Goal: Task Accomplishment & Management: Use online tool/utility

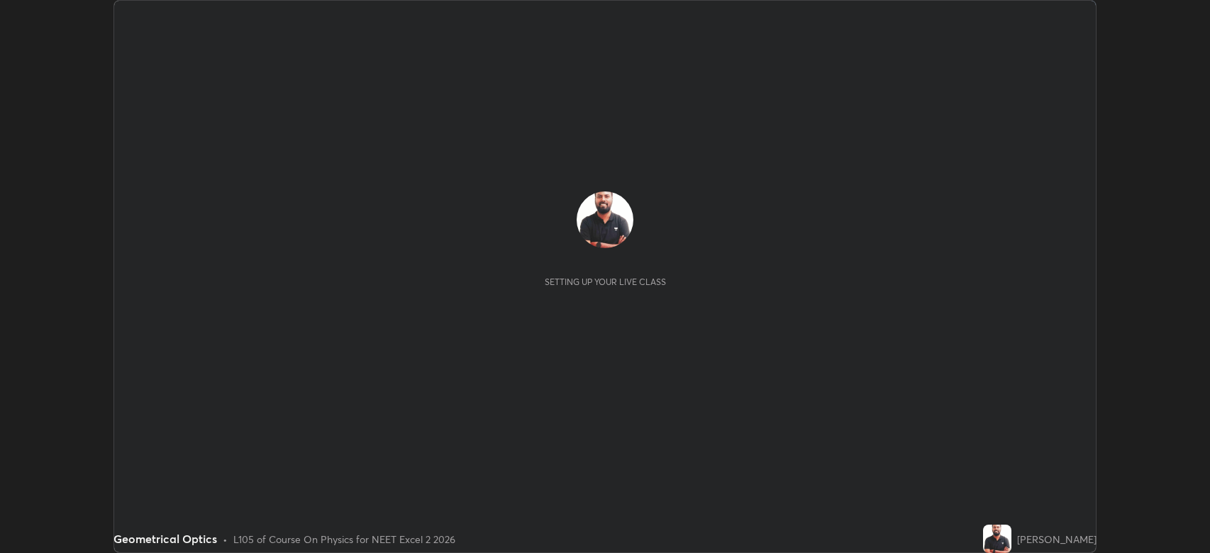
scroll to position [553, 1210]
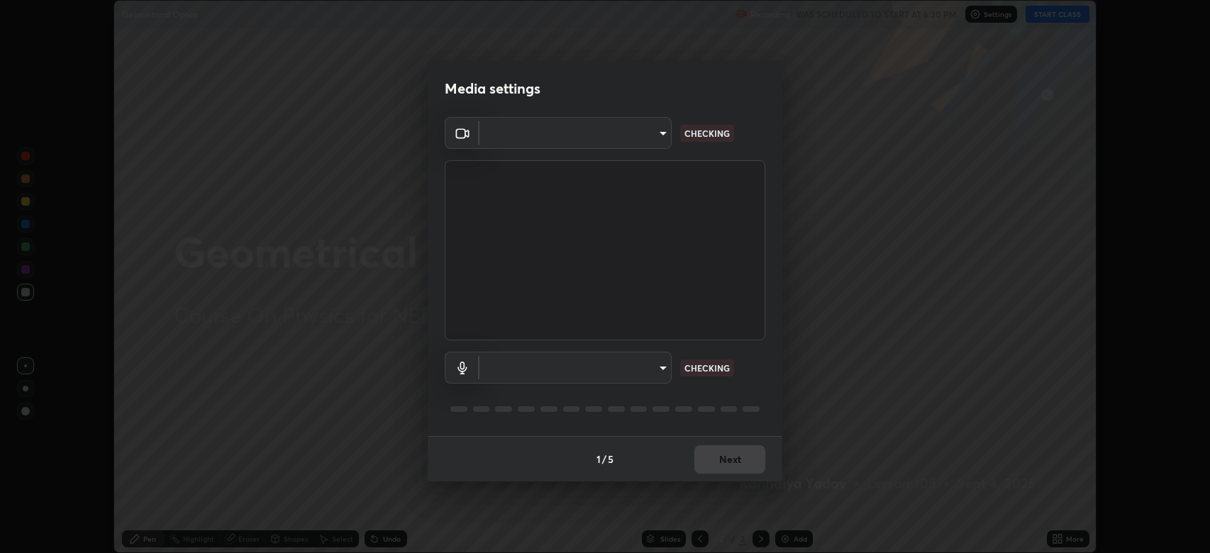
type input "794d03a334ab6cf92daa4269f68d25c817b6d7b5e31d9684855891884d0ab025"
type input "abfe49ea231096676f5dffd5fc284de79416b2b6bf9f32d11a432ff20e5decec"
click at [741, 457] on button "Next" at bounding box center [729, 459] width 71 height 28
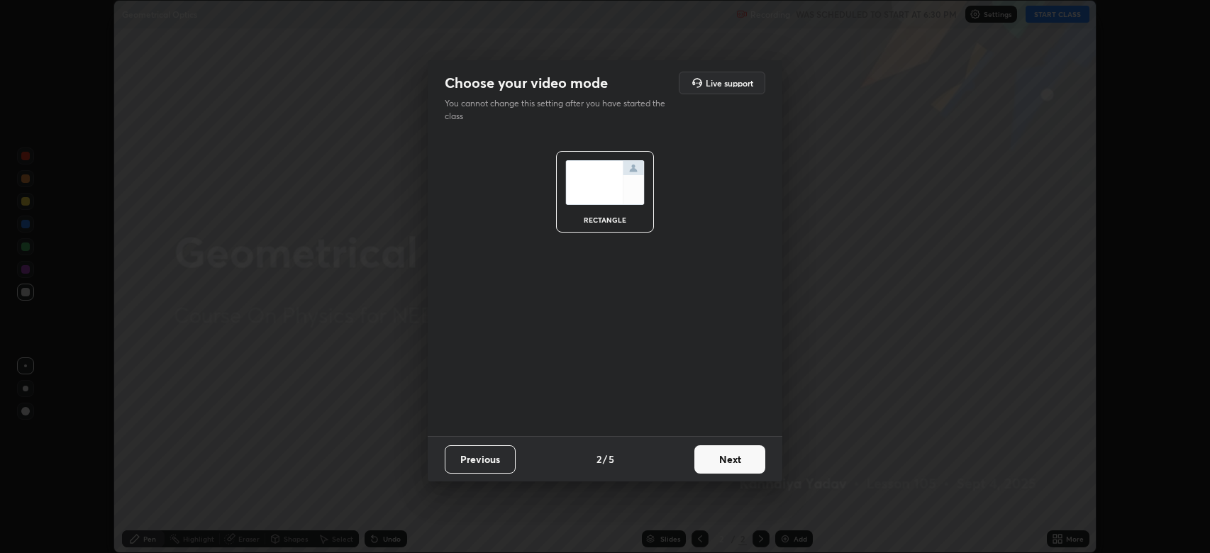
click at [735, 468] on button "Next" at bounding box center [729, 459] width 71 height 28
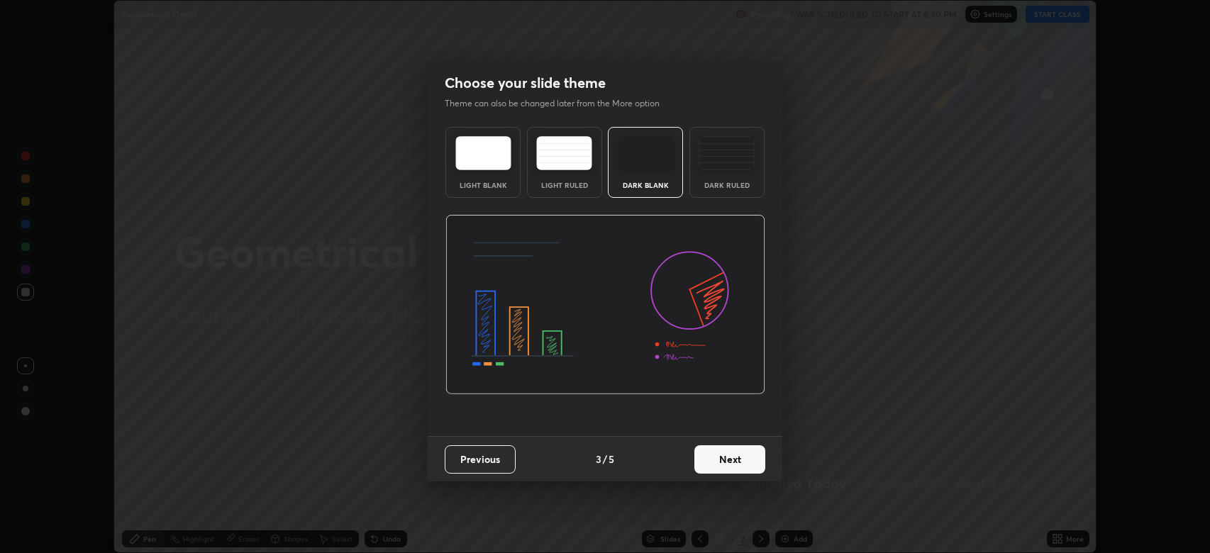
click at [743, 449] on button "Next" at bounding box center [729, 459] width 71 height 28
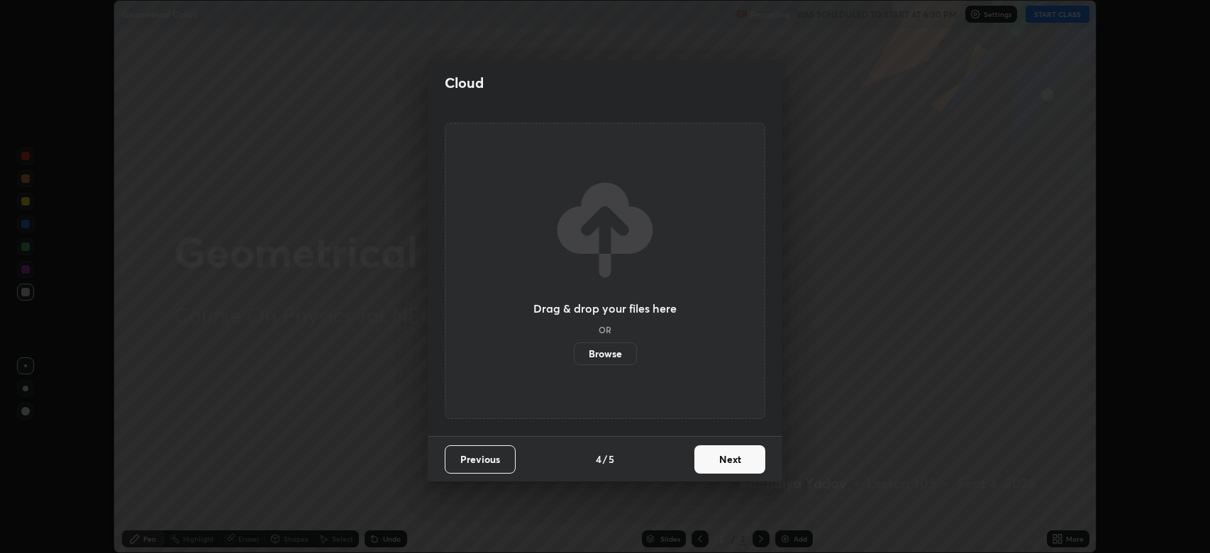
click at [715, 452] on button "Next" at bounding box center [729, 459] width 71 height 28
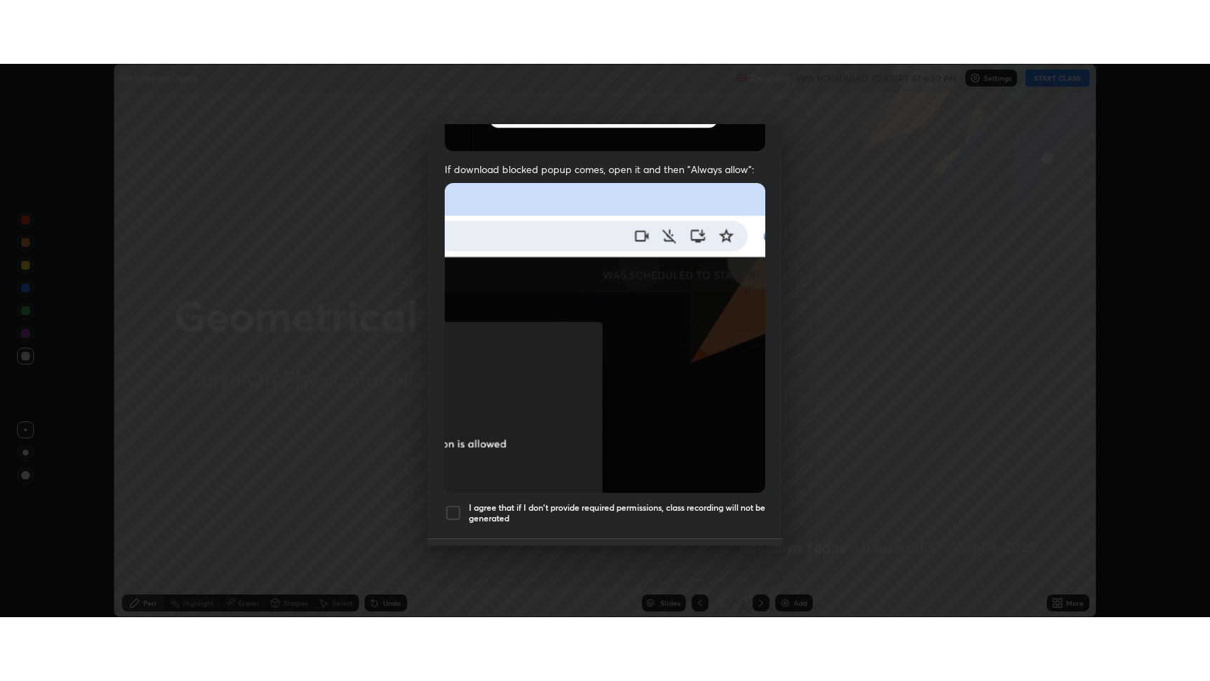
scroll to position [288, 0]
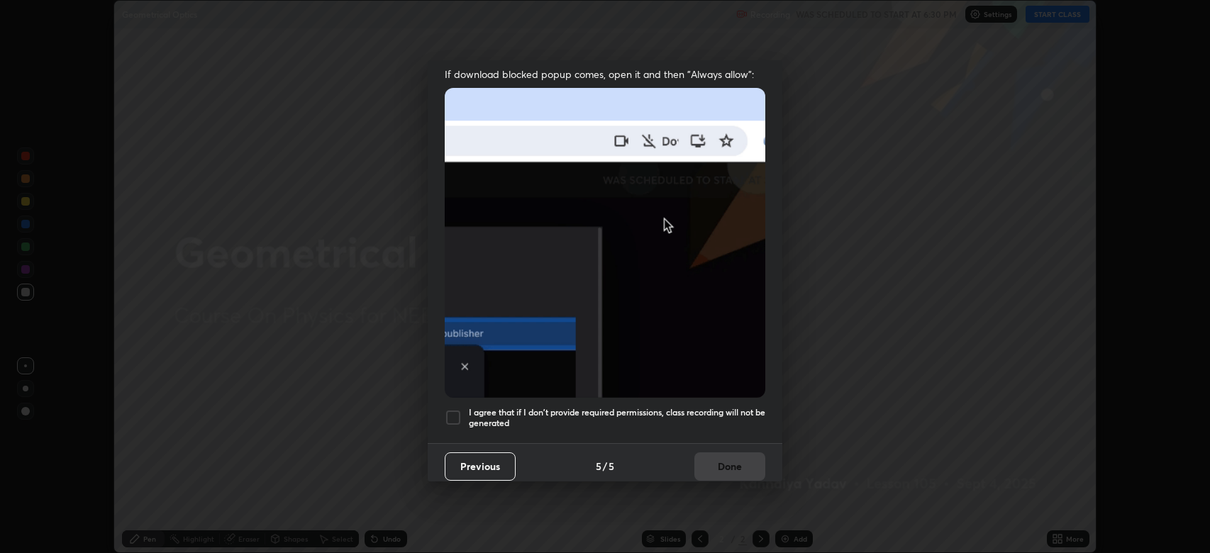
click at [459, 411] on div at bounding box center [453, 417] width 17 height 17
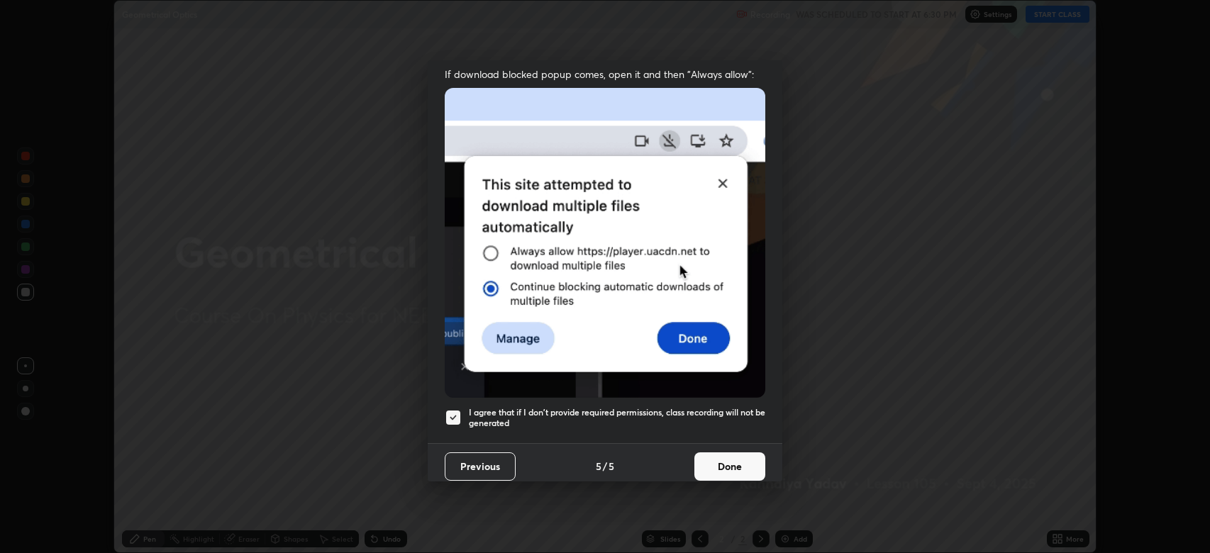
click at [675, 419] on h5 "I agree that if I don't provide required permissions, class recording will not …" at bounding box center [617, 418] width 297 height 22
click at [463, 409] on div "I agree that if I don't provide required permissions, class recording will not …" at bounding box center [605, 417] width 321 height 17
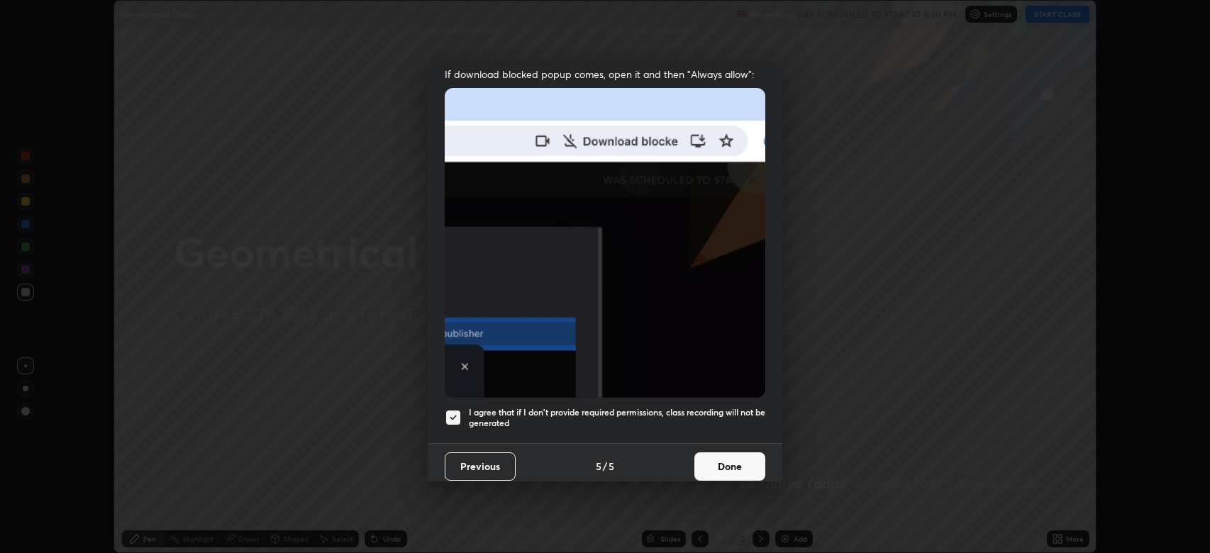
click at [724, 460] on button "Done" at bounding box center [729, 467] width 71 height 28
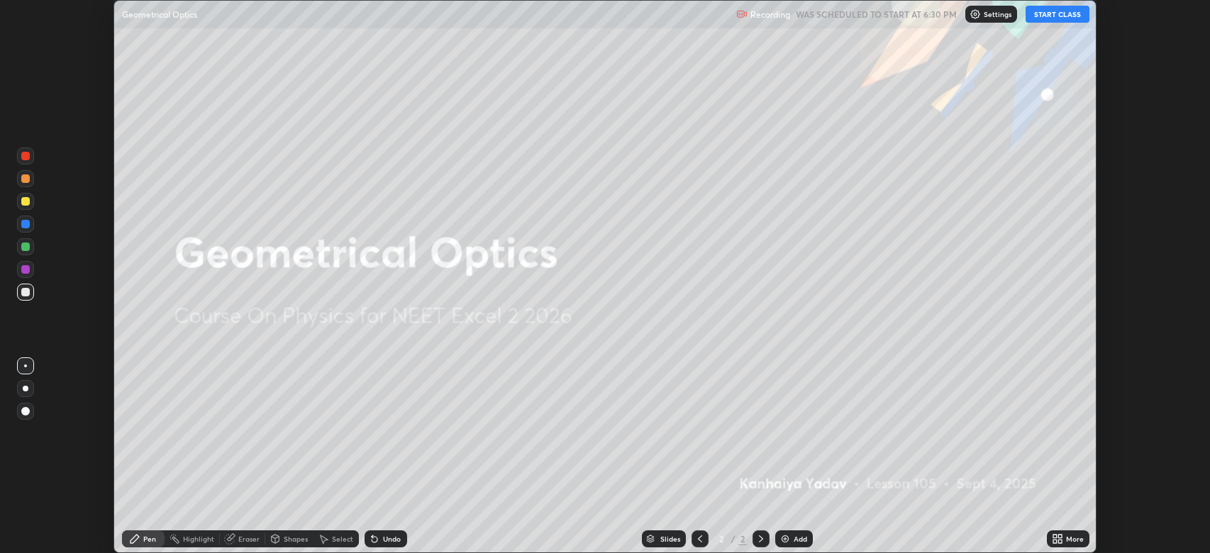
click at [1075, 538] on div "More" at bounding box center [1075, 539] width 18 height 7
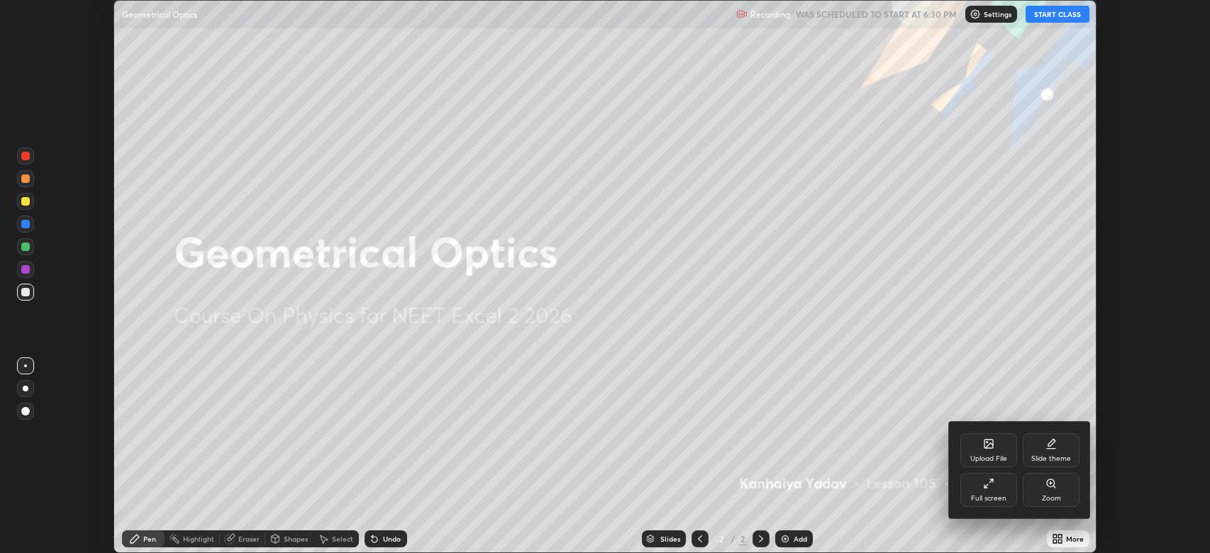
click at [1002, 491] on div "Full screen" at bounding box center [988, 490] width 57 height 34
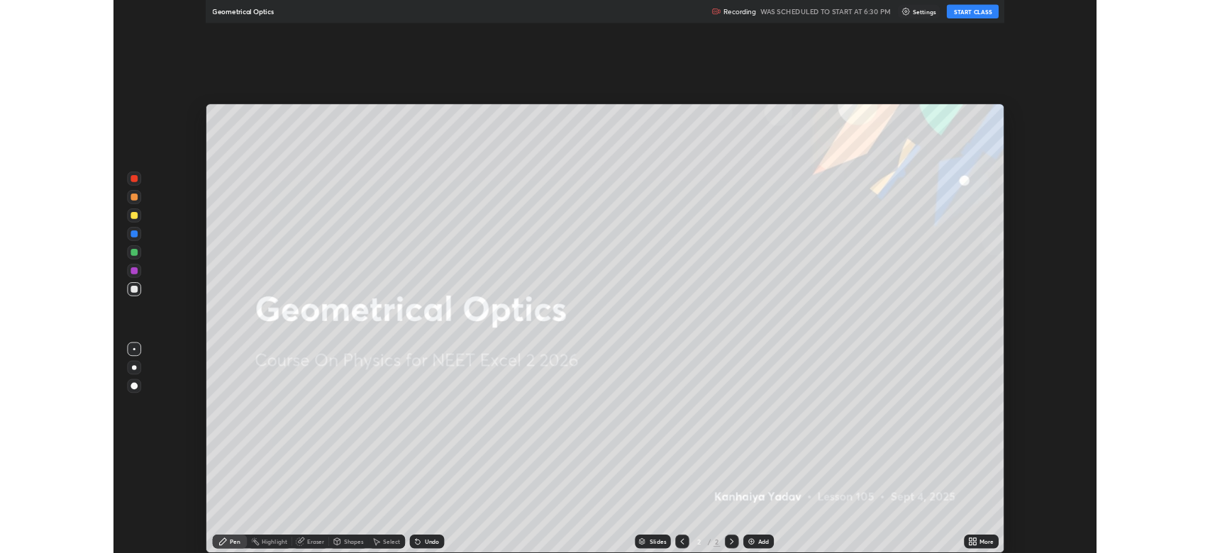
scroll to position [681, 1210]
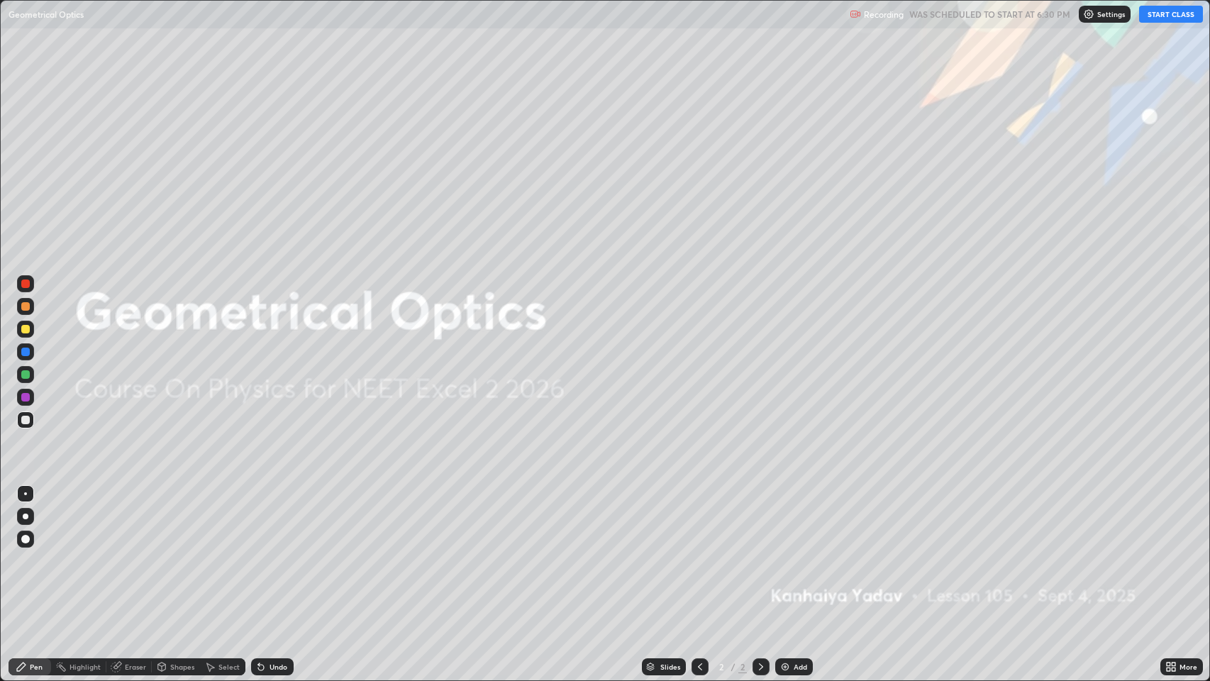
click at [1174, 16] on button "START CLASS" at bounding box center [1171, 14] width 64 height 17
click at [799, 553] on div "Add" at bounding box center [800, 666] width 13 height 7
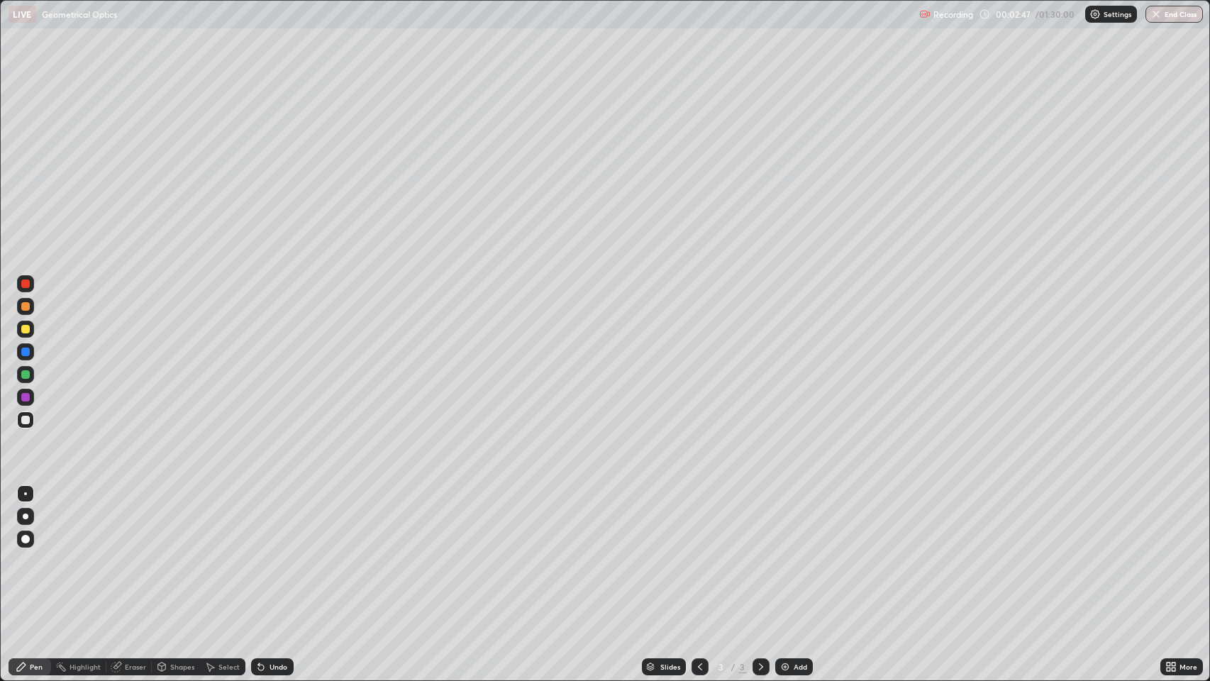
click at [697, 553] on icon at bounding box center [699, 666] width 11 height 11
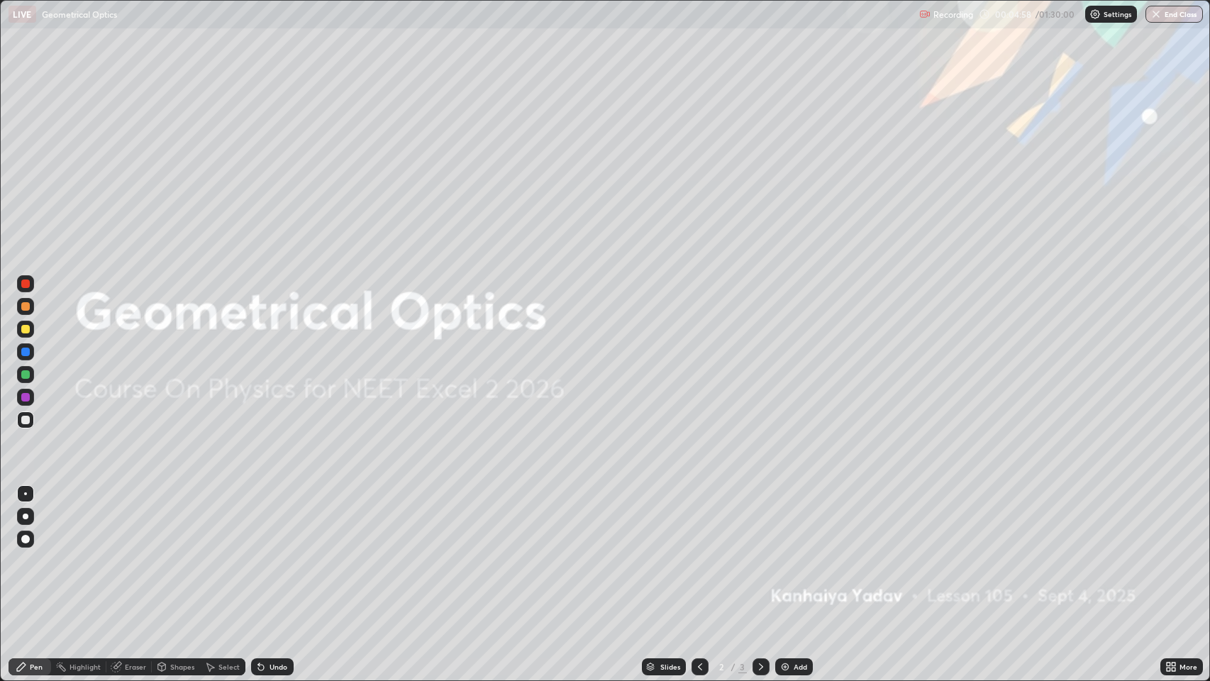
click at [760, 553] on icon at bounding box center [761, 666] width 4 height 7
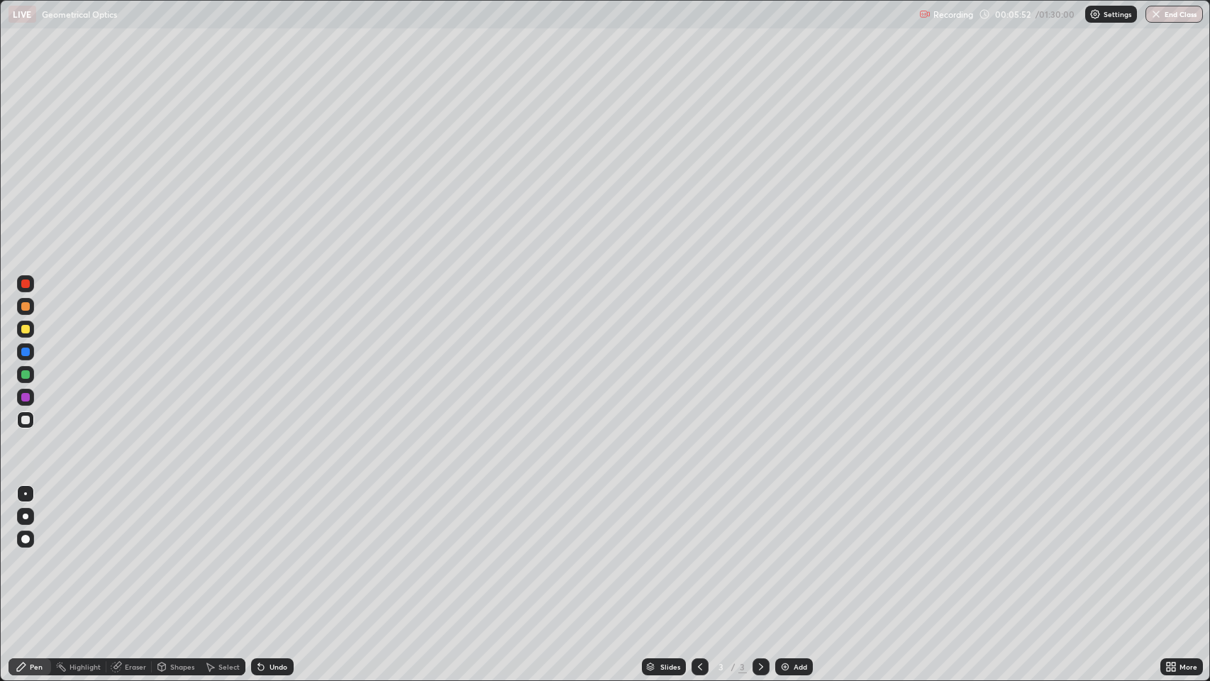
click at [267, 553] on div "Undo" at bounding box center [272, 666] width 43 height 17
click at [270, 553] on div "Undo" at bounding box center [279, 666] width 18 height 7
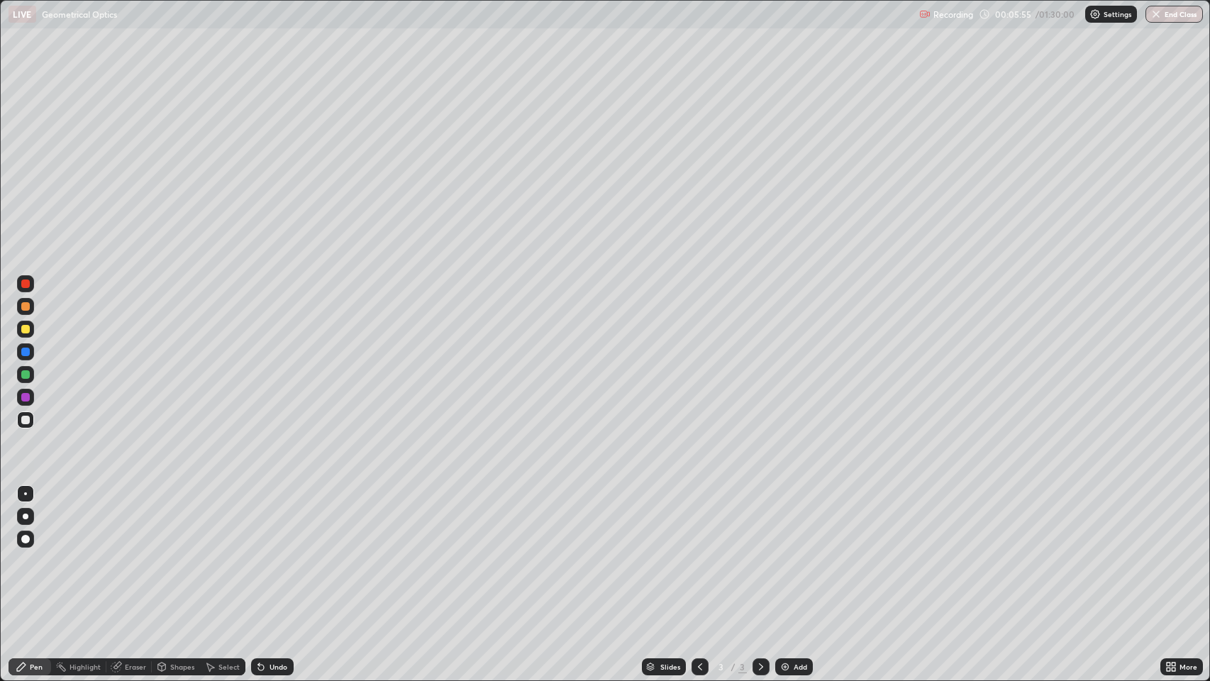
click at [27, 514] on div at bounding box center [26, 517] width 6 height 6
click at [260, 553] on icon at bounding box center [261, 668] width 6 height 6
click at [259, 553] on icon at bounding box center [261, 668] width 6 height 6
click at [23, 305] on div at bounding box center [25, 306] width 9 height 9
click at [28, 416] on div at bounding box center [25, 420] width 9 height 9
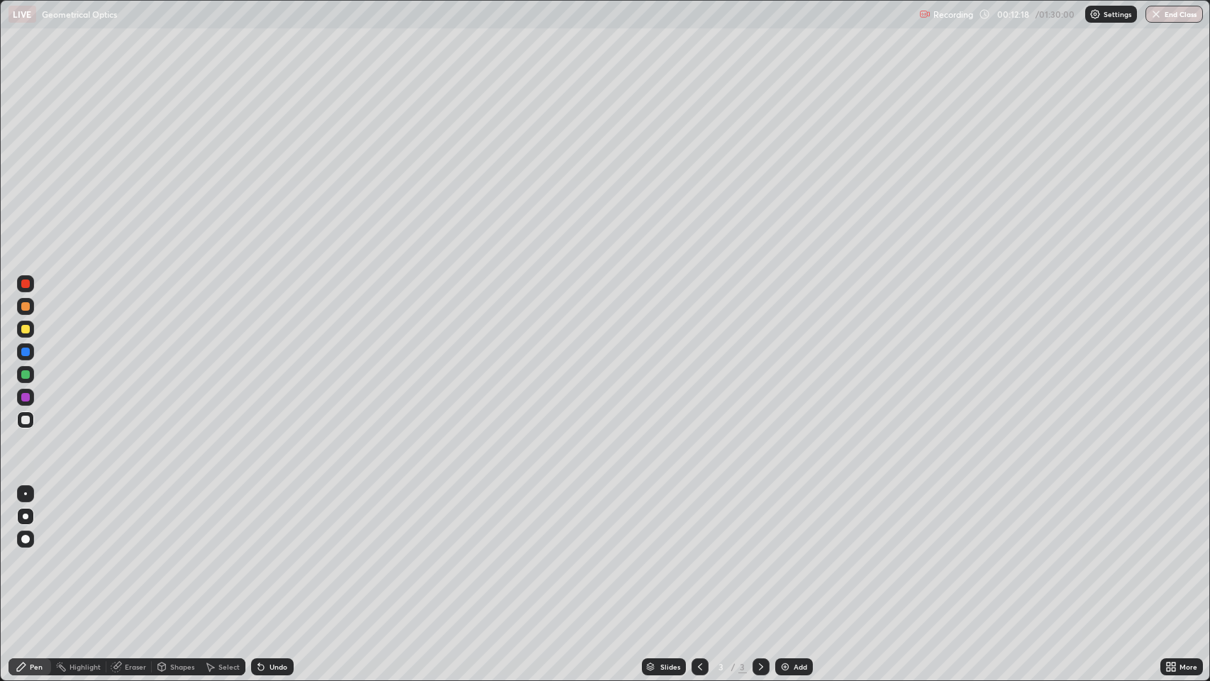
click at [758, 553] on icon at bounding box center [760, 666] width 11 height 11
click at [783, 553] on img at bounding box center [785, 666] width 11 height 11
click at [270, 553] on div "Undo" at bounding box center [279, 666] width 18 height 7
click at [266, 553] on div "Undo" at bounding box center [272, 666] width 43 height 17
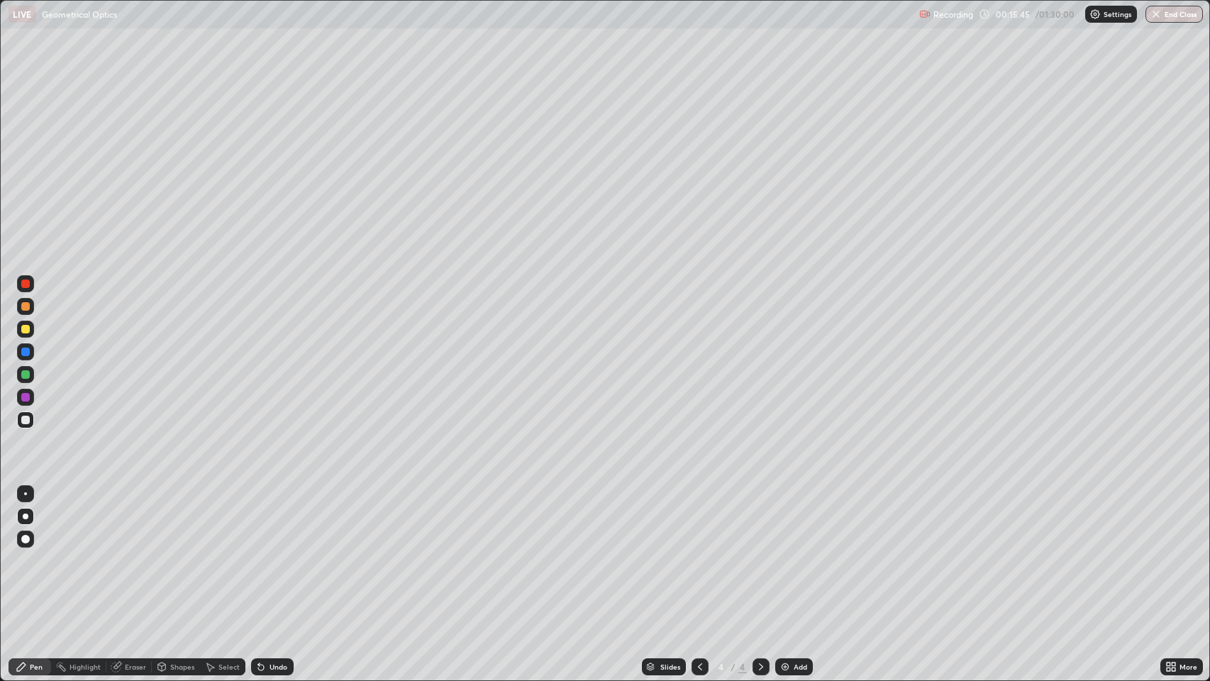
click at [28, 393] on div at bounding box center [25, 397] width 9 height 9
click at [28, 395] on div at bounding box center [25, 397] width 9 height 9
click at [758, 553] on icon at bounding box center [760, 666] width 11 height 11
click at [760, 553] on icon at bounding box center [760, 666] width 11 height 11
click at [784, 553] on img at bounding box center [785, 666] width 11 height 11
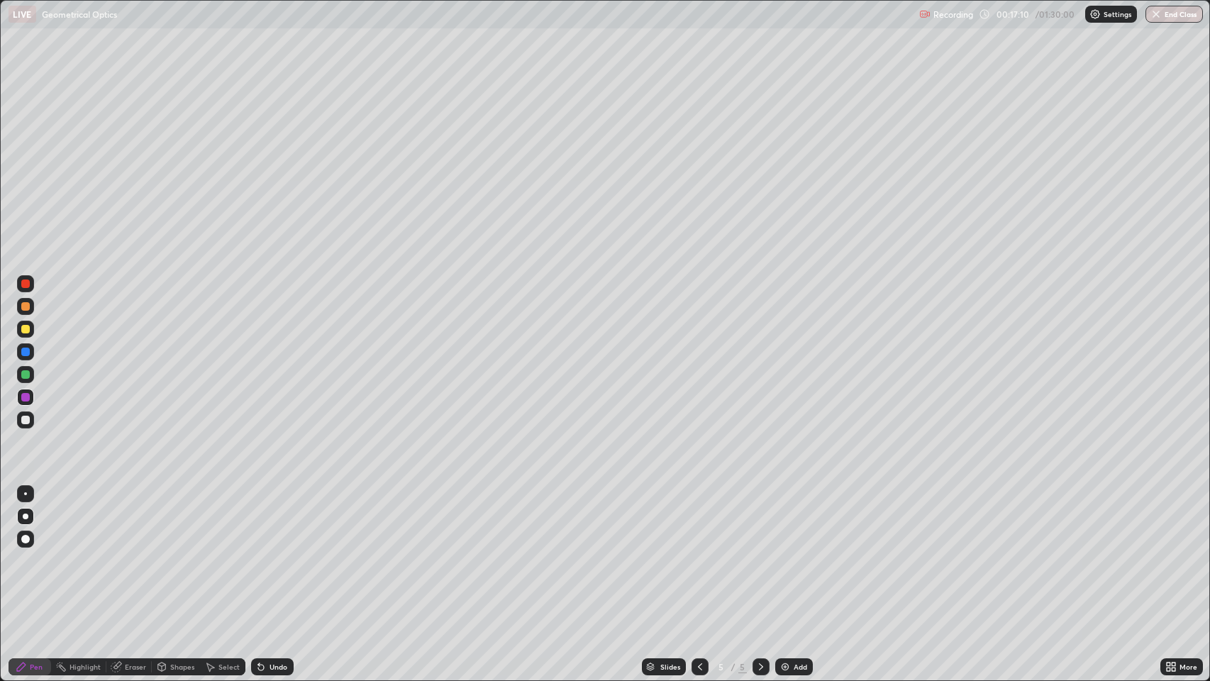
click at [24, 418] on div at bounding box center [25, 420] width 9 height 9
click at [26, 421] on div at bounding box center [25, 420] width 9 height 9
click at [28, 395] on div at bounding box center [25, 397] width 9 height 9
click at [179, 553] on div "Shapes" at bounding box center [182, 666] width 24 height 7
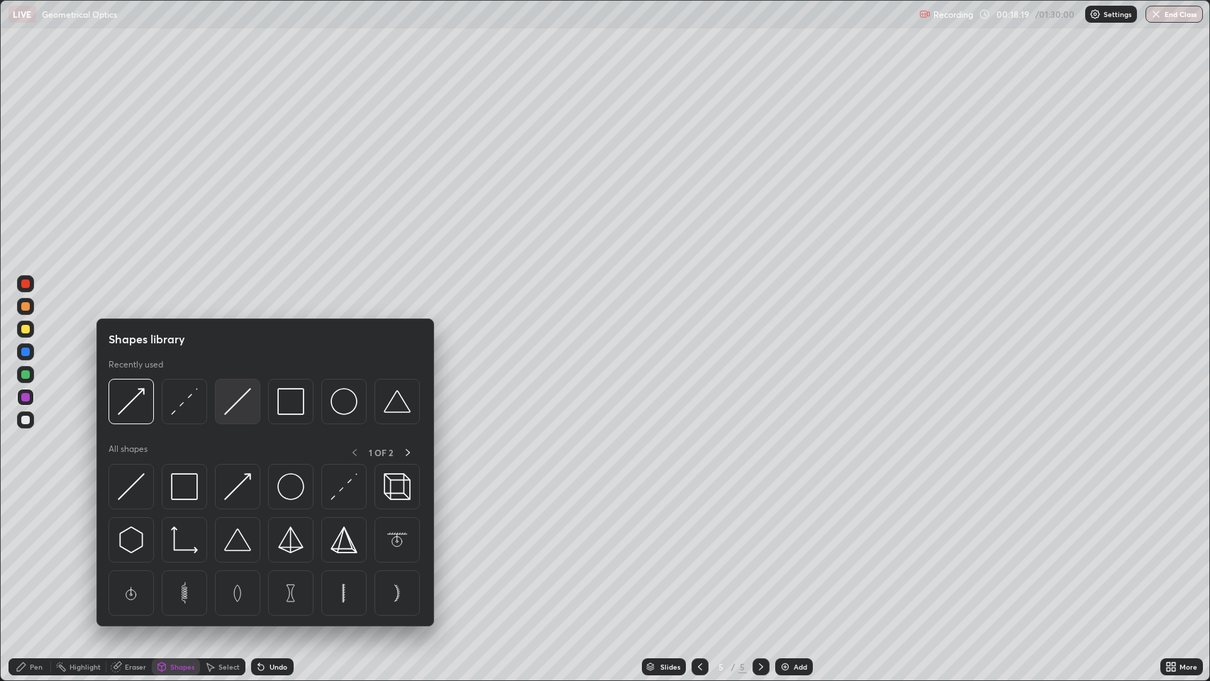
click at [238, 403] on img at bounding box center [237, 401] width 27 height 27
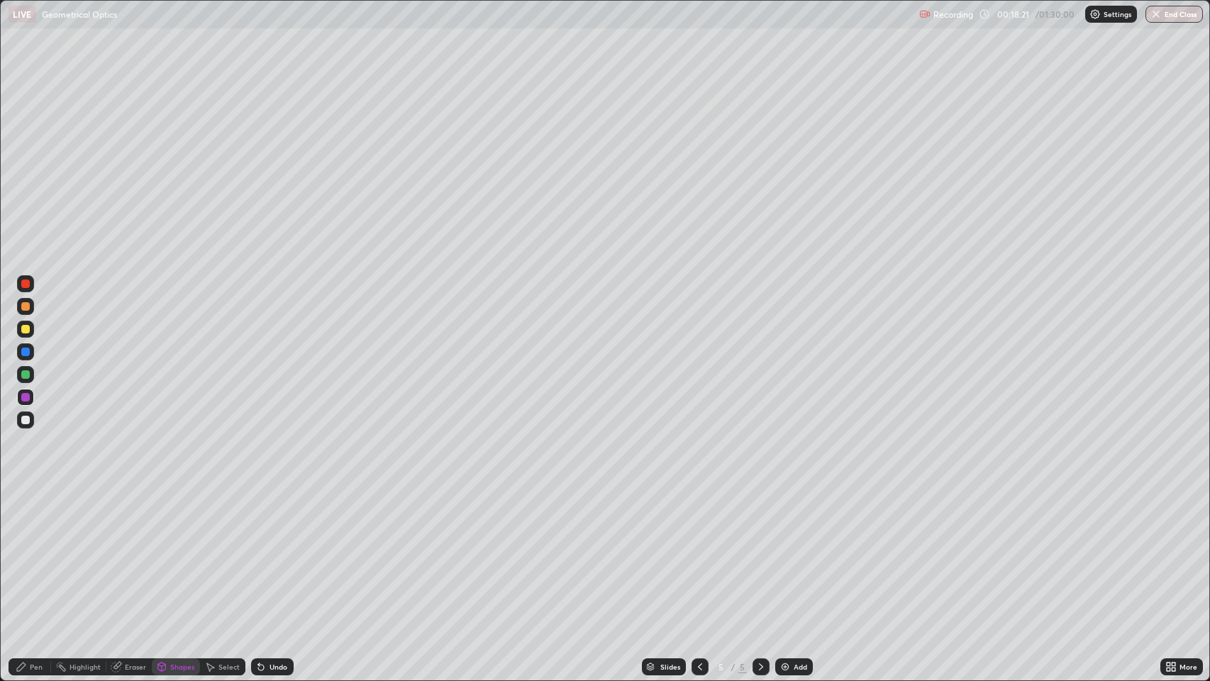
click at [181, 553] on div "Shapes" at bounding box center [182, 666] width 24 height 7
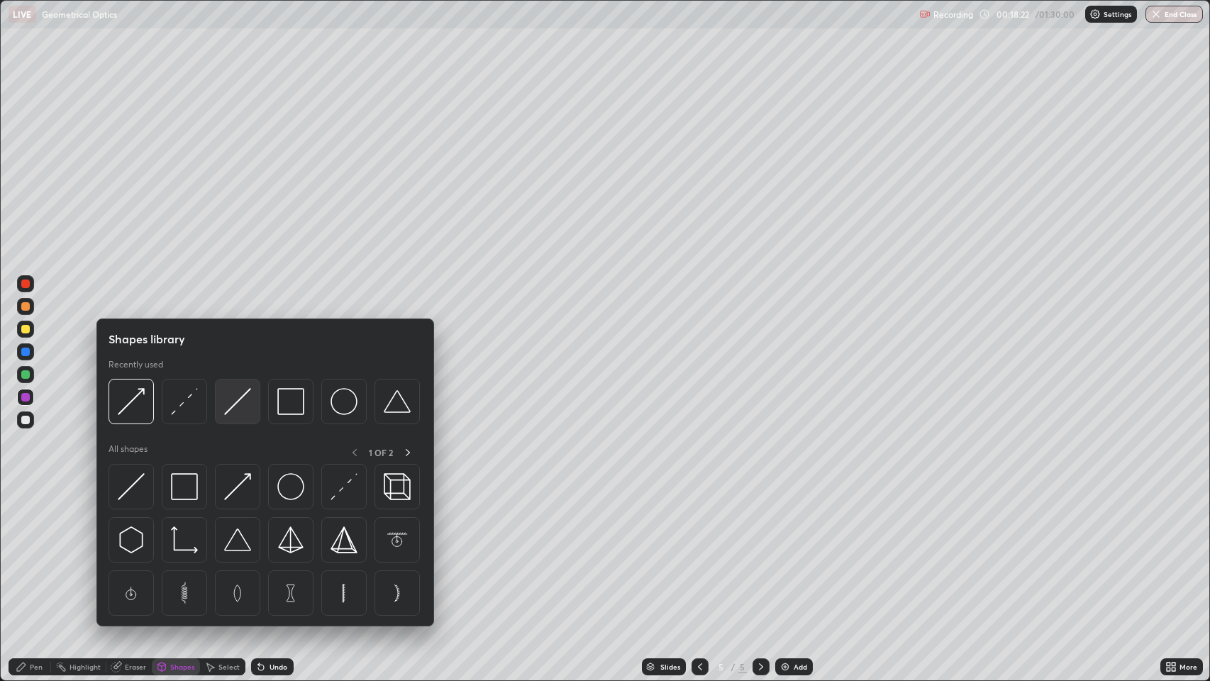
click at [236, 403] on img at bounding box center [237, 401] width 27 height 27
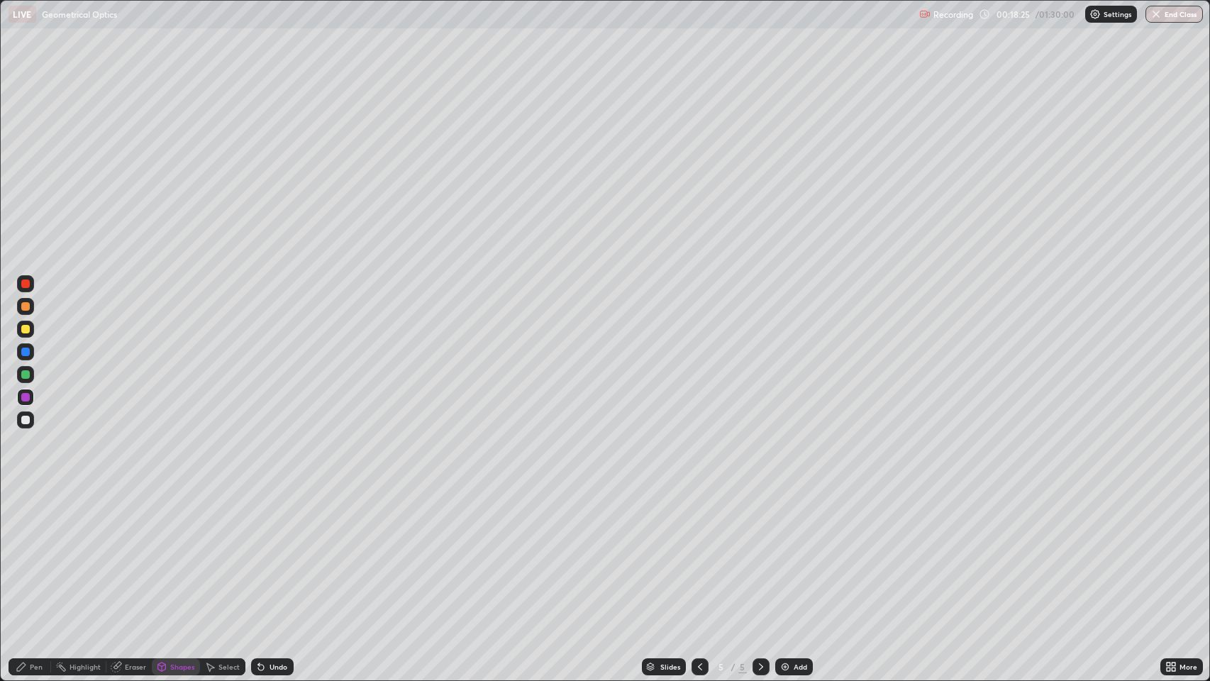
click at [28, 398] on div at bounding box center [25, 397] width 9 height 9
click at [29, 418] on div at bounding box center [25, 420] width 9 height 9
click at [30, 553] on div "Pen" at bounding box center [36, 666] width 13 height 7
click at [266, 553] on div "Undo" at bounding box center [272, 666] width 43 height 17
click at [26, 329] on div at bounding box center [25, 329] width 9 height 9
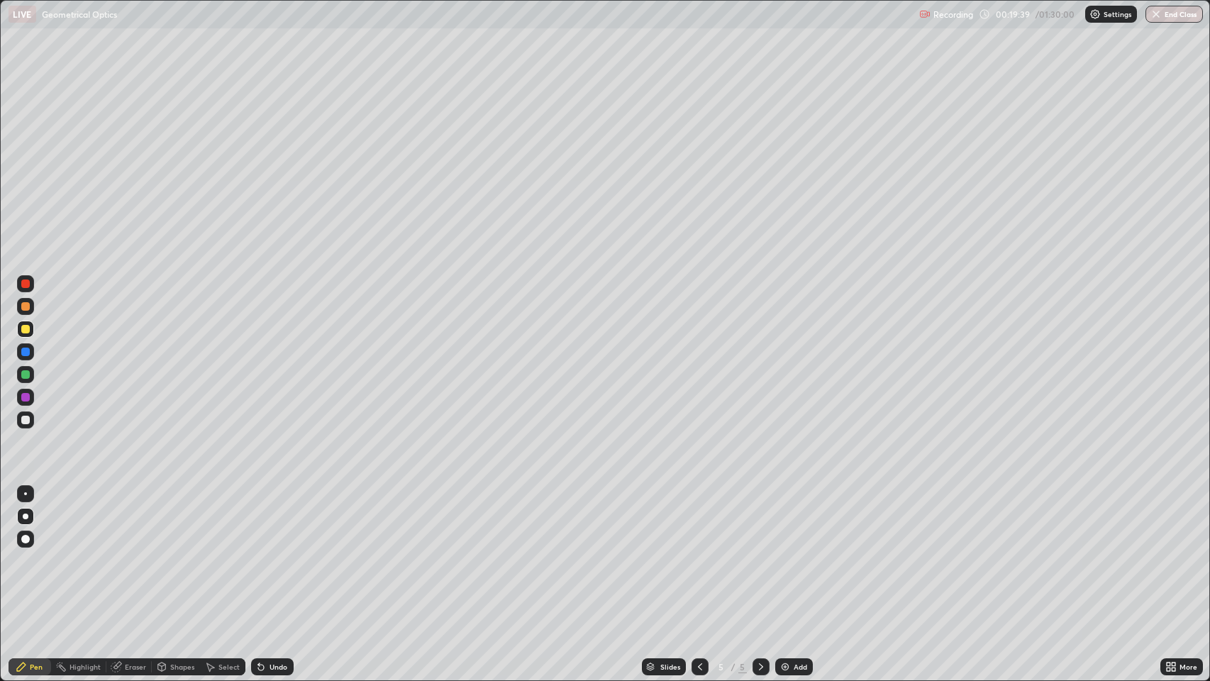
click at [26, 417] on div at bounding box center [25, 420] width 9 height 9
click at [28, 306] on div at bounding box center [25, 306] width 9 height 9
click at [23, 420] on div at bounding box center [25, 420] width 9 height 9
click at [25, 353] on div at bounding box center [25, 352] width 9 height 9
click at [25, 420] on div at bounding box center [25, 420] width 9 height 9
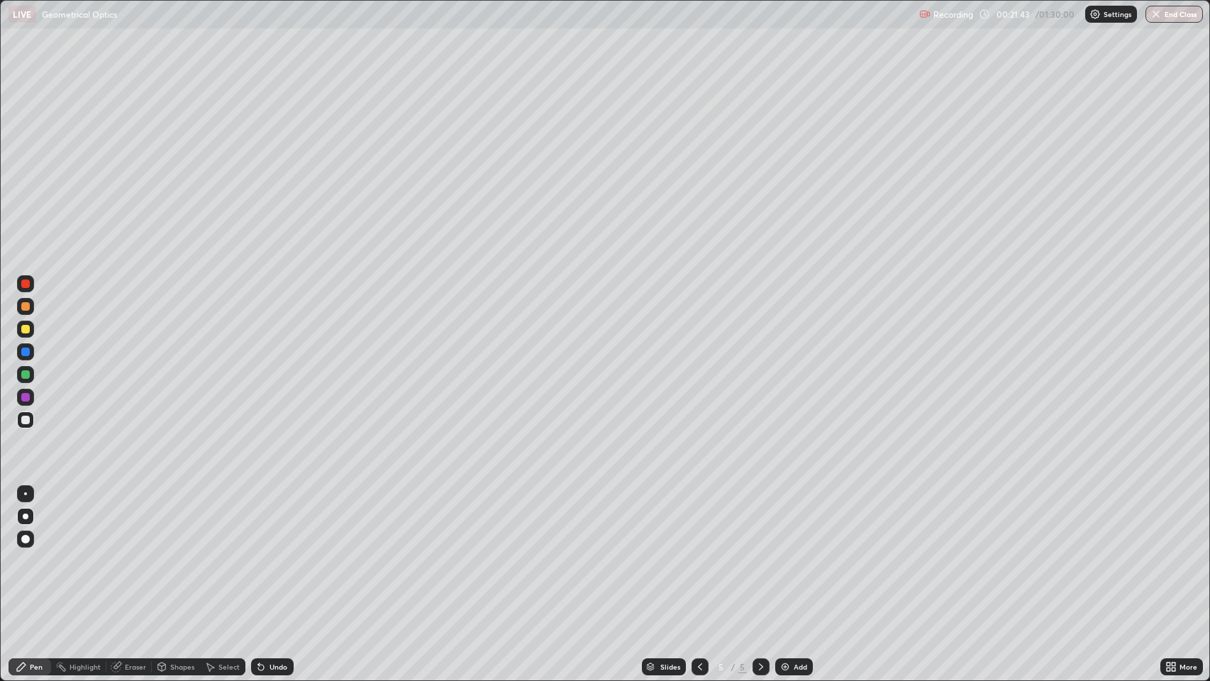
click at [260, 553] on icon at bounding box center [261, 668] width 6 height 6
click at [28, 375] on div at bounding box center [25, 374] width 9 height 9
click at [267, 553] on div "Undo" at bounding box center [272, 666] width 43 height 17
click at [275, 553] on div "Undo" at bounding box center [279, 666] width 18 height 7
click at [267, 553] on div "Undo" at bounding box center [272, 666] width 43 height 17
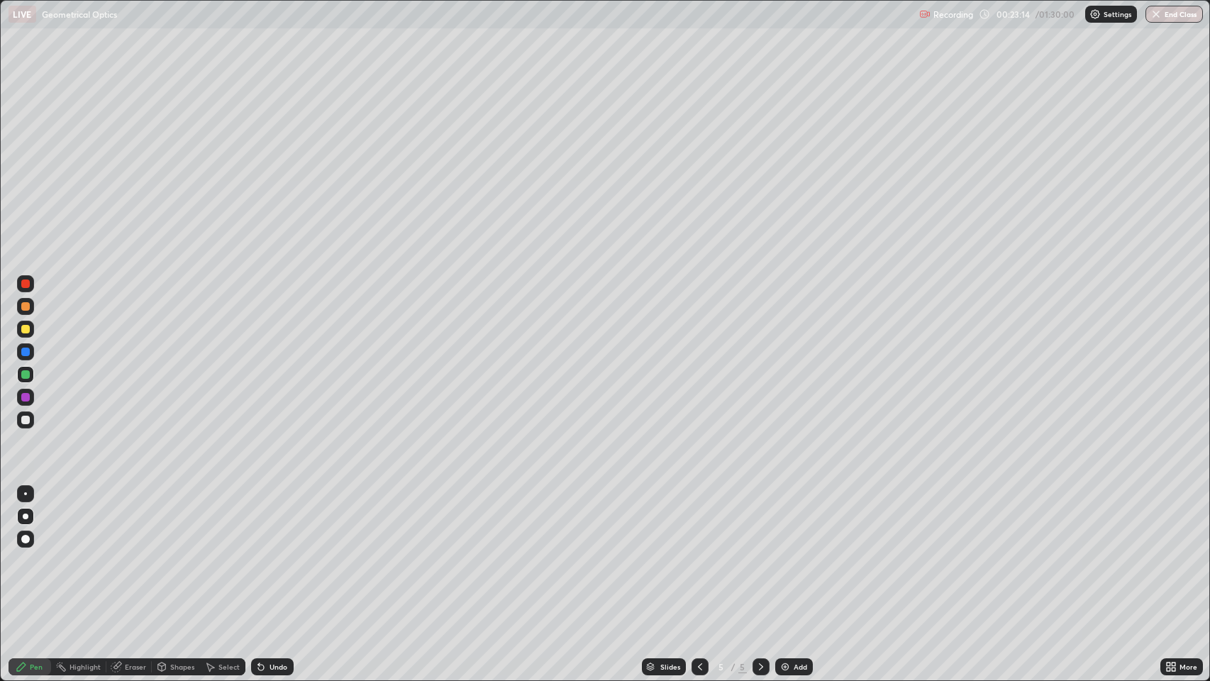
click at [260, 553] on icon at bounding box center [261, 668] width 6 height 6
click at [758, 553] on icon at bounding box center [760, 666] width 11 height 11
click at [785, 553] on img at bounding box center [785, 666] width 11 height 11
click at [27, 418] on div at bounding box center [25, 420] width 9 height 9
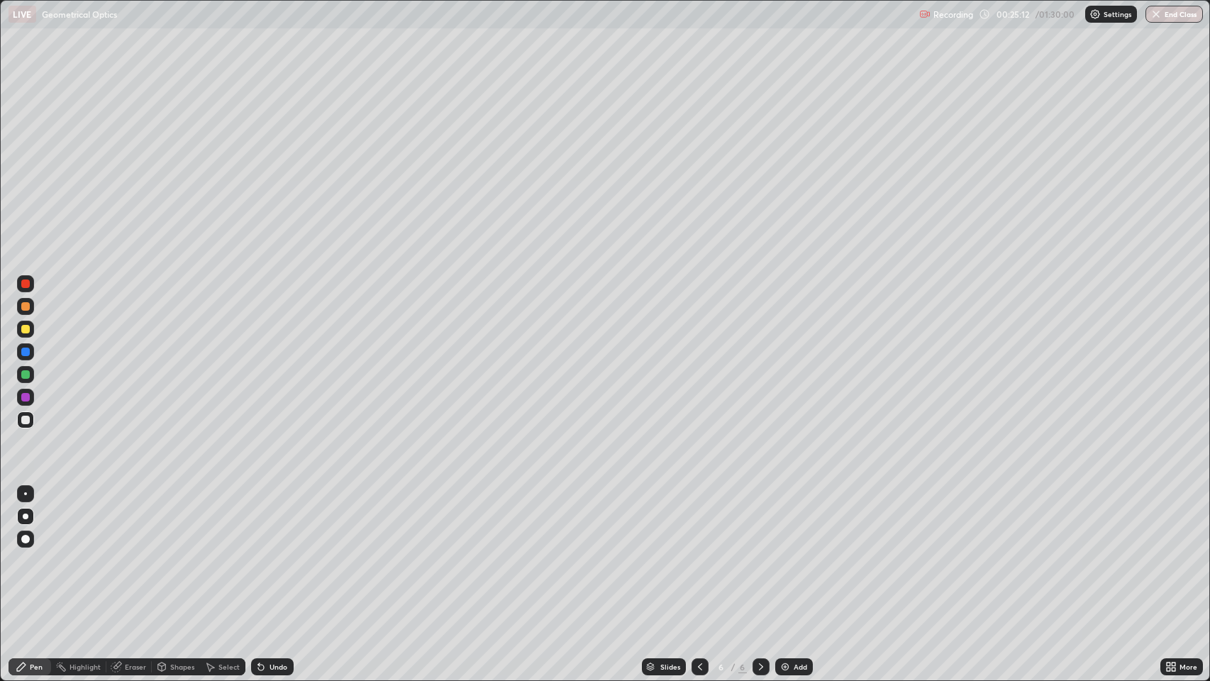
click at [23, 375] on div at bounding box center [25, 374] width 9 height 9
click at [24, 332] on div at bounding box center [25, 329] width 9 height 9
click at [758, 553] on icon at bounding box center [760, 666] width 11 height 11
click at [786, 553] on img at bounding box center [785, 666] width 11 height 11
click at [260, 553] on icon at bounding box center [261, 668] width 6 height 6
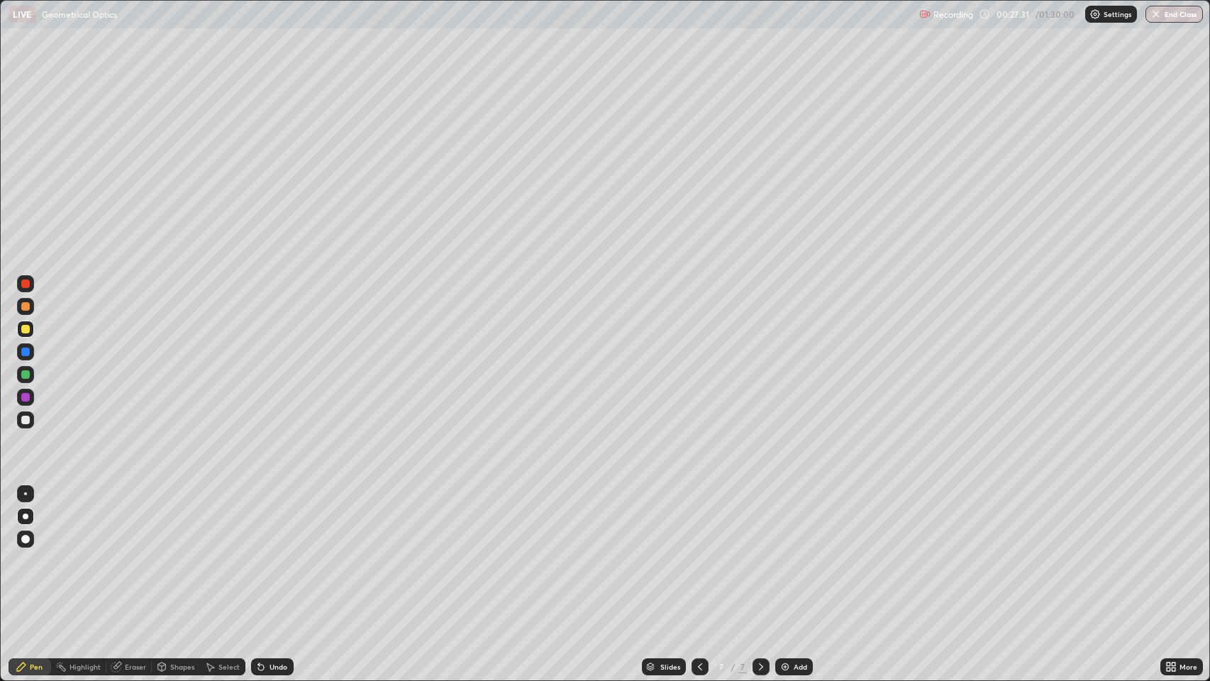
click at [265, 553] on div "Undo" at bounding box center [272, 666] width 43 height 17
click at [271, 553] on div "Undo" at bounding box center [272, 666] width 43 height 17
click at [277, 553] on div "Undo" at bounding box center [279, 666] width 18 height 7
click at [260, 553] on icon at bounding box center [261, 668] width 6 height 6
click at [266, 553] on div "Undo" at bounding box center [272, 666] width 43 height 17
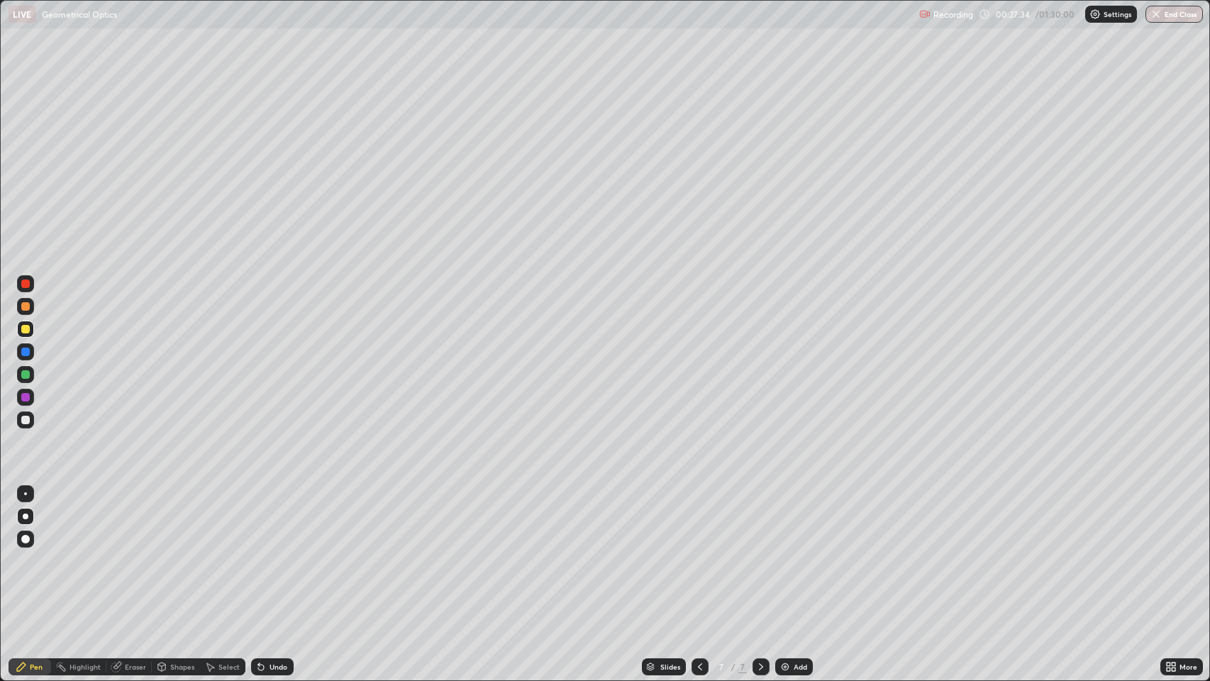
click at [258, 553] on icon at bounding box center [258, 663] width 1 height 1
click at [260, 553] on icon at bounding box center [261, 668] width 6 height 6
click at [275, 553] on div "Undo" at bounding box center [279, 666] width 18 height 7
click at [272, 553] on div "Undo" at bounding box center [272, 666] width 43 height 17
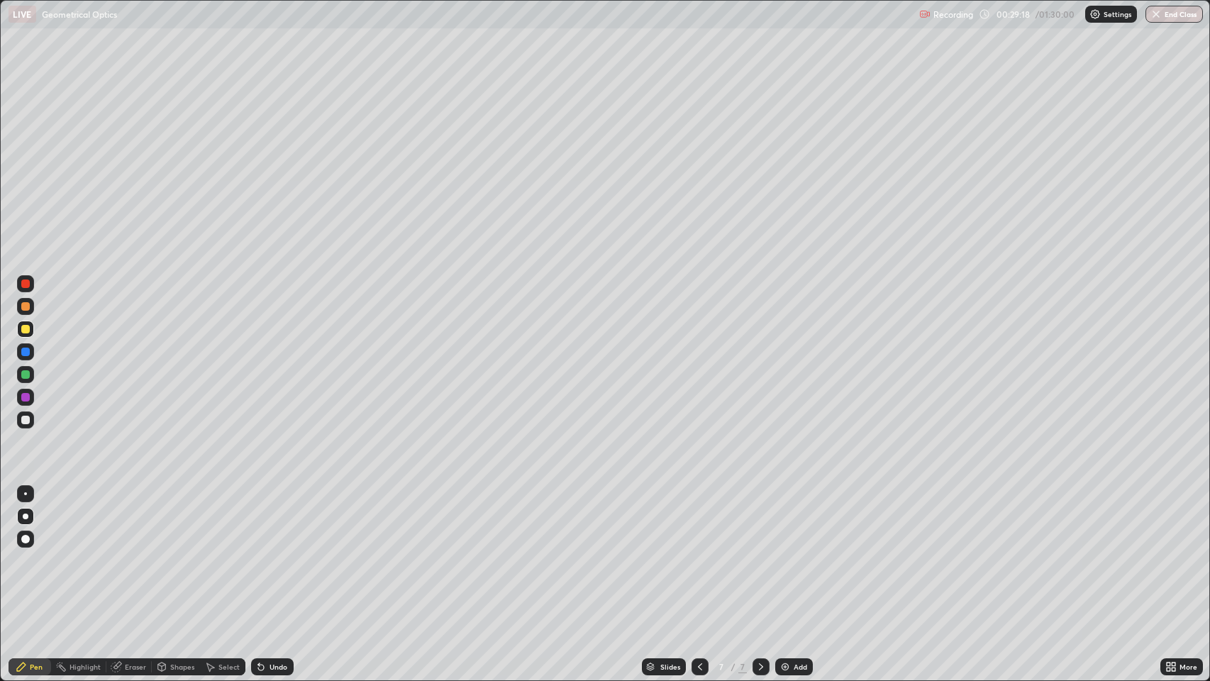
click at [697, 553] on icon at bounding box center [699, 666] width 11 height 11
click at [760, 553] on icon at bounding box center [760, 666] width 11 height 11
click at [699, 553] on icon at bounding box center [699, 666] width 11 height 11
click at [698, 553] on div at bounding box center [700, 666] width 17 height 17
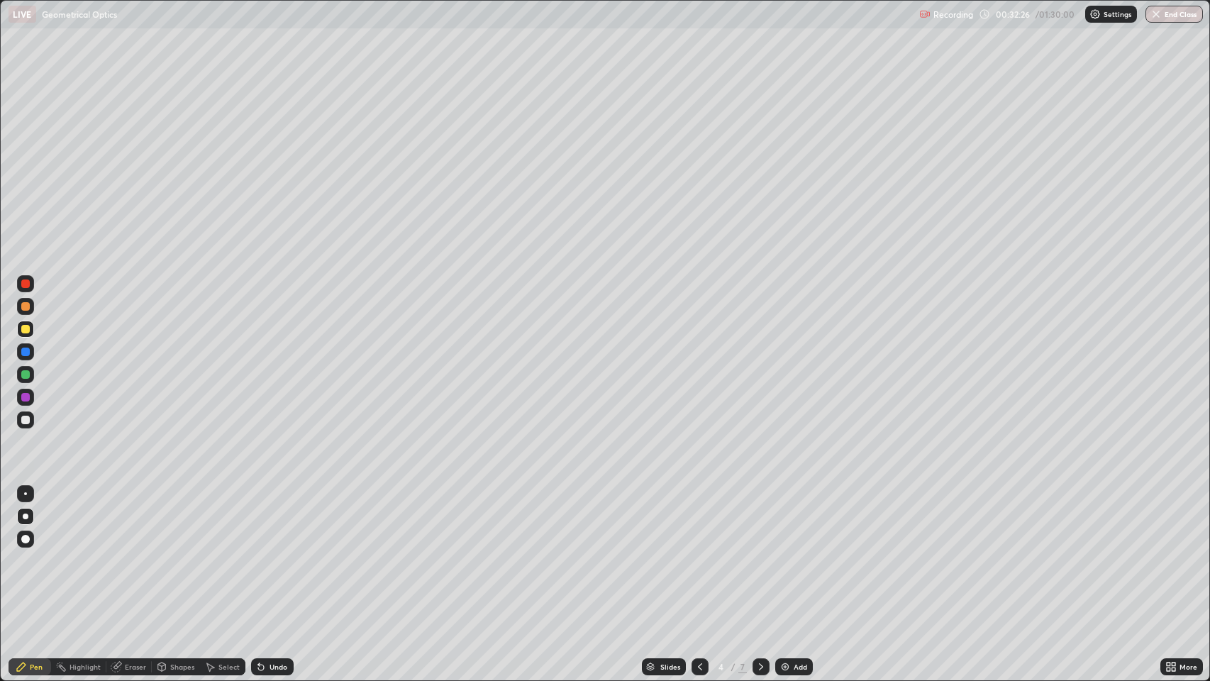
click at [760, 553] on icon at bounding box center [760, 666] width 11 height 11
click at [698, 553] on icon at bounding box center [699, 666] width 11 height 11
click at [759, 553] on icon at bounding box center [760, 666] width 11 height 11
click at [760, 553] on icon at bounding box center [760, 666] width 11 height 11
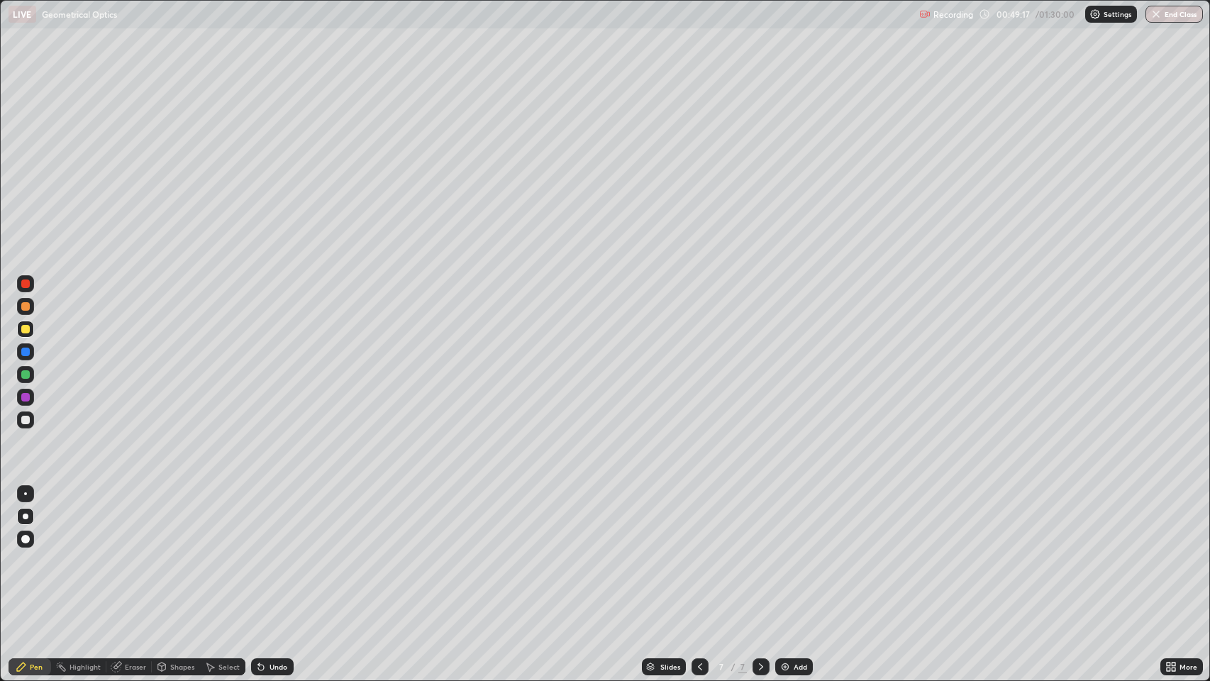
click at [760, 553] on icon at bounding box center [760, 666] width 11 height 11
click at [757, 553] on icon at bounding box center [760, 666] width 11 height 11
click at [785, 553] on img at bounding box center [785, 666] width 11 height 11
click at [177, 553] on div "Shapes" at bounding box center [182, 666] width 24 height 7
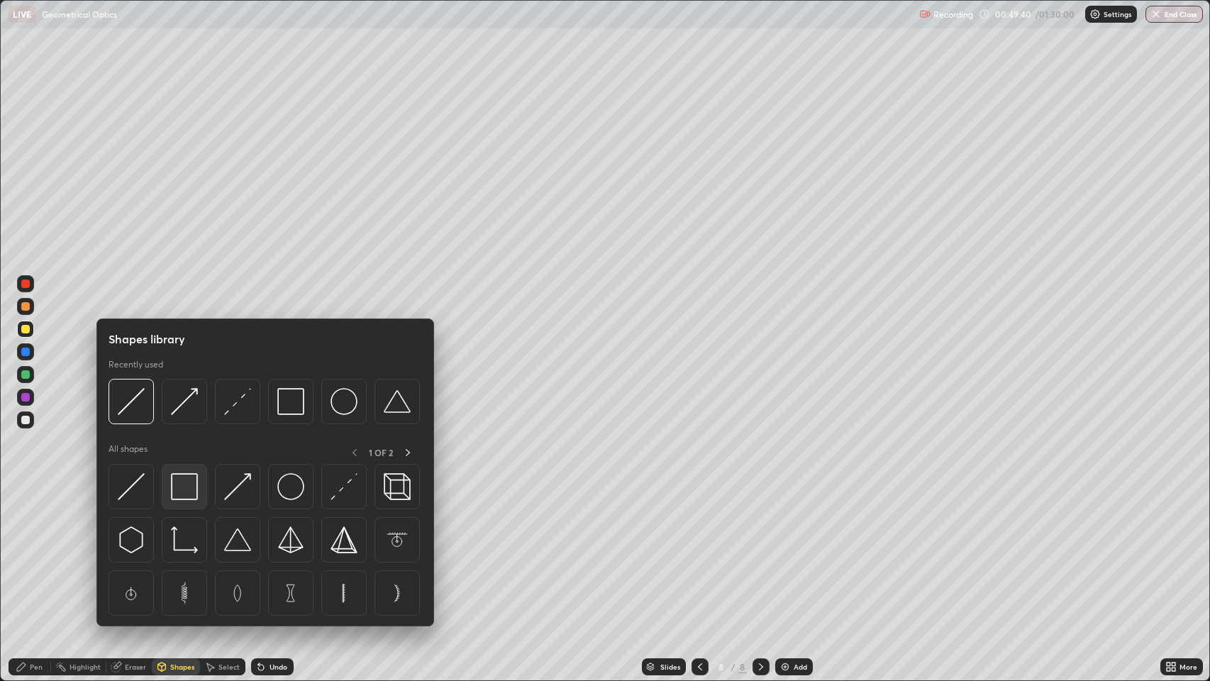
click at [182, 480] on img at bounding box center [184, 486] width 27 height 27
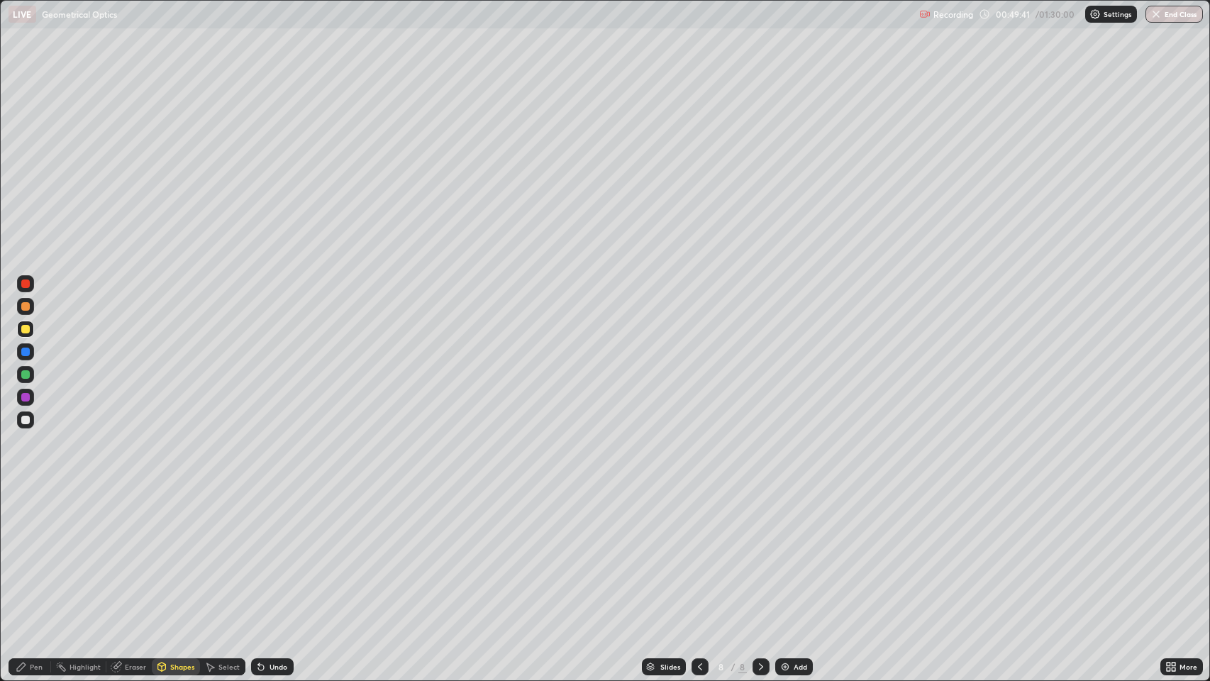
click at [26, 352] on div at bounding box center [25, 352] width 9 height 9
click at [26, 420] on div at bounding box center [25, 420] width 9 height 9
click at [260, 553] on icon at bounding box center [261, 668] width 6 height 6
click at [28, 553] on div "Pen" at bounding box center [30, 666] width 43 height 17
click at [133, 553] on div "Eraser" at bounding box center [135, 666] width 21 height 7
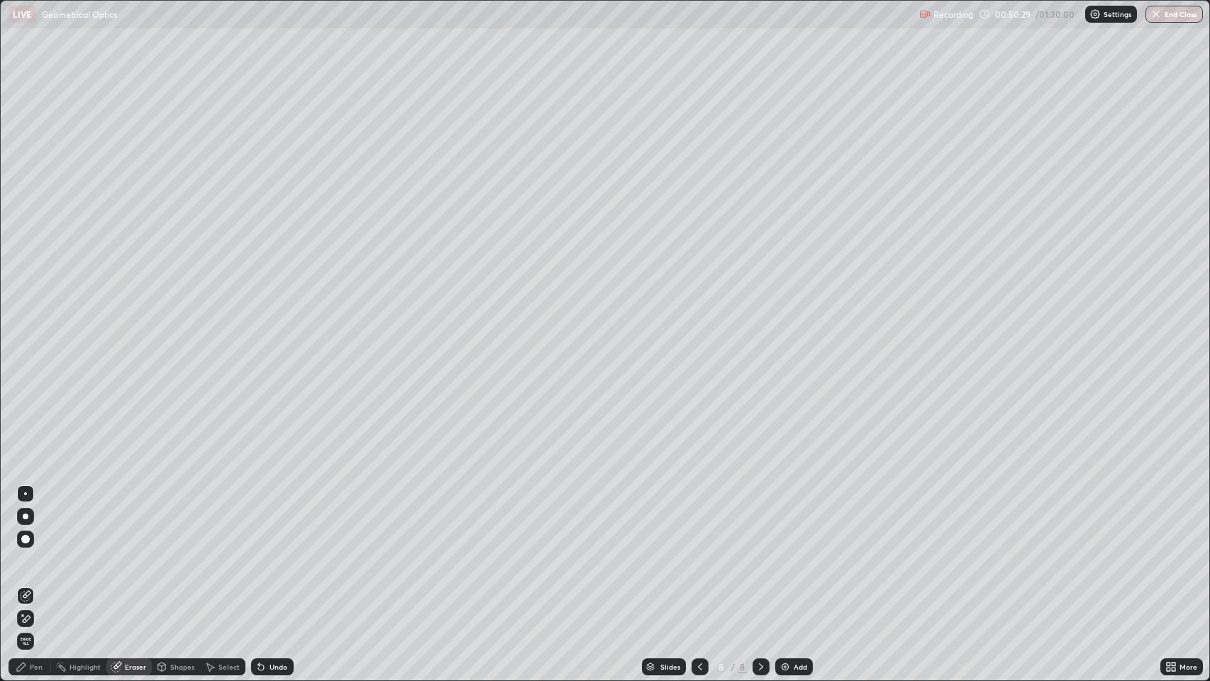
click at [177, 553] on div "Shapes" at bounding box center [182, 666] width 24 height 7
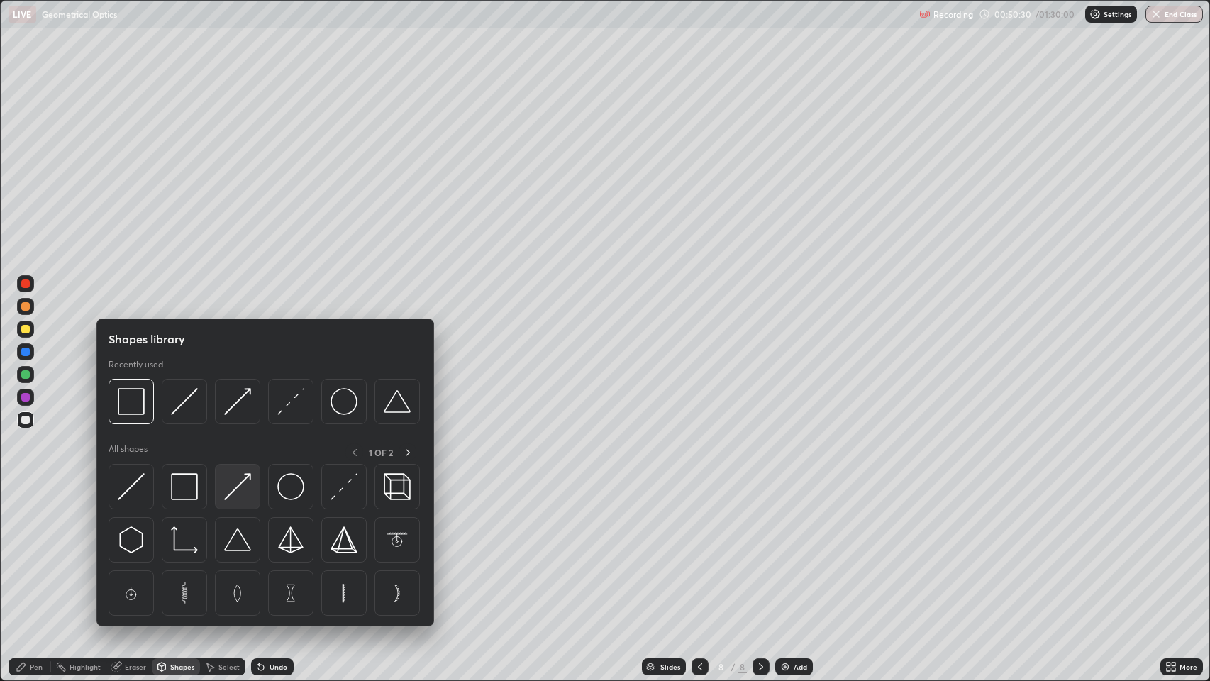
click at [240, 480] on img at bounding box center [237, 486] width 27 height 27
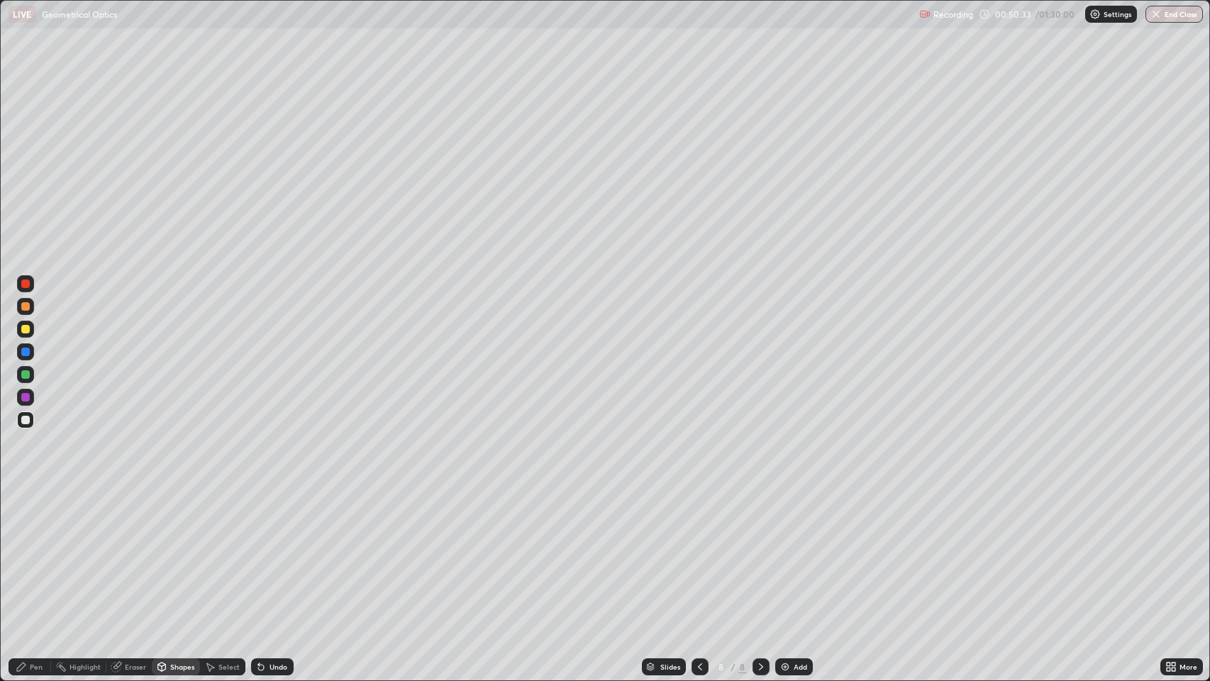
click at [26, 329] on div at bounding box center [25, 329] width 9 height 9
click at [258, 553] on icon at bounding box center [258, 663] width 1 height 1
click at [259, 553] on icon at bounding box center [260, 666] width 11 height 11
click at [25, 422] on div at bounding box center [25, 420] width 9 height 9
click at [270, 553] on div "Undo" at bounding box center [279, 666] width 18 height 7
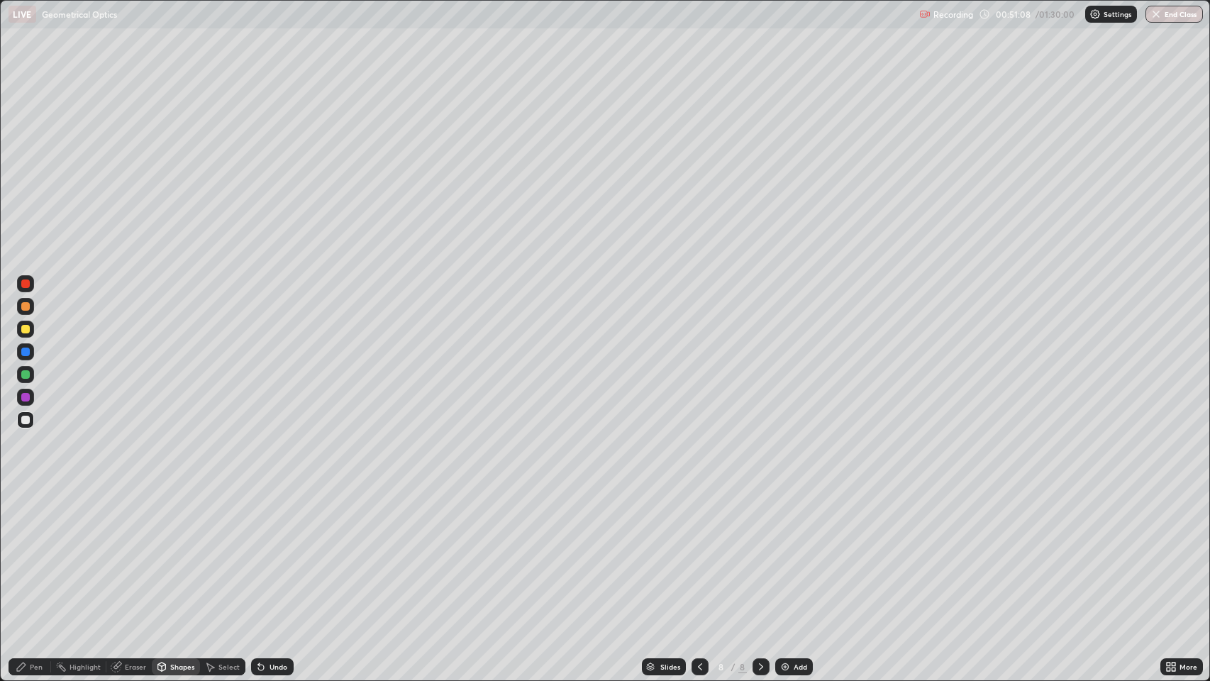
click at [28, 325] on div at bounding box center [25, 329] width 9 height 9
click at [23, 553] on icon at bounding box center [21, 666] width 11 height 11
click at [756, 553] on icon at bounding box center [760, 666] width 11 height 11
click at [760, 553] on icon at bounding box center [760, 666] width 11 height 11
click at [785, 553] on img at bounding box center [785, 666] width 11 height 11
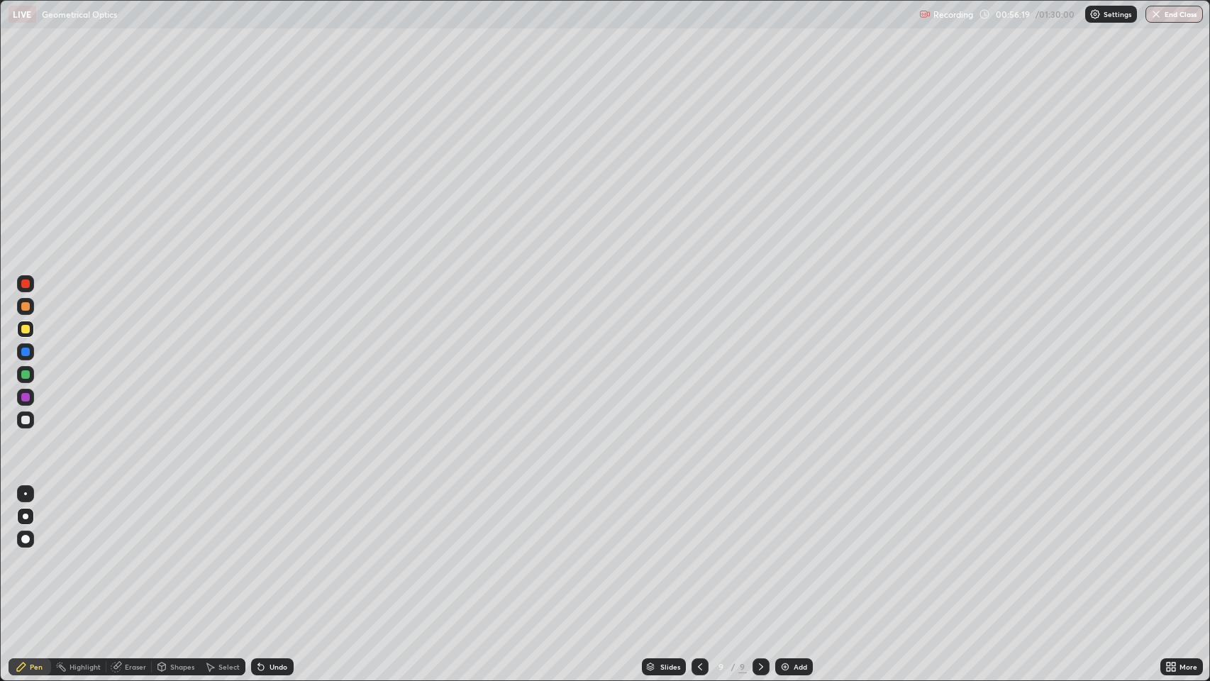
click at [21, 420] on div at bounding box center [25, 420] width 9 height 9
click at [162, 553] on icon at bounding box center [162, 668] width 0 height 5
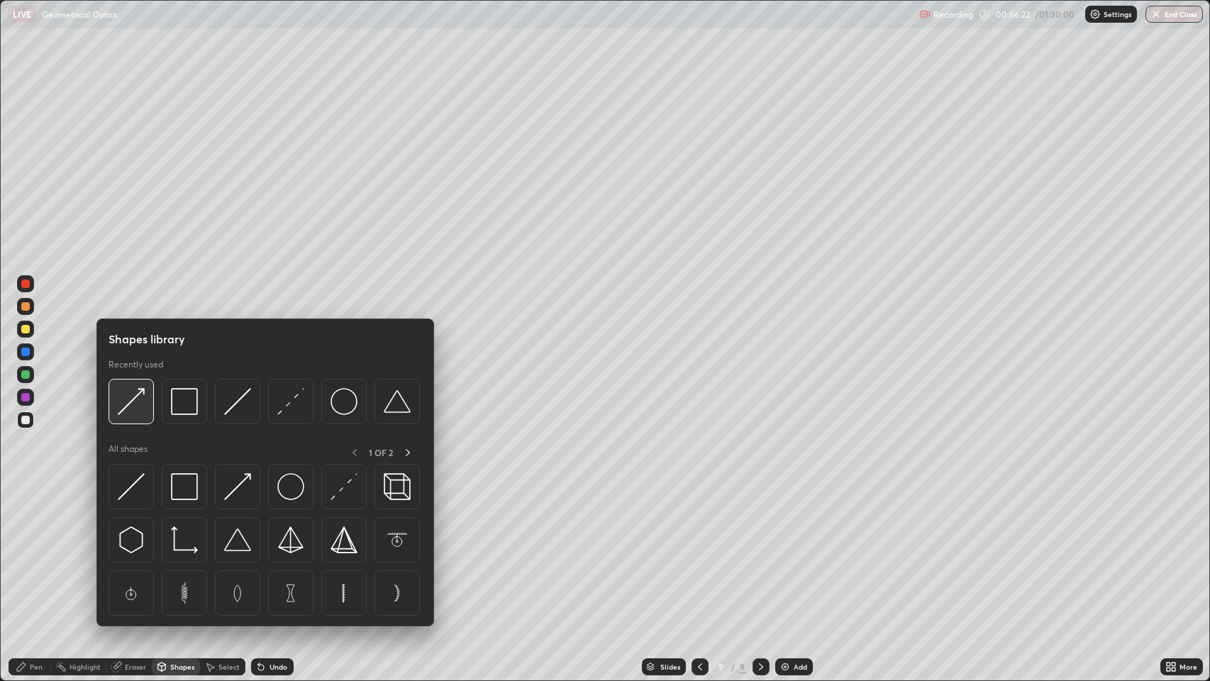
click at [131, 397] on img at bounding box center [131, 401] width 27 height 27
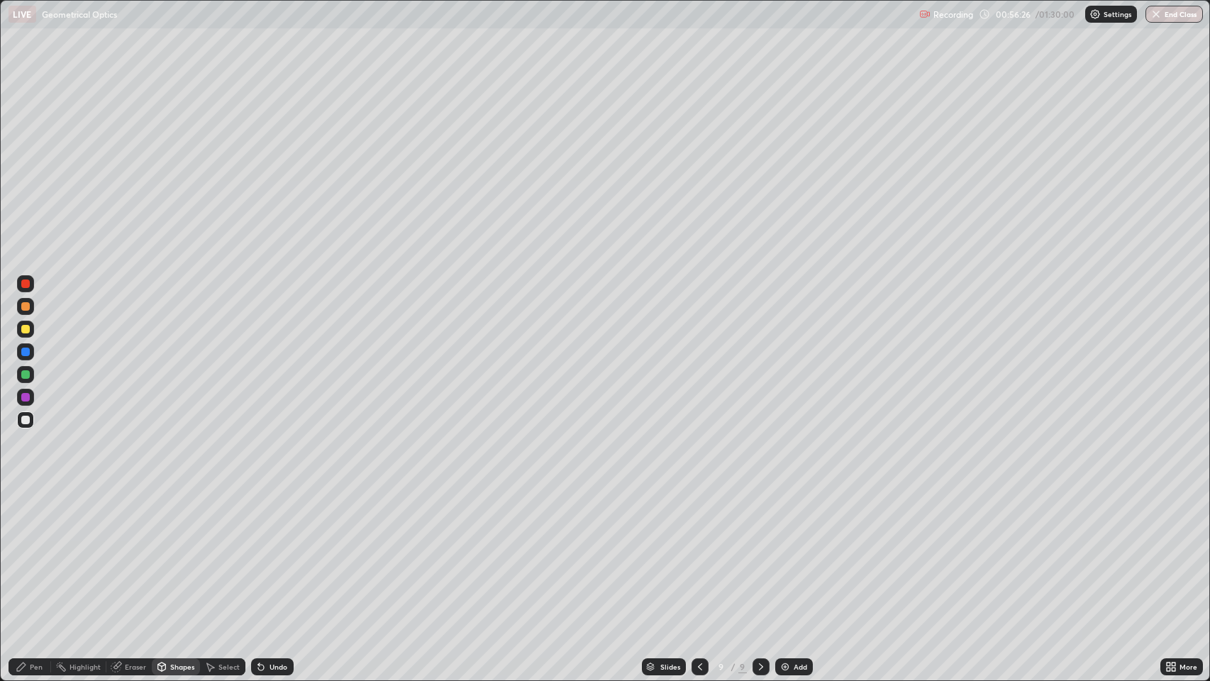
click at [36, 553] on div "Pen" at bounding box center [36, 666] width 13 height 7
click at [165, 553] on icon at bounding box center [161, 666] width 11 height 11
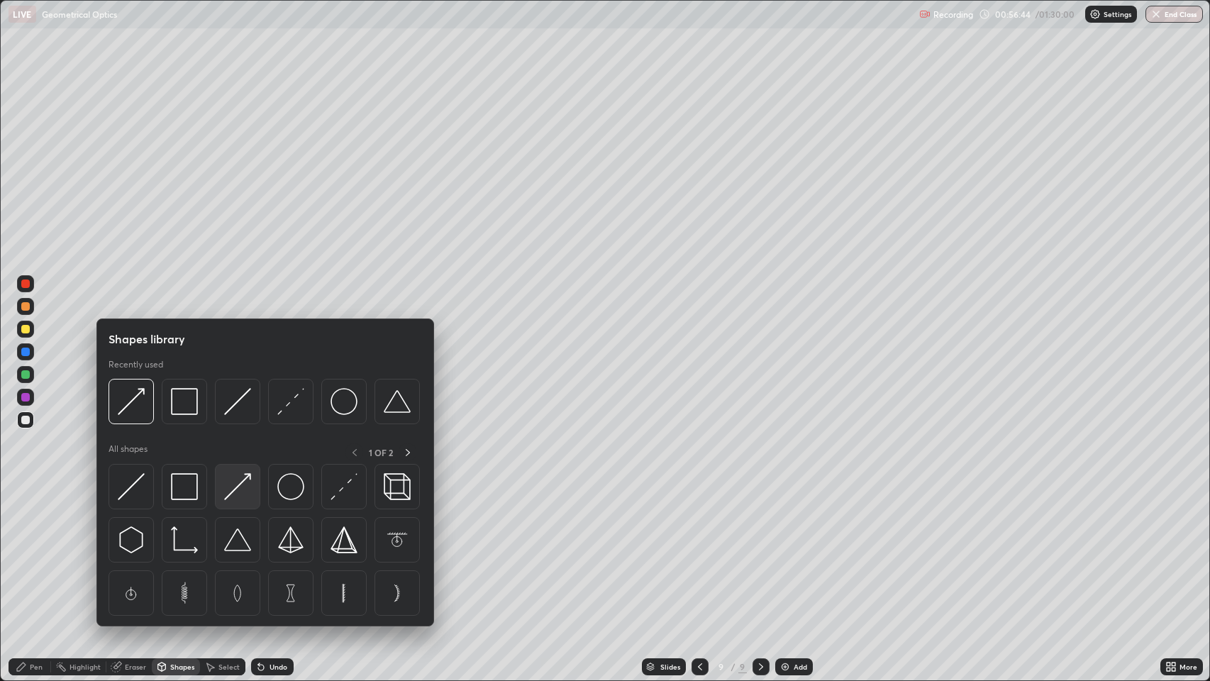
click at [240, 481] on img at bounding box center [237, 486] width 27 height 27
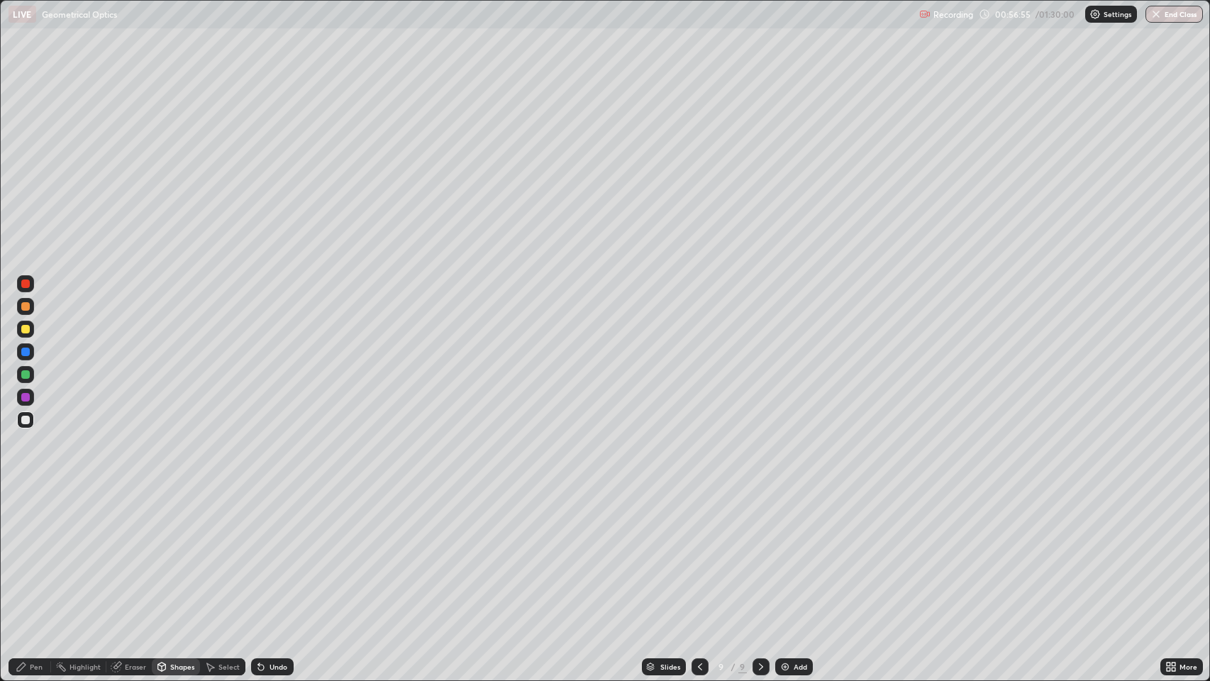
click at [40, 553] on div "Pen" at bounding box center [36, 666] width 13 height 7
click at [29, 326] on div at bounding box center [25, 329] width 17 height 17
click at [175, 553] on div "Shapes" at bounding box center [182, 666] width 24 height 7
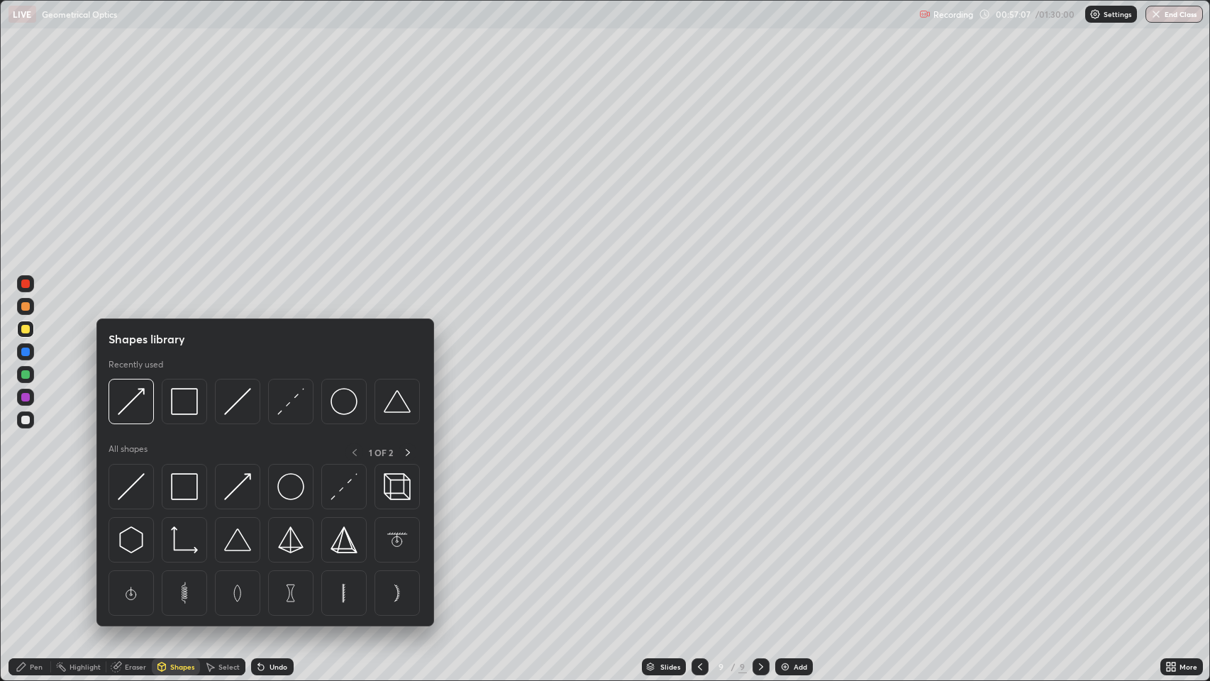
click at [133, 400] on img at bounding box center [131, 401] width 27 height 27
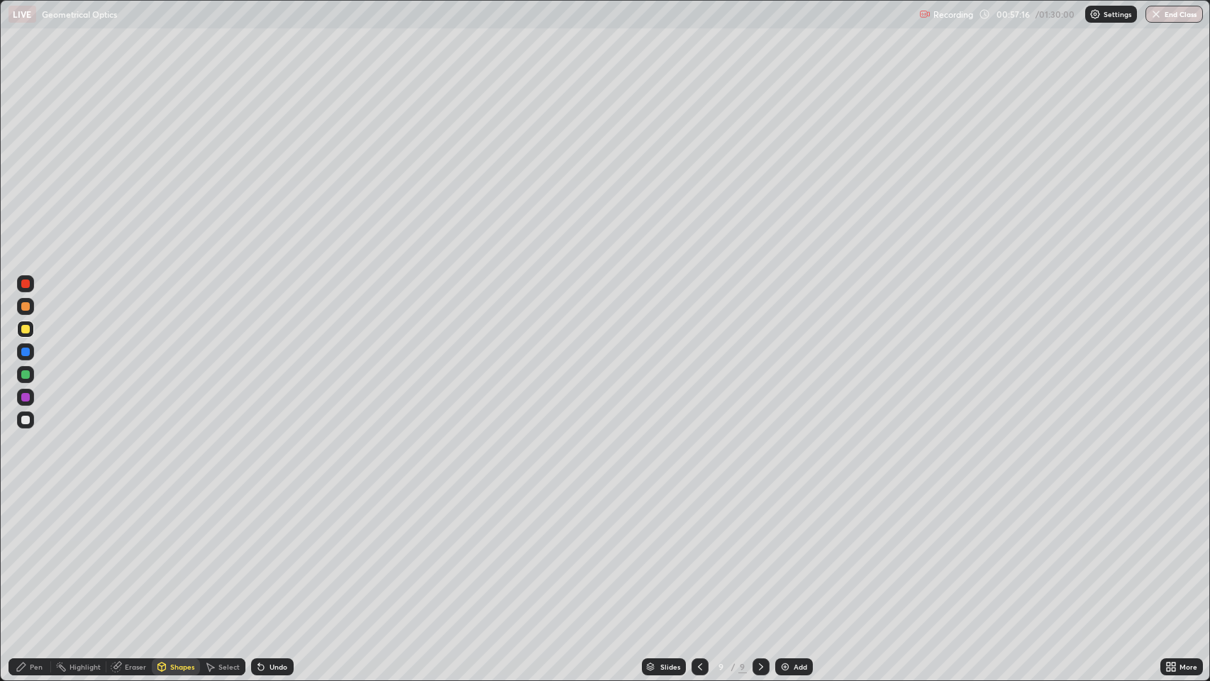
click at [174, 553] on div "Shapes" at bounding box center [182, 666] width 24 height 7
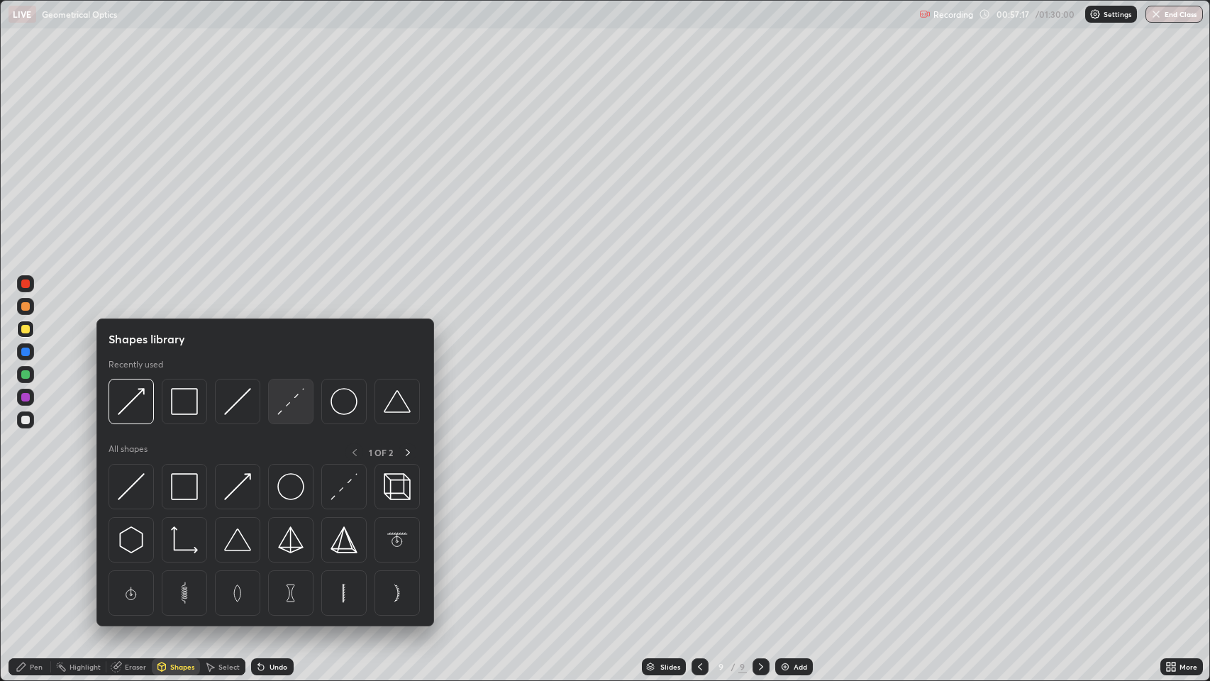
click at [294, 406] on img at bounding box center [290, 401] width 27 height 27
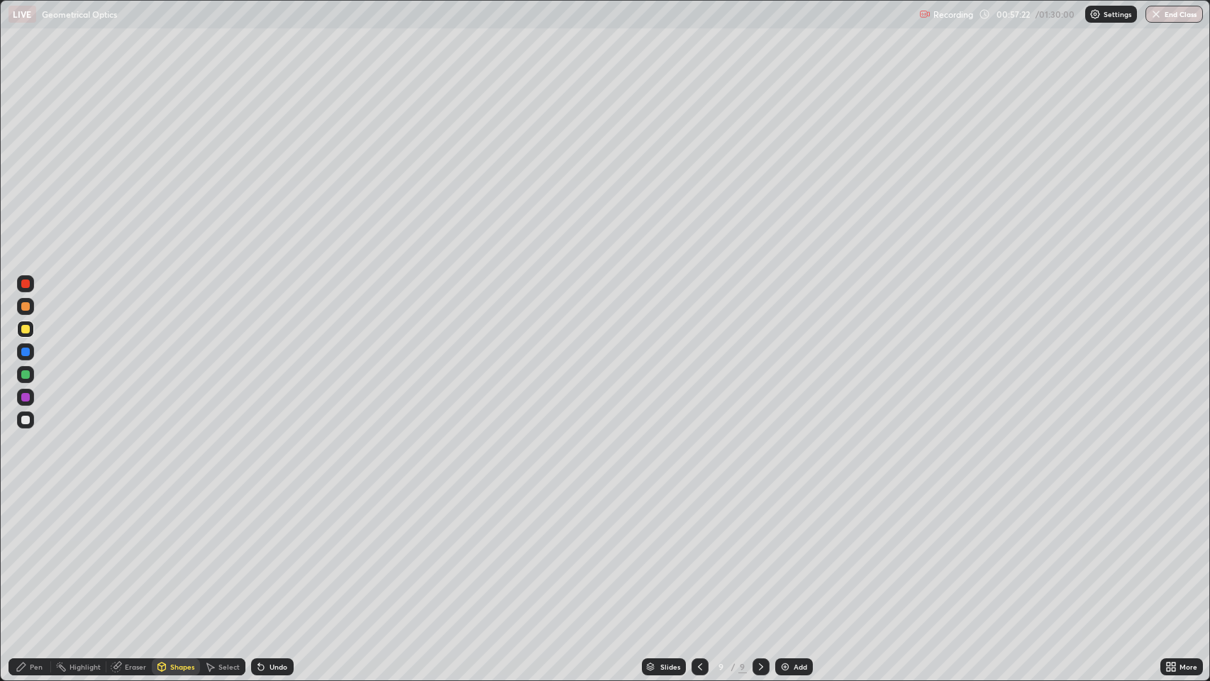
click at [35, 553] on div "Pen" at bounding box center [36, 666] width 13 height 7
click at [760, 553] on icon at bounding box center [760, 666] width 11 height 11
click at [782, 553] on img at bounding box center [785, 666] width 11 height 11
click at [167, 553] on div "Shapes" at bounding box center [176, 666] width 48 height 17
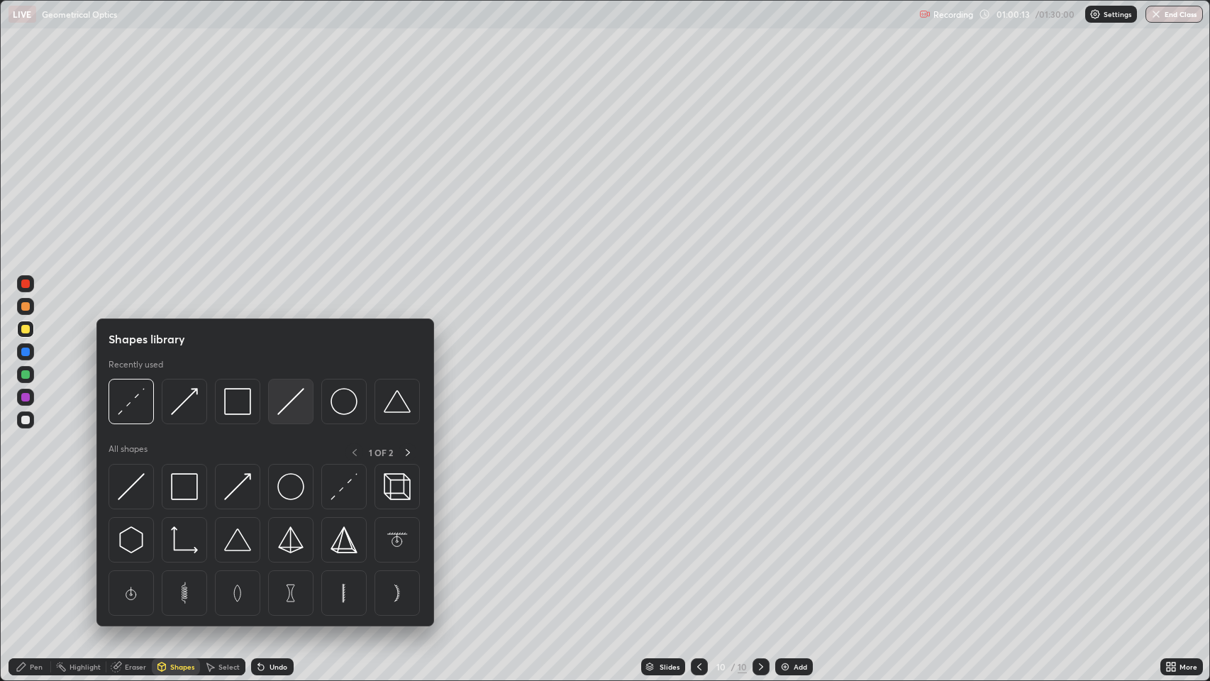
click at [289, 402] on img at bounding box center [290, 401] width 27 height 27
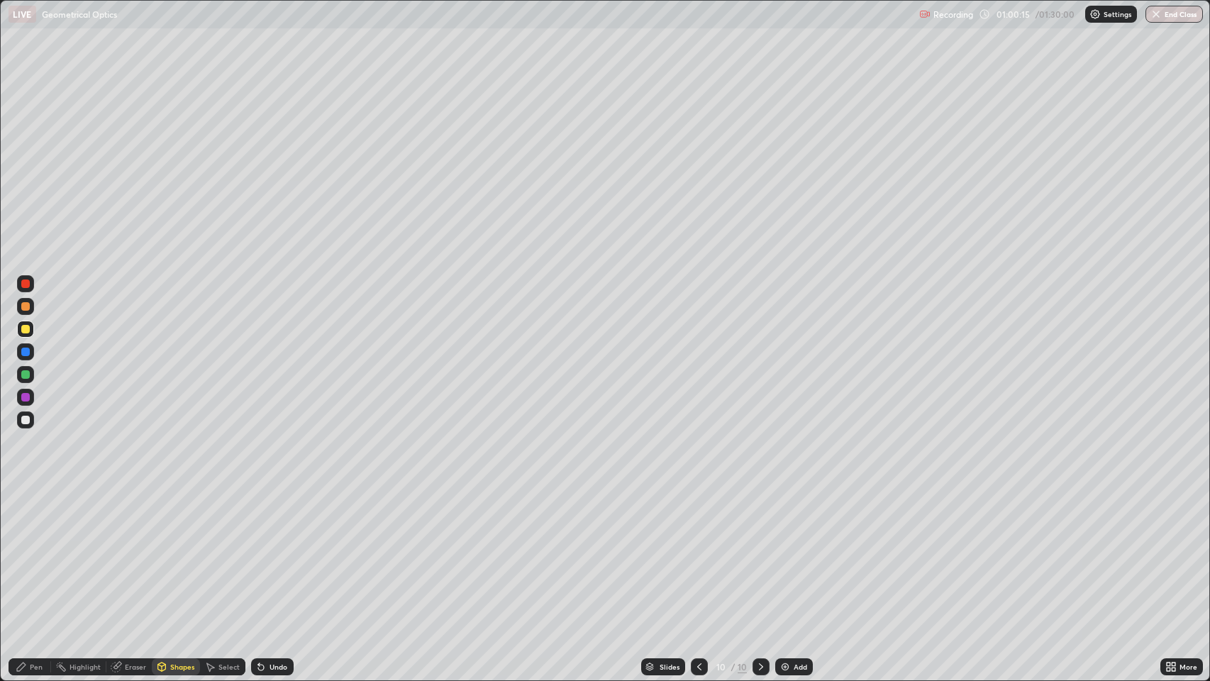
click at [274, 553] on div "Undo" at bounding box center [279, 666] width 18 height 7
click at [29, 553] on div "Pen" at bounding box center [30, 666] width 43 height 17
click at [270, 553] on div "Undo" at bounding box center [279, 666] width 18 height 7
click at [272, 553] on div "Undo" at bounding box center [272, 666] width 43 height 17
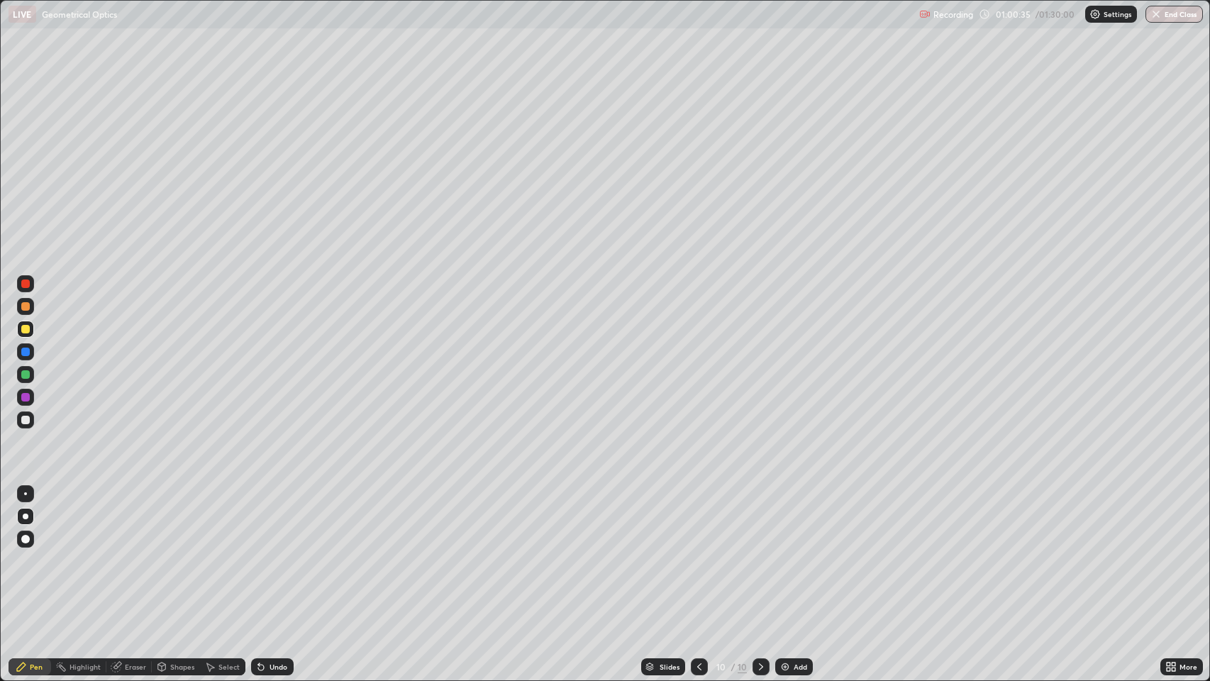
click at [272, 553] on div "Undo" at bounding box center [272, 666] width 43 height 17
click at [273, 553] on div "Undo" at bounding box center [272, 666] width 43 height 17
click at [179, 553] on div "Shapes" at bounding box center [182, 666] width 24 height 7
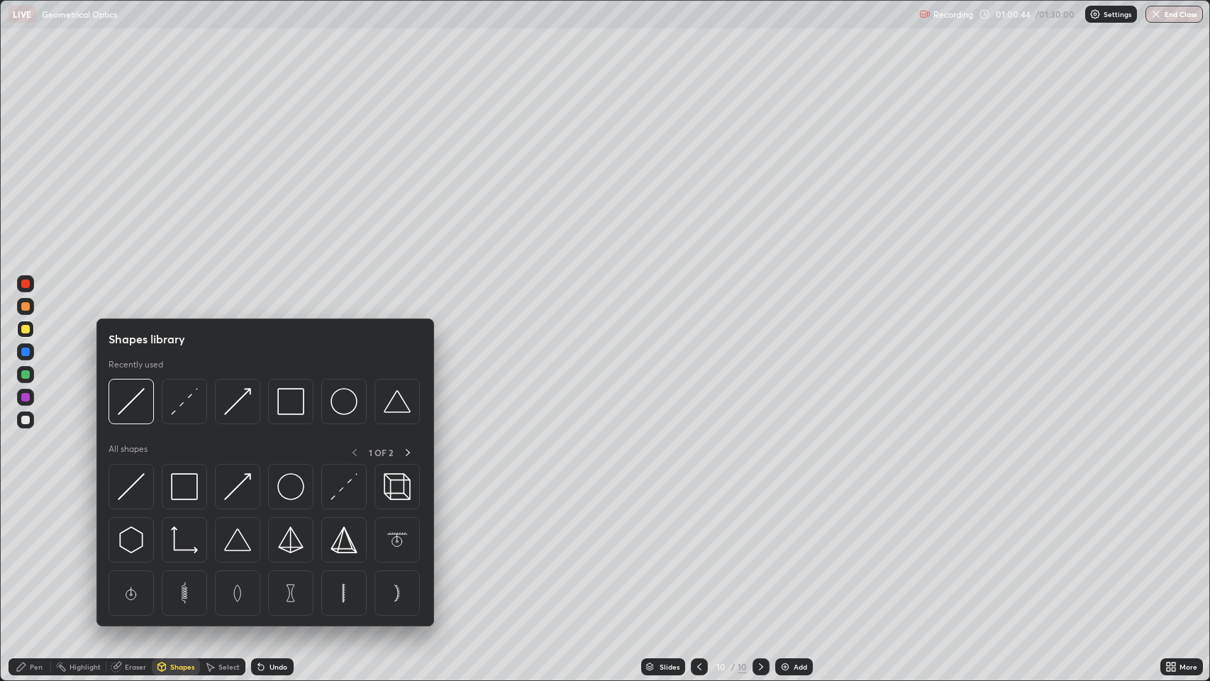
click at [137, 404] on img at bounding box center [131, 401] width 27 height 27
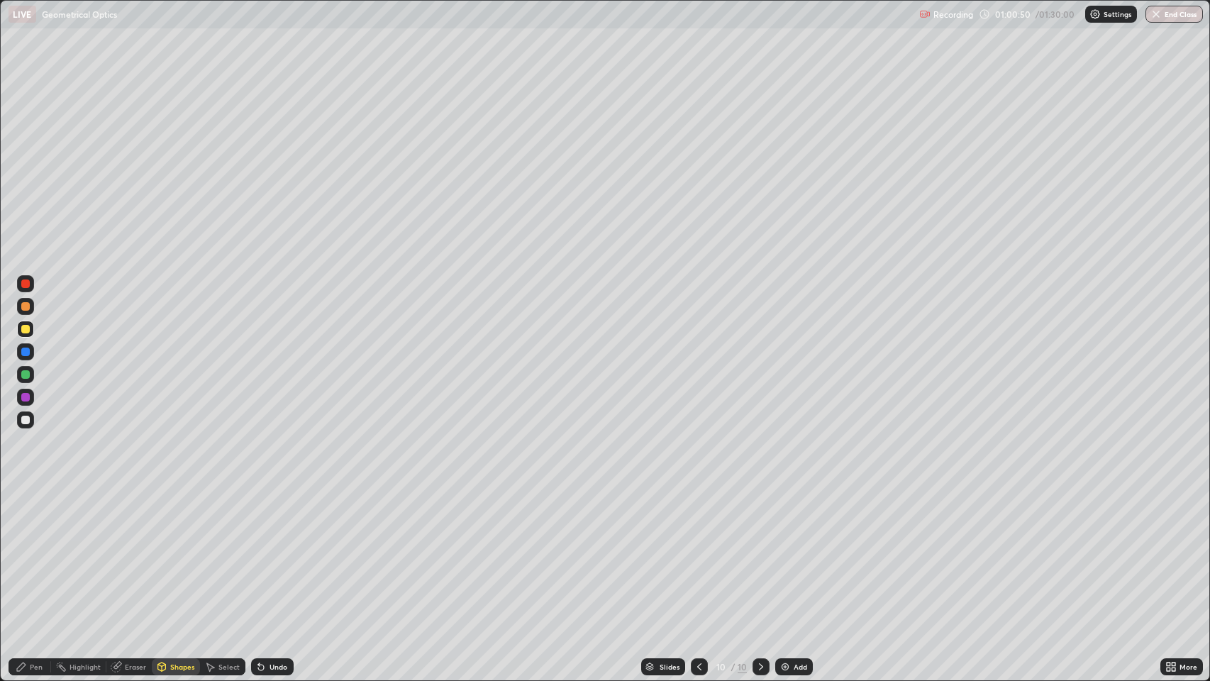
click at [35, 553] on div "Pen" at bounding box center [36, 666] width 13 height 7
click at [26, 329] on div at bounding box center [25, 329] width 9 height 9
click at [174, 553] on div "Shapes" at bounding box center [182, 666] width 24 height 7
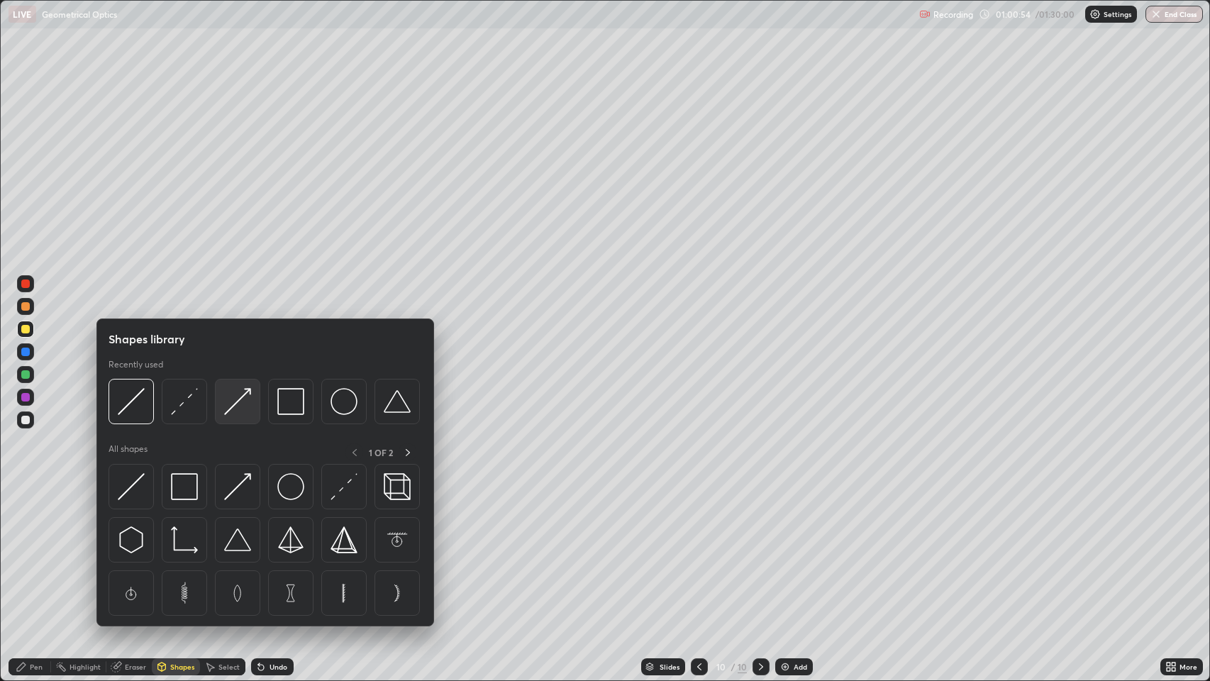
click at [235, 403] on img at bounding box center [237, 401] width 27 height 27
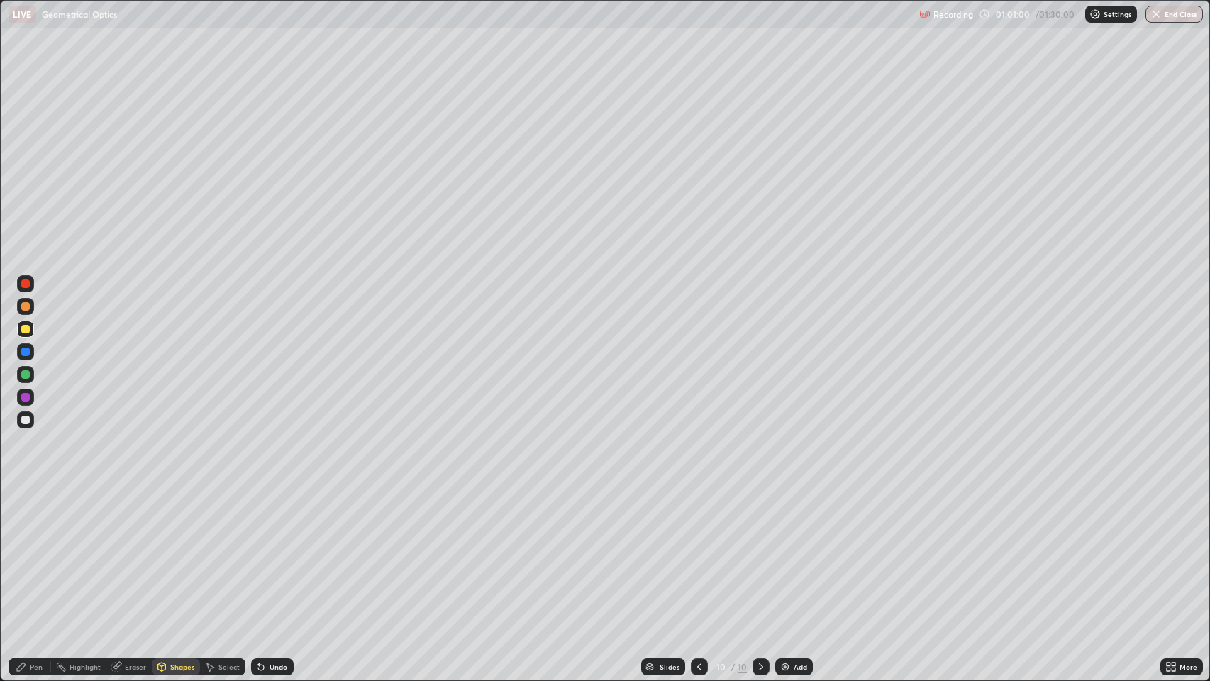
click at [29, 419] on div at bounding box center [25, 420] width 9 height 9
click at [265, 553] on icon at bounding box center [260, 666] width 11 height 11
click at [260, 553] on icon at bounding box center [261, 668] width 6 height 6
click at [179, 553] on div "Shapes" at bounding box center [182, 666] width 24 height 7
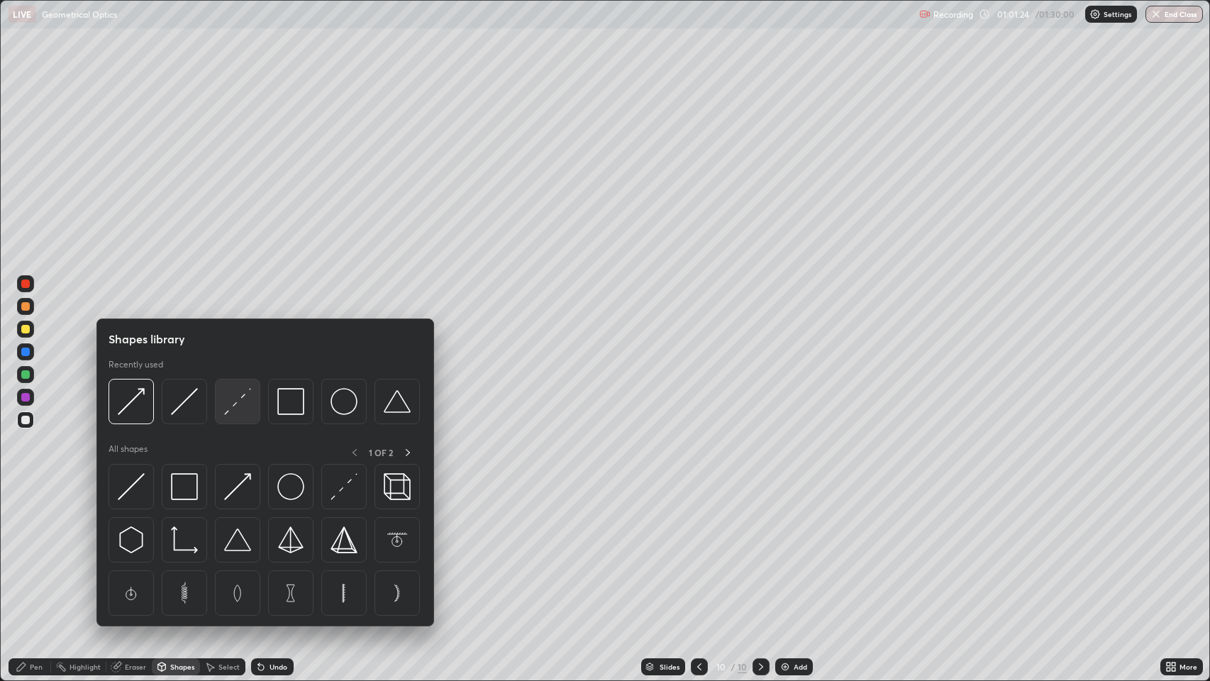
click at [238, 403] on img at bounding box center [237, 401] width 27 height 27
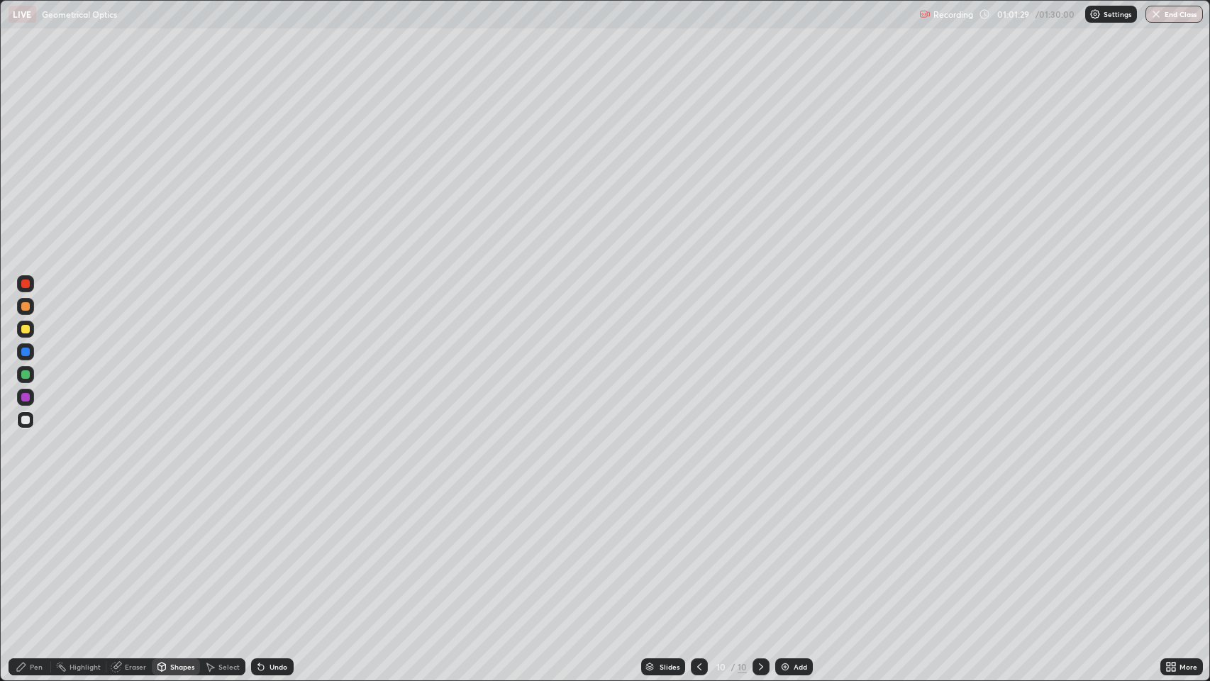
click at [30, 553] on div "Pen" at bounding box center [36, 666] width 13 height 7
click at [26, 420] on div at bounding box center [25, 420] width 9 height 9
click at [760, 553] on icon at bounding box center [760, 666] width 11 height 11
click at [782, 553] on img at bounding box center [785, 666] width 11 height 11
click at [176, 553] on div "Shapes" at bounding box center [182, 666] width 24 height 7
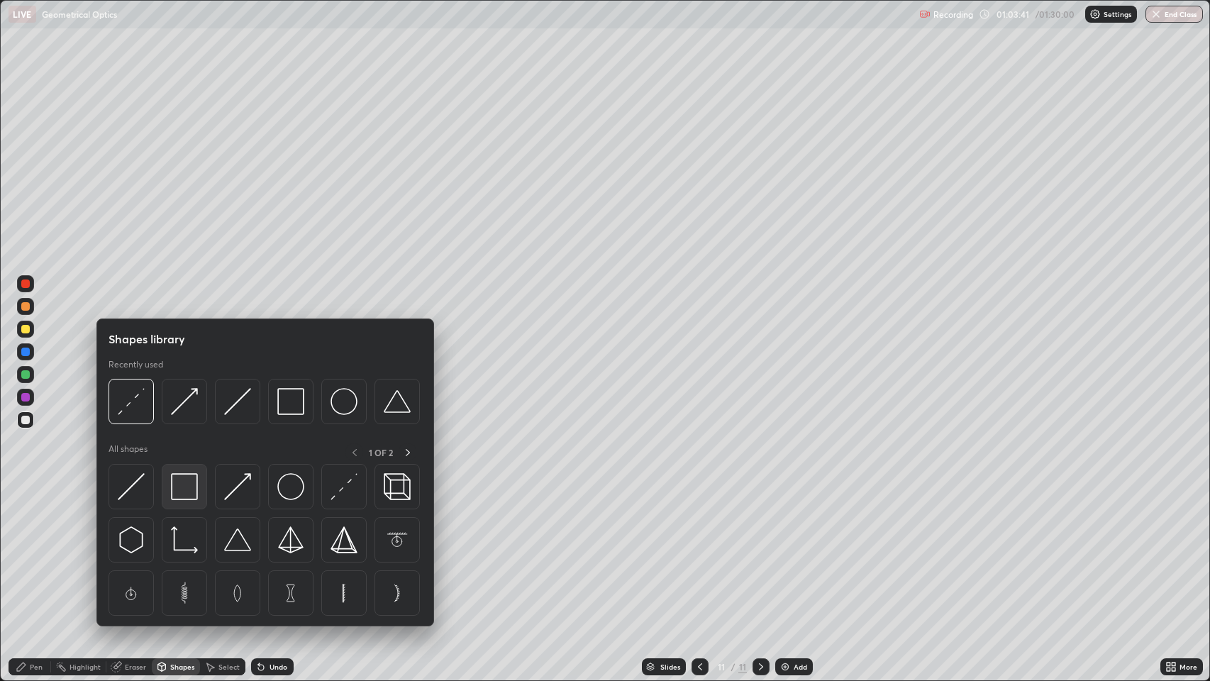
click at [196, 482] on img at bounding box center [184, 486] width 27 height 27
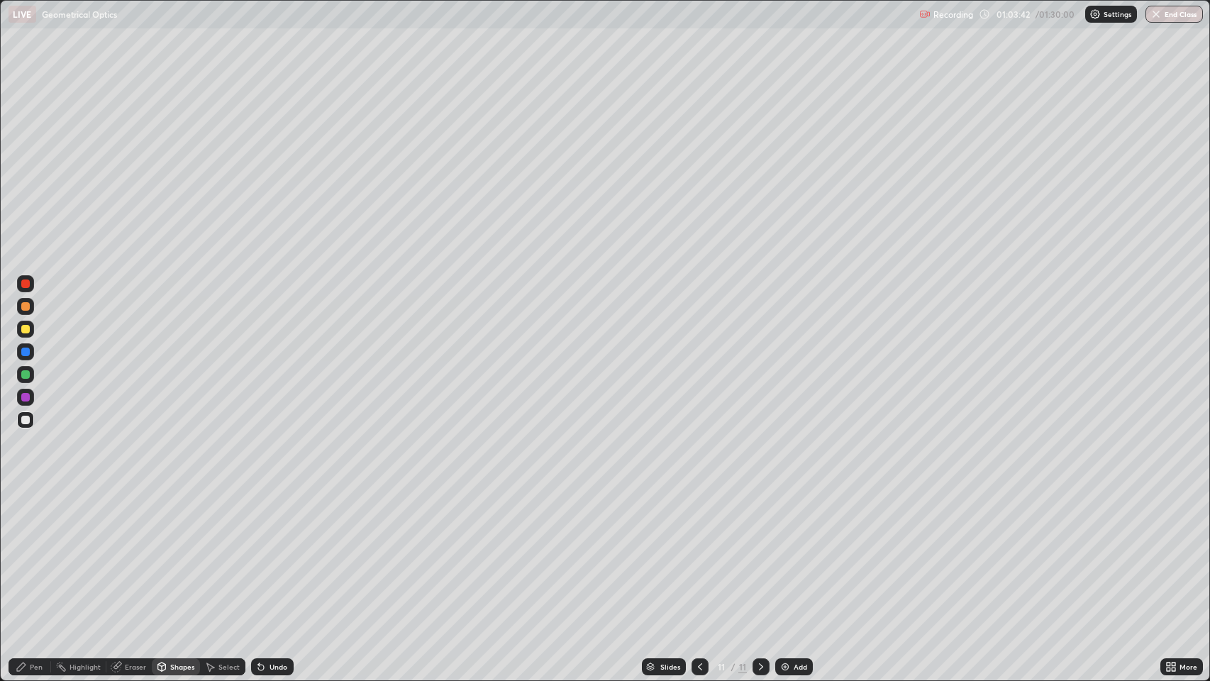
click at [28, 306] on div at bounding box center [25, 306] width 9 height 9
click at [35, 553] on div "Pen" at bounding box center [36, 666] width 13 height 7
click at [26, 420] on div at bounding box center [25, 420] width 9 height 9
click at [25, 397] on div at bounding box center [25, 397] width 9 height 9
click at [26, 538] on div at bounding box center [25, 539] width 9 height 9
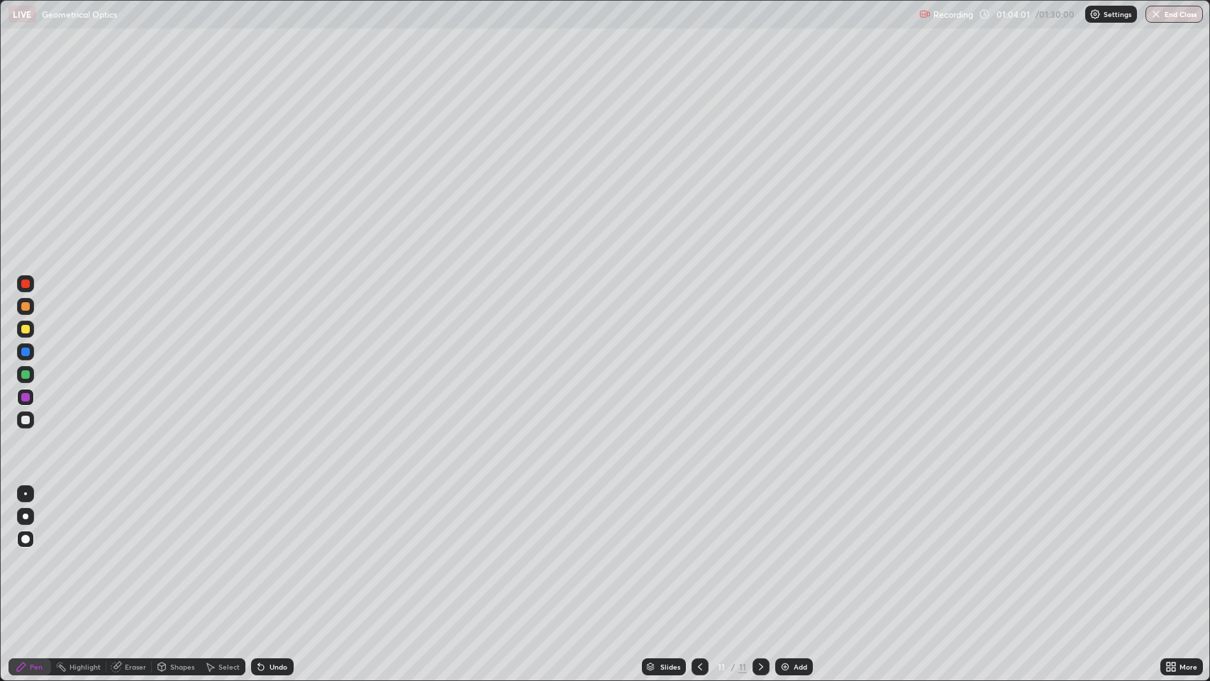
click at [26, 306] on div at bounding box center [25, 306] width 9 height 9
click at [26, 375] on div at bounding box center [25, 374] width 9 height 9
click at [270, 553] on div "Undo" at bounding box center [279, 666] width 18 height 7
click at [26, 516] on div at bounding box center [26, 517] width 6 height 6
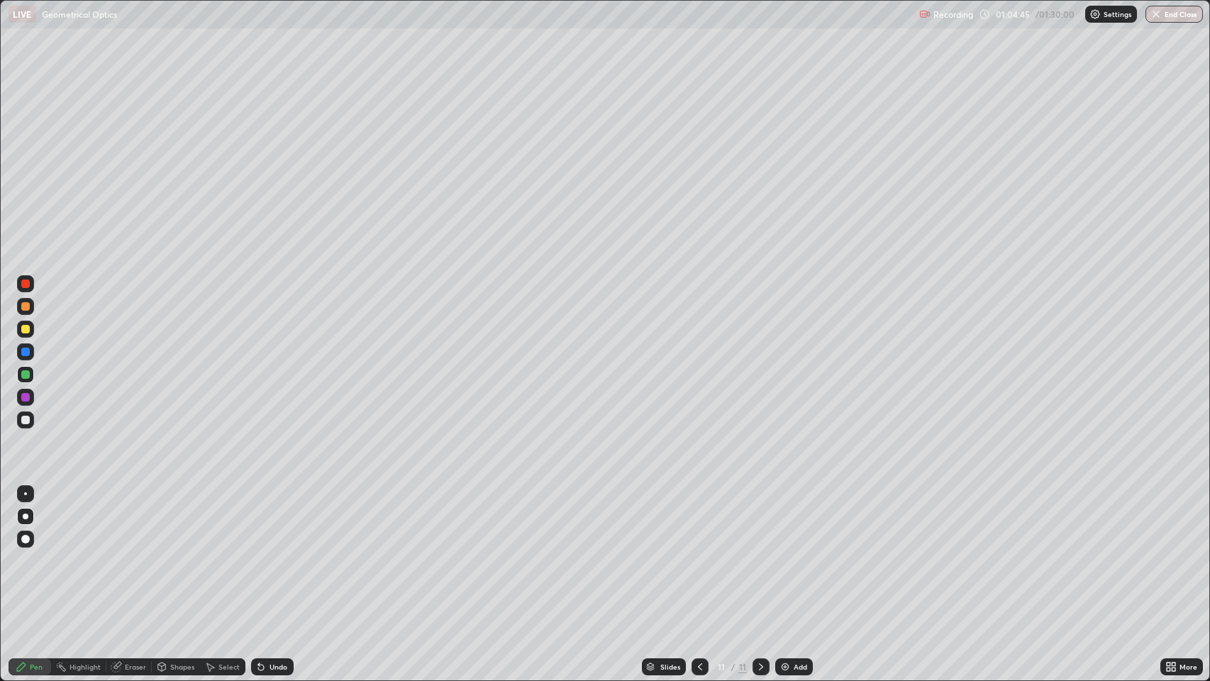
click at [269, 553] on div "Undo" at bounding box center [272, 666] width 43 height 17
click at [270, 553] on div "Undo" at bounding box center [279, 666] width 18 height 7
click at [700, 553] on icon at bounding box center [699, 666] width 11 height 11
click at [758, 553] on icon at bounding box center [760, 666] width 11 height 11
click at [23, 421] on div at bounding box center [25, 420] width 9 height 9
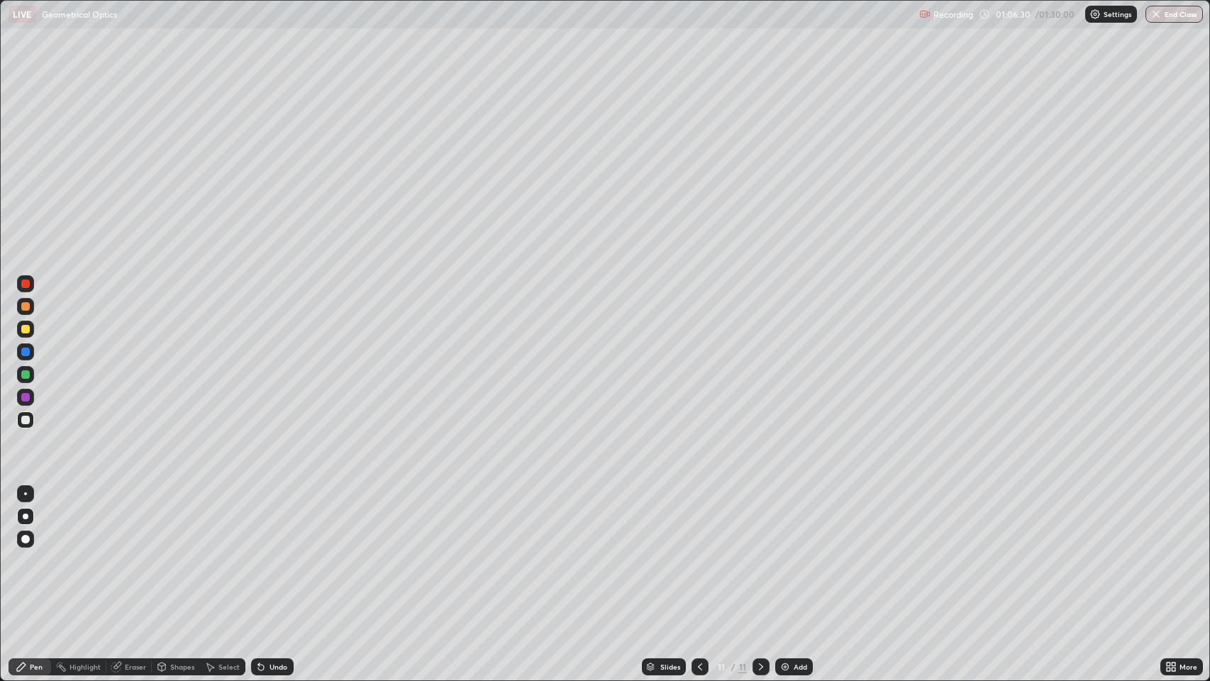
click at [260, 553] on icon at bounding box center [261, 668] width 6 height 6
click at [170, 553] on div "Shapes" at bounding box center [182, 666] width 24 height 7
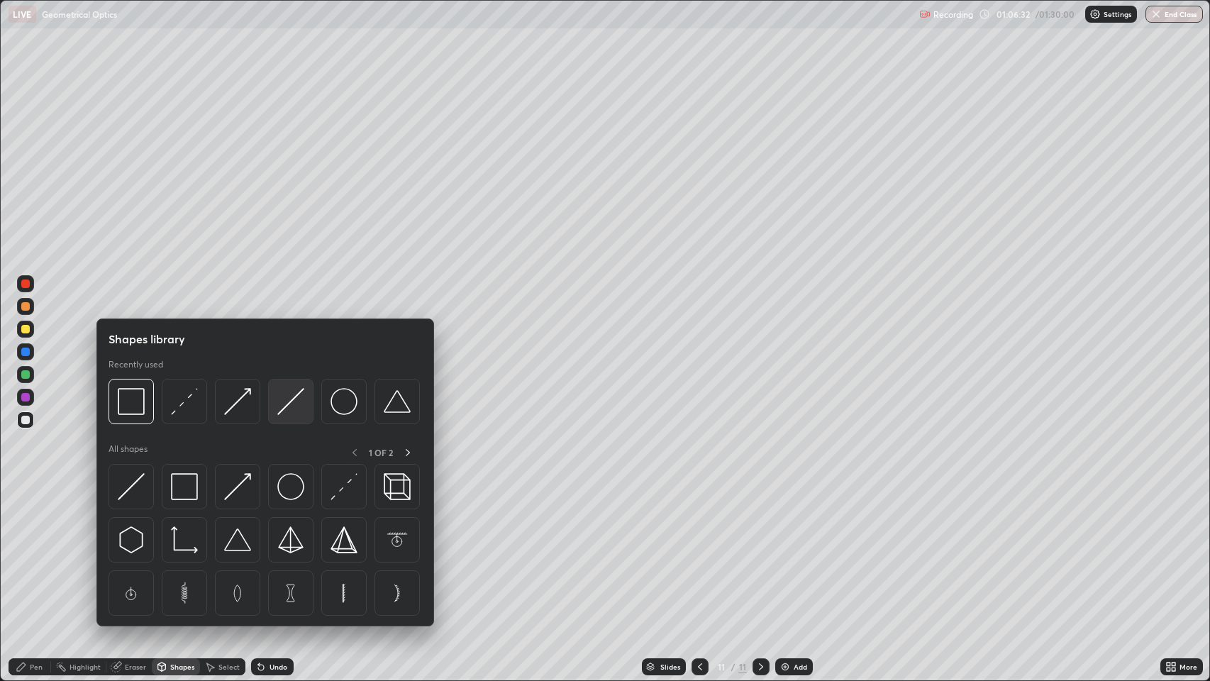
click at [286, 401] on img at bounding box center [290, 401] width 27 height 27
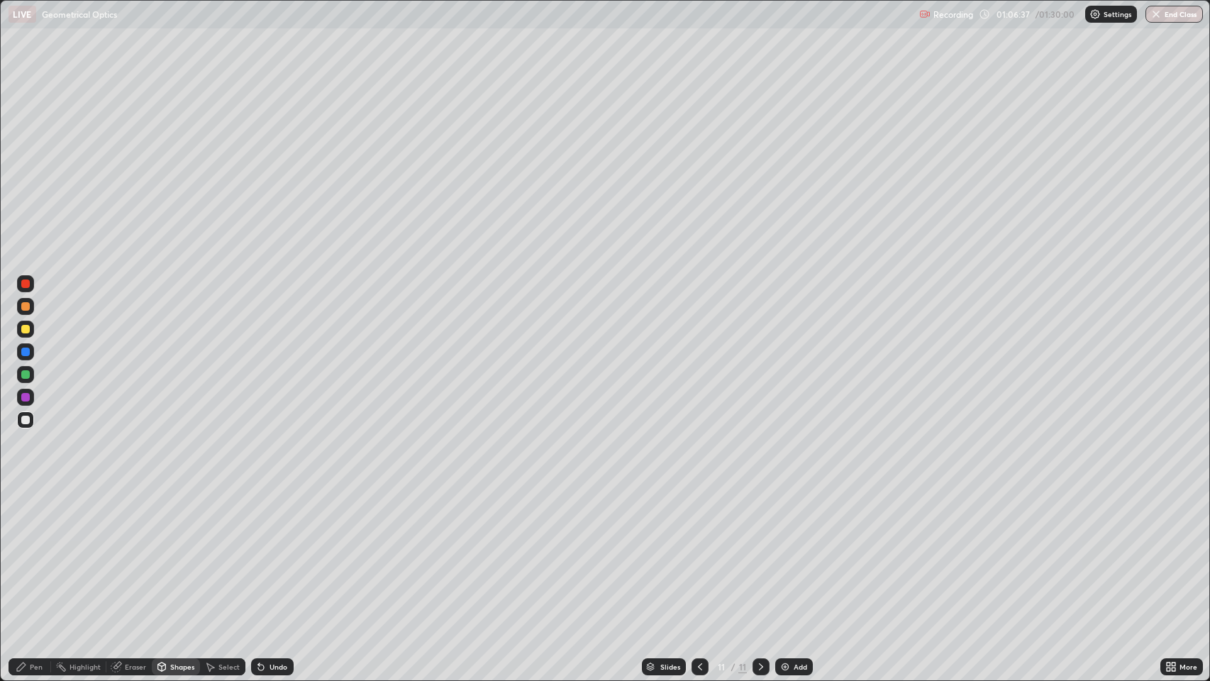
click at [24, 553] on icon at bounding box center [21, 666] width 11 height 11
click at [260, 553] on icon at bounding box center [261, 668] width 6 height 6
click at [270, 553] on div "Undo" at bounding box center [279, 666] width 18 height 7
click at [270, 553] on div "Undo" at bounding box center [272, 666] width 43 height 17
click at [260, 553] on icon at bounding box center [261, 668] width 6 height 6
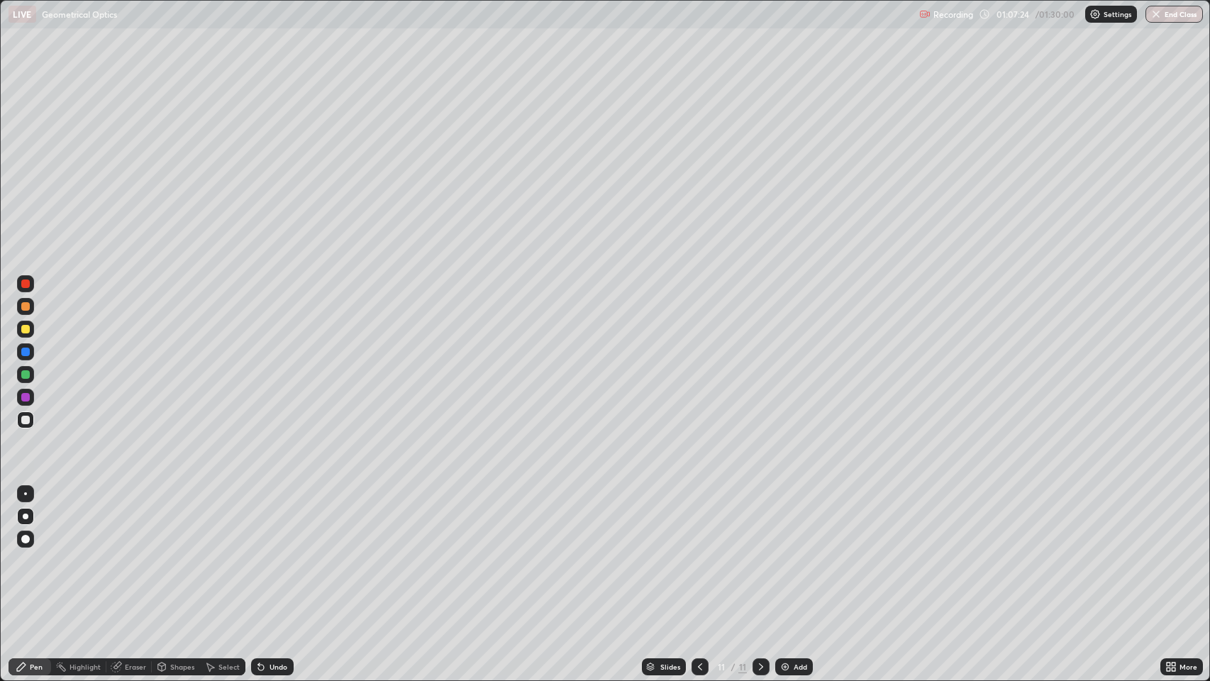
click at [26, 306] on div at bounding box center [25, 306] width 9 height 9
click at [170, 553] on div "Shapes" at bounding box center [182, 666] width 24 height 7
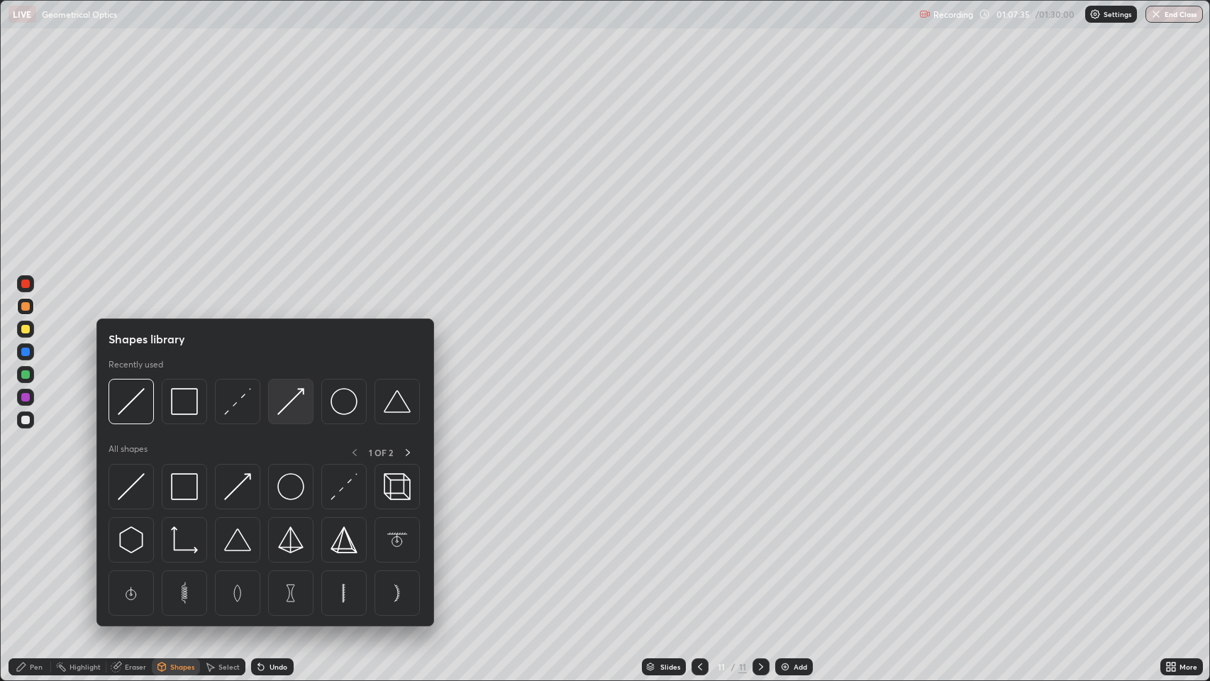
click at [293, 393] on img at bounding box center [290, 401] width 27 height 27
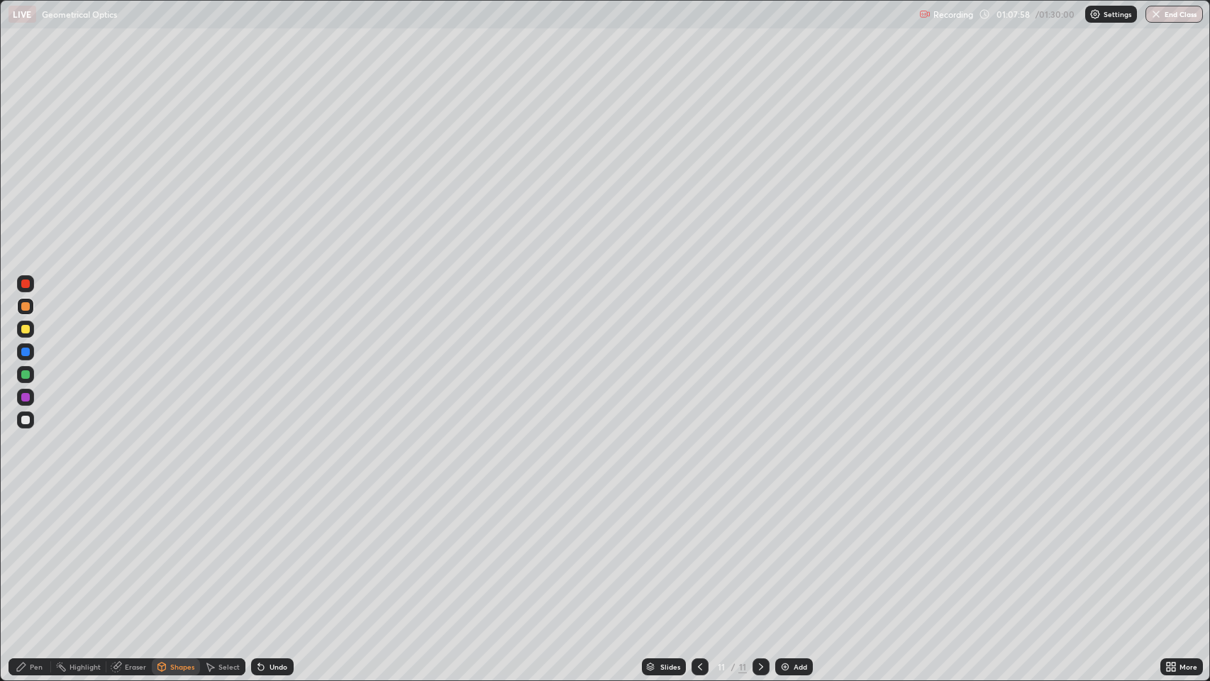
click at [176, 553] on div "Shapes" at bounding box center [182, 666] width 24 height 7
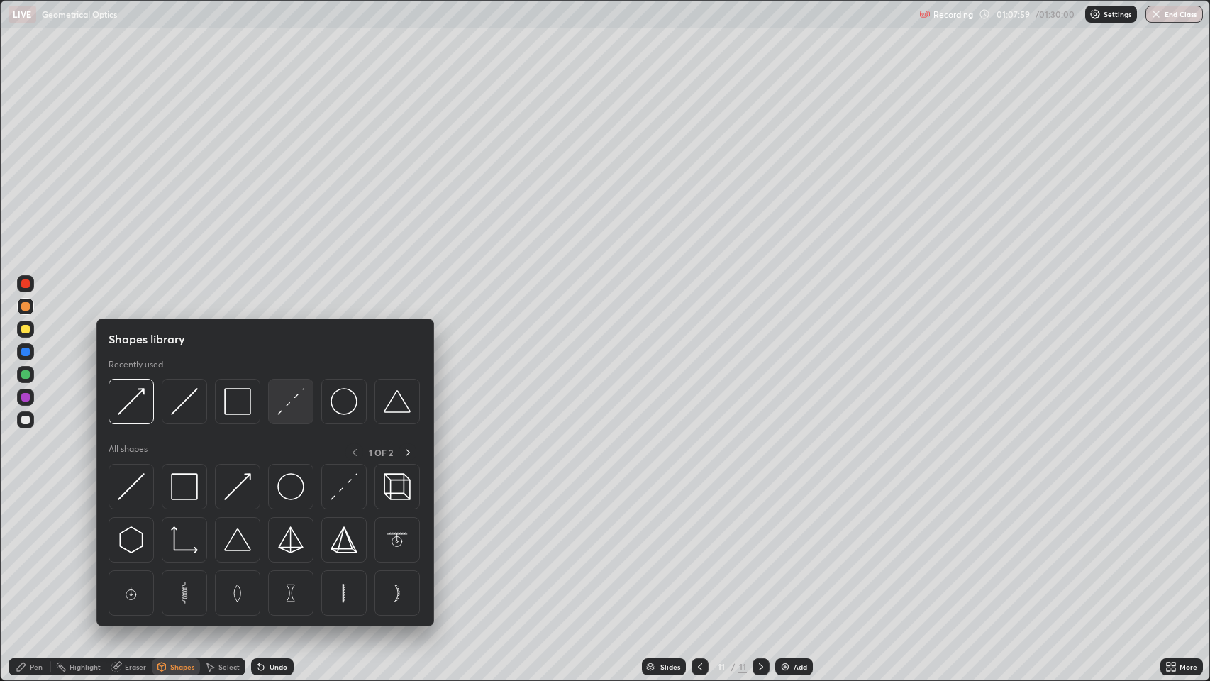
click at [294, 401] on img at bounding box center [290, 401] width 27 height 27
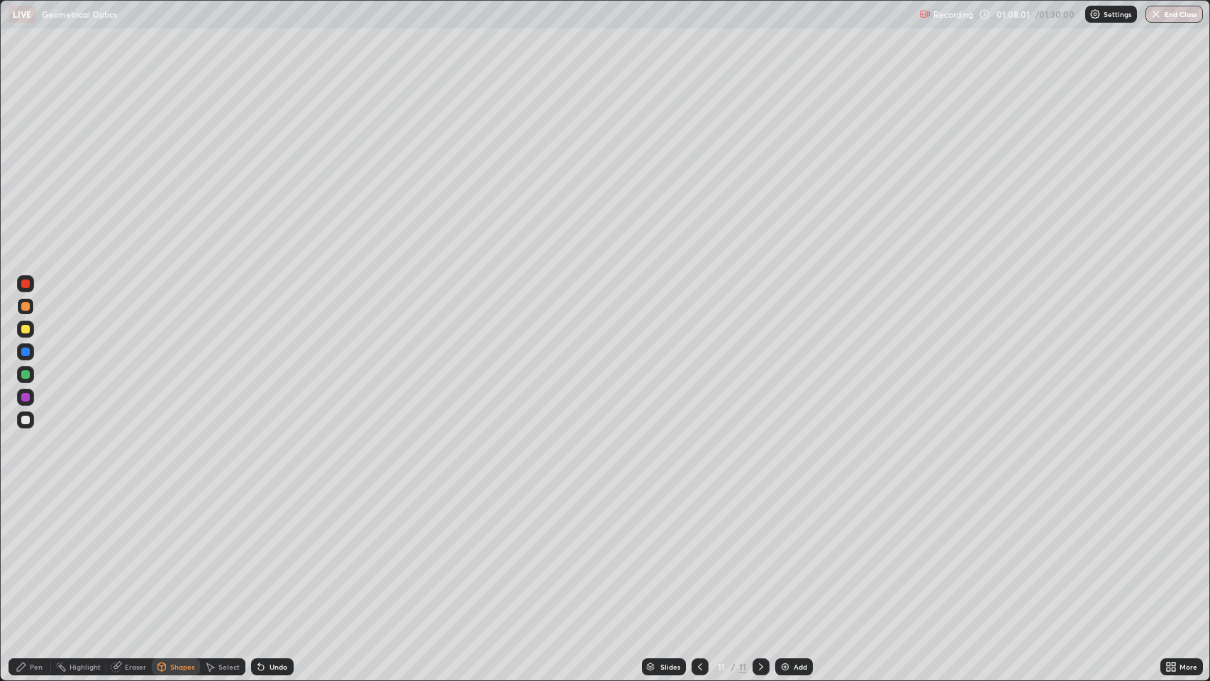
click at [267, 553] on div "Undo" at bounding box center [272, 666] width 43 height 17
click at [260, 553] on icon at bounding box center [261, 668] width 6 height 6
click at [167, 553] on div "Shapes" at bounding box center [176, 666] width 48 height 17
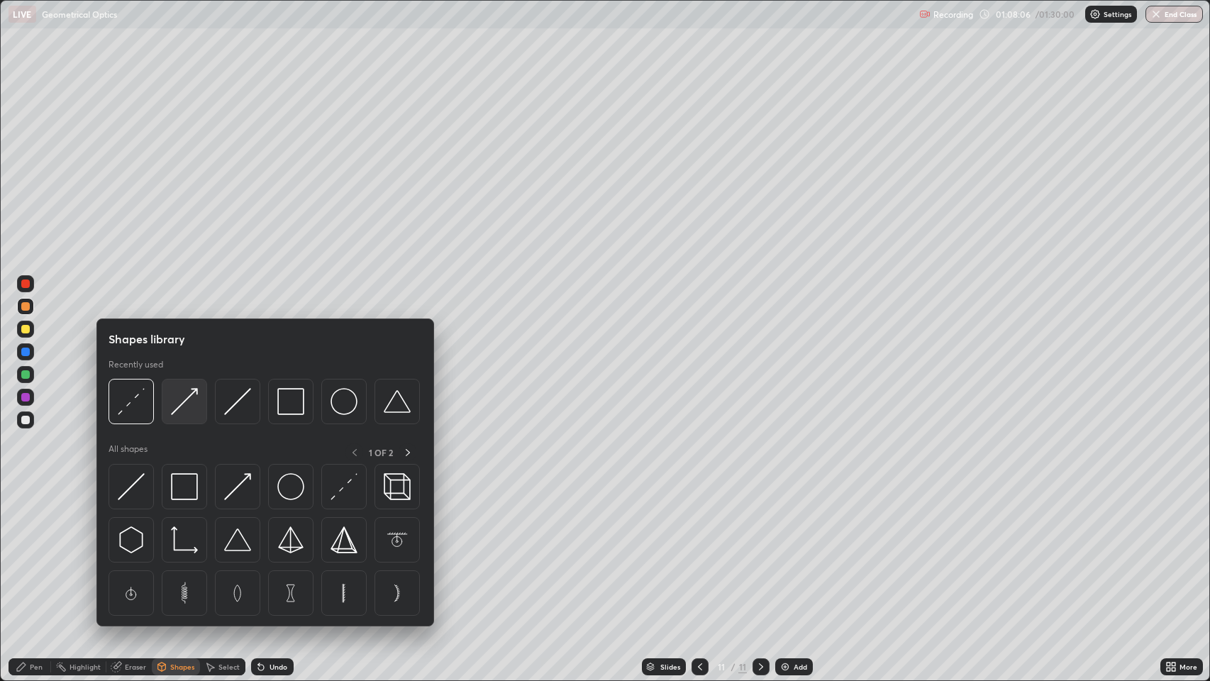
click at [186, 403] on img at bounding box center [184, 401] width 27 height 27
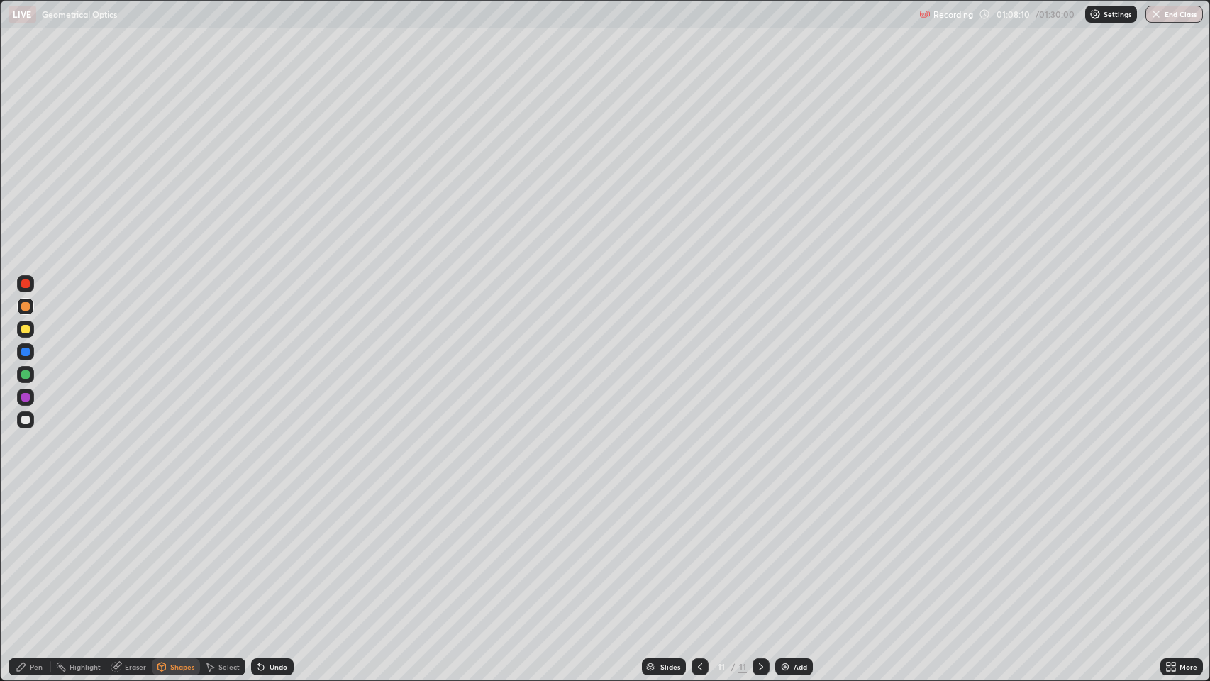
click at [270, 553] on div "Undo" at bounding box center [279, 666] width 18 height 7
click at [178, 553] on div "Shapes" at bounding box center [182, 666] width 24 height 7
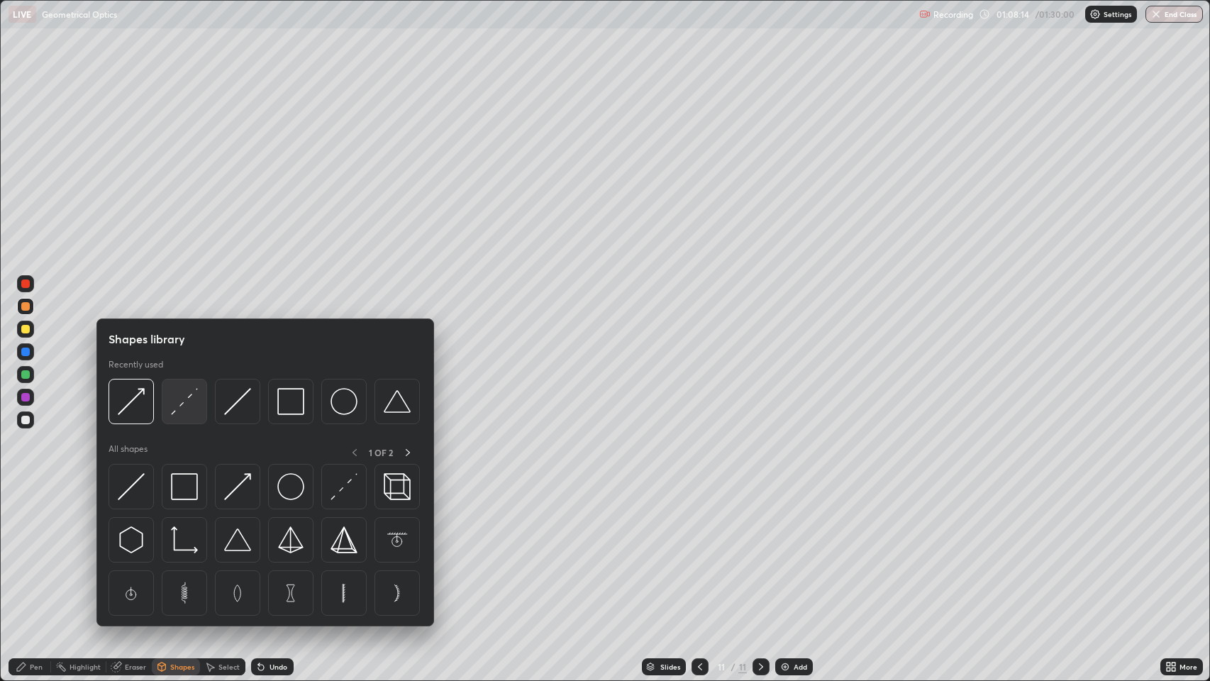
click at [193, 394] on img at bounding box center [184, 401] width 27 height 27
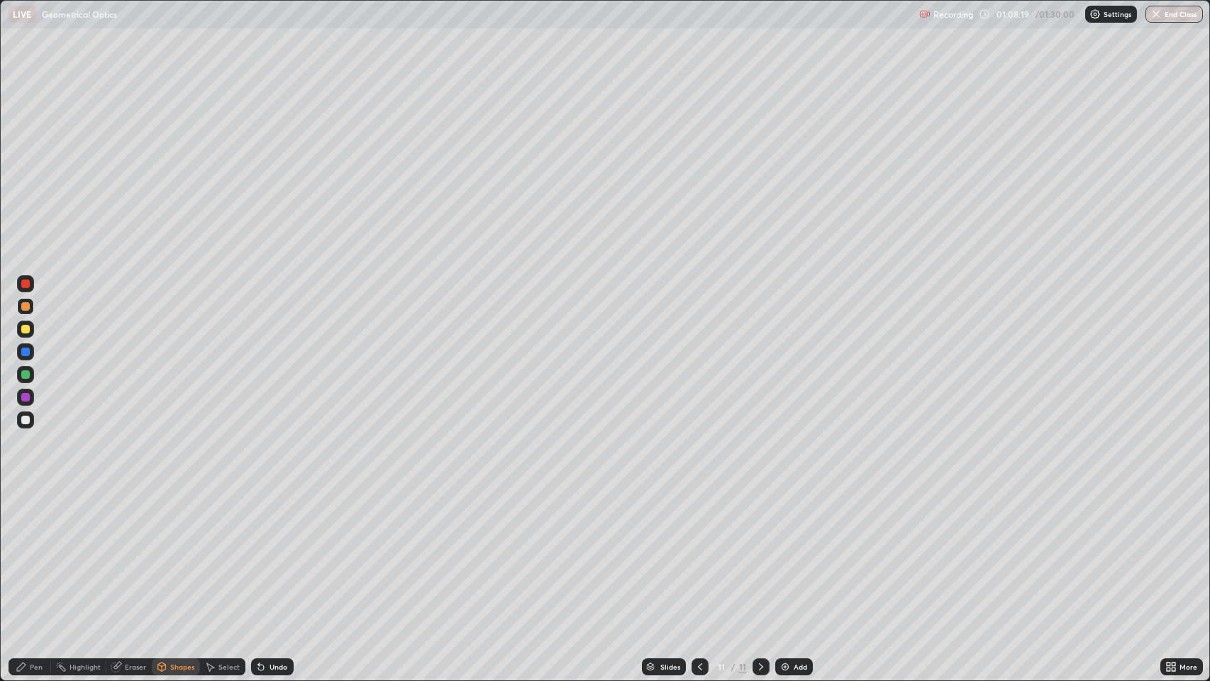
click at [31, 553] on div "Pen" at bounding box center [36, 666] width 13 height 7
click at [133, 553] on div "Eraser" at bounding box center [135, 666] width 21 height 7
click at [28, 553] on div "Pen" at bounding box center [30, 666] width 43 height 17
click at [26, 420] on div at bounding box center [25, 420] width 9 height 9
click at [260, 553] on icon at bounding box center [261, 668] width 6 height 6
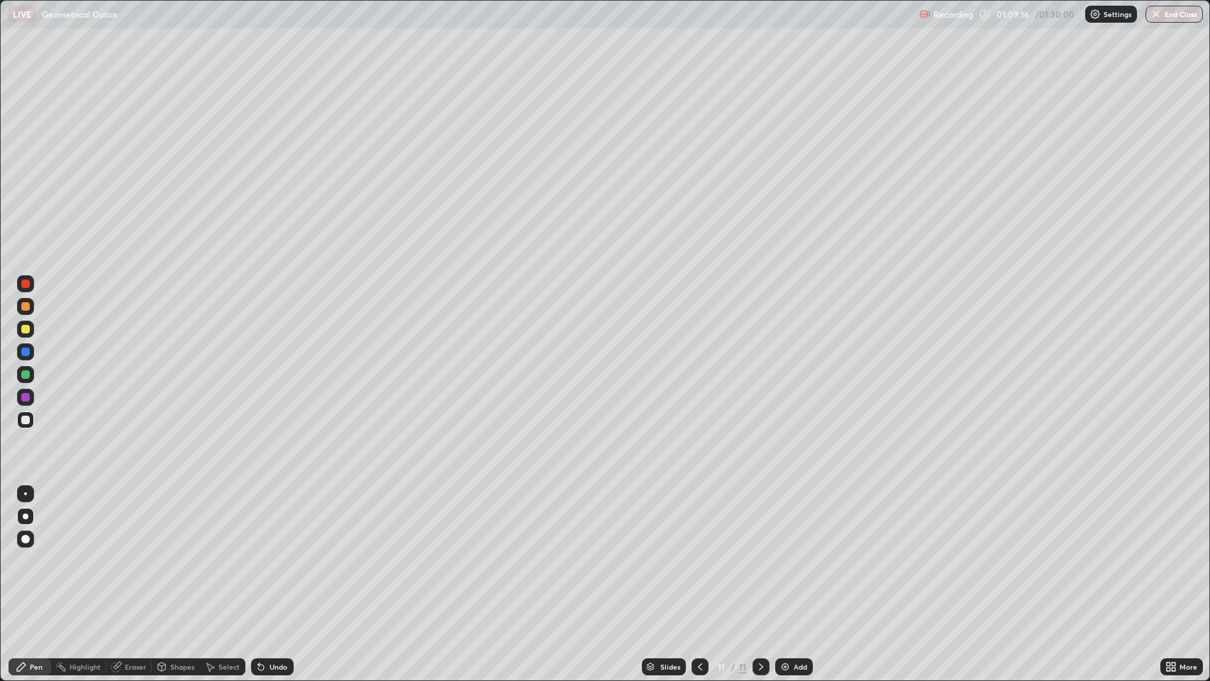
click at [131, 553] on div "Eraser" at bounding box center [135, 666] width 21 height 7
click at [35, 553] on div "Pen" at bounding box center [36, 666] width 13 height 7
click at [179, 553] on div "Shapes" at bounding box center [182, 666] width 24 height 7
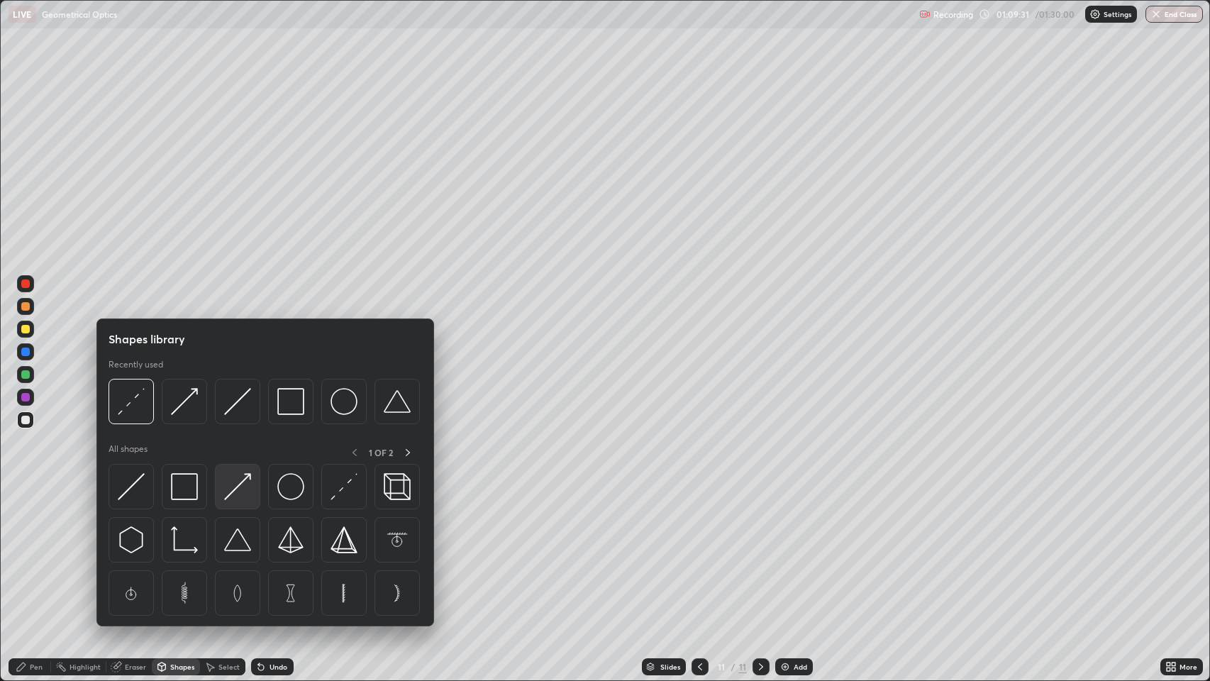
click at [238, 485] on img at bounding box center [237, 486] width 27 height 27
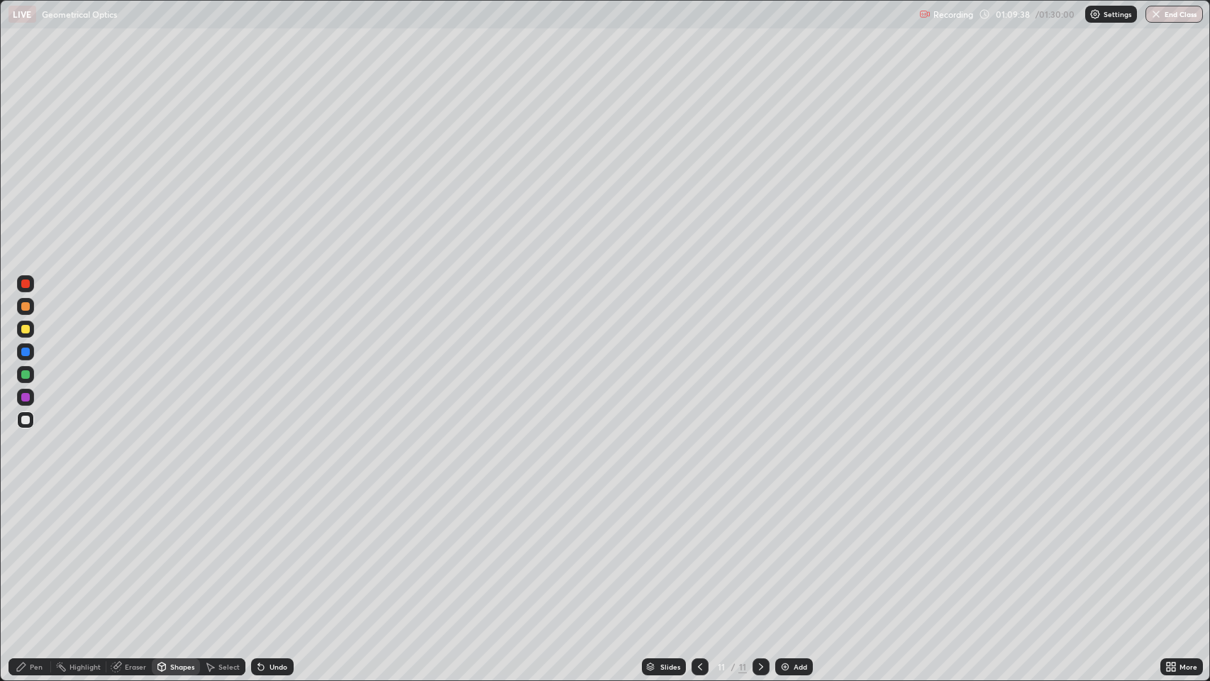
click at [131, 553] on div "Eraser" at bounding box center [135, 666] width 21 height 7
click at [133, 553] on div "Eraser" at bounding box center [135, 666] width 21 height 7
click at [173, 553] on div "Shapes" at bounding box center [176, 666] width 48 height 17
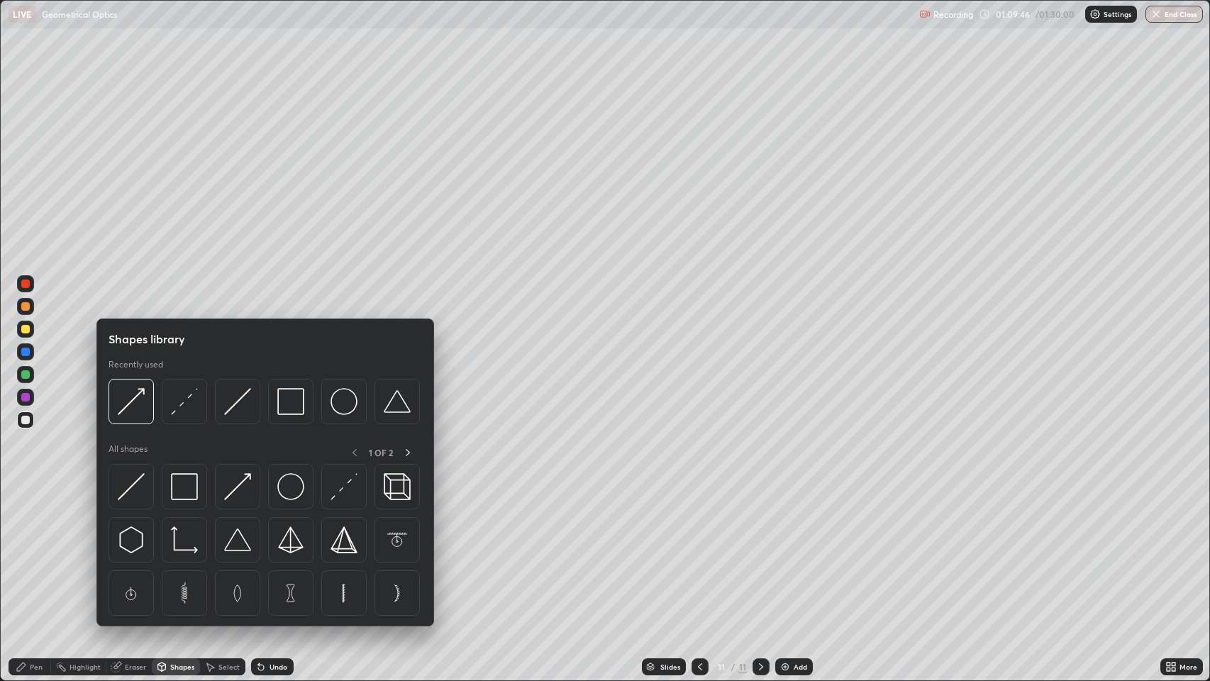
click at [138, 480] on img at bounding box center [131, 486] width 27 height 27
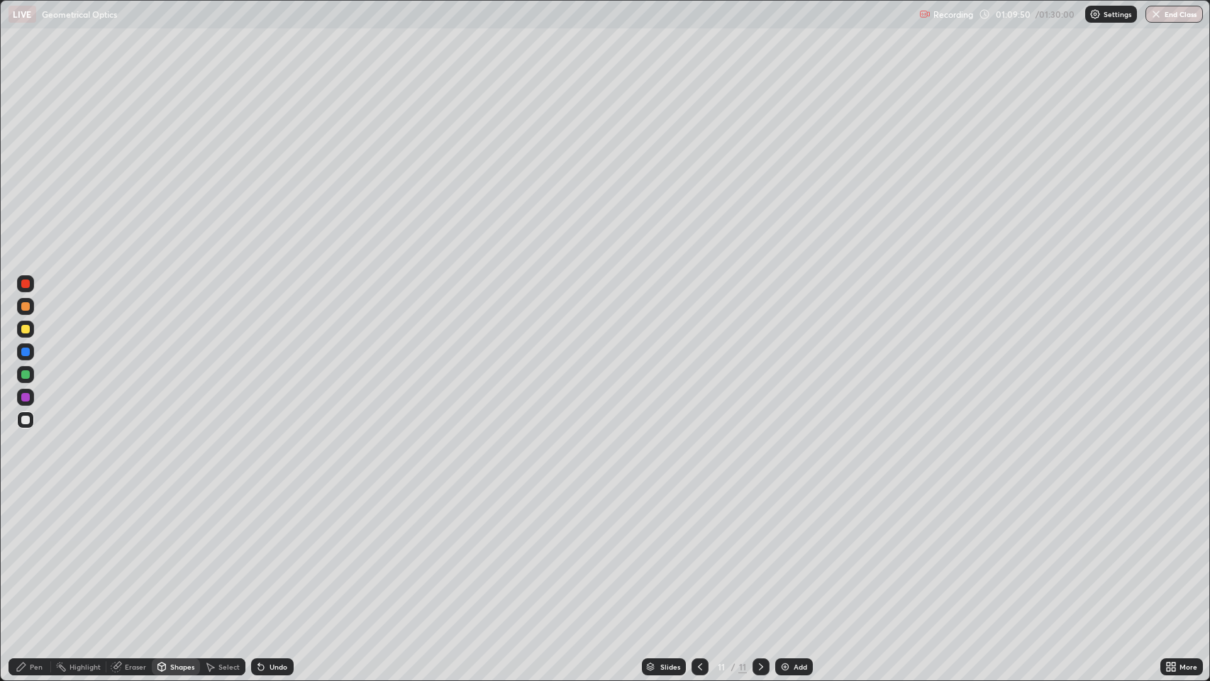
click at [28, 553] on div "Pen" at bounding box center [30, 666] width 43 height 17
click at [28, 417] on div at bounding box center [25, 420] width 9 height 9
click at [758, 553] on icon at bounding box center [760, 666] width 11 height 11
click at [785, 553] on img at bounding box center [785, 666] width 11 height 11
click at [167, 553] on div "Shapes" at bounding box center [176, 666] width 48 height 17
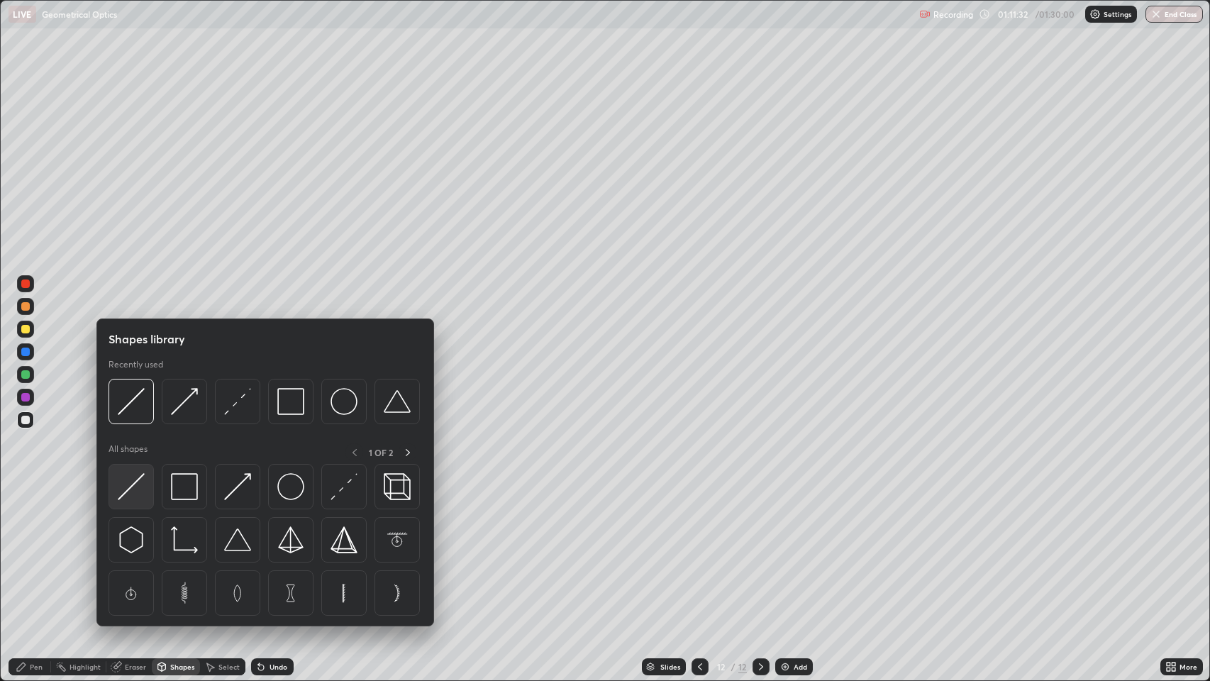
click at [131, 488] on img at bounding box center [131, 486] width 27 height 27
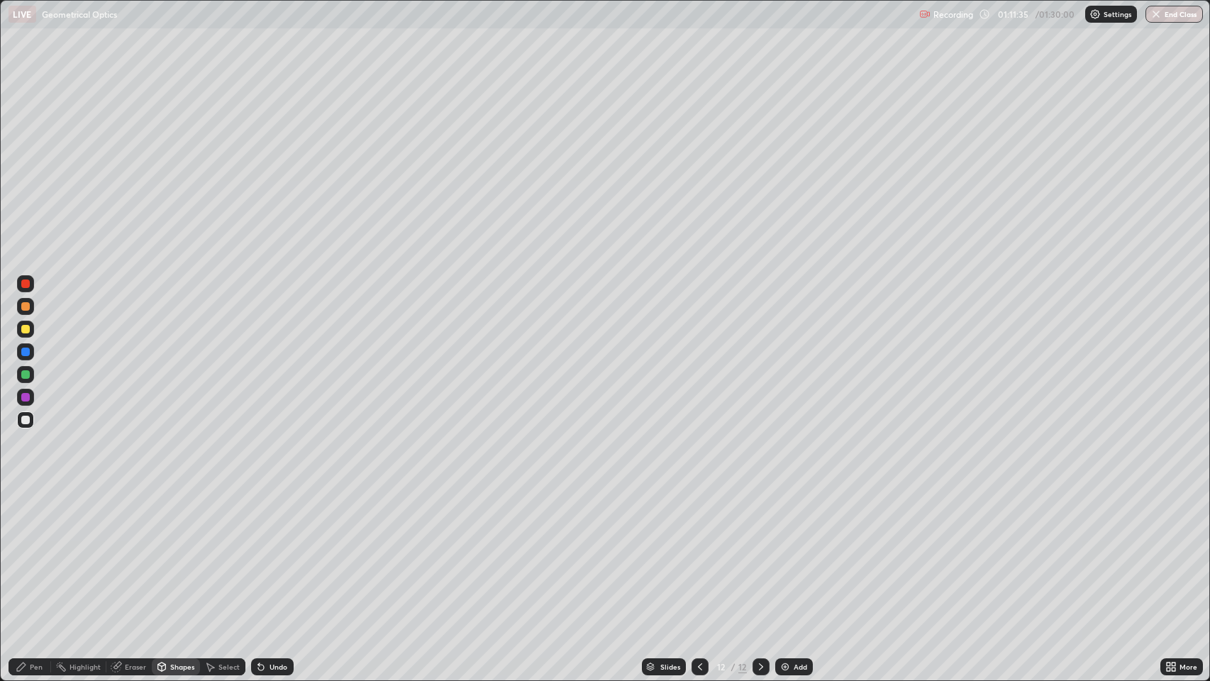
click at [168, 553] on div "Shapes" at bounding box center [176, 666] width 48 height 17
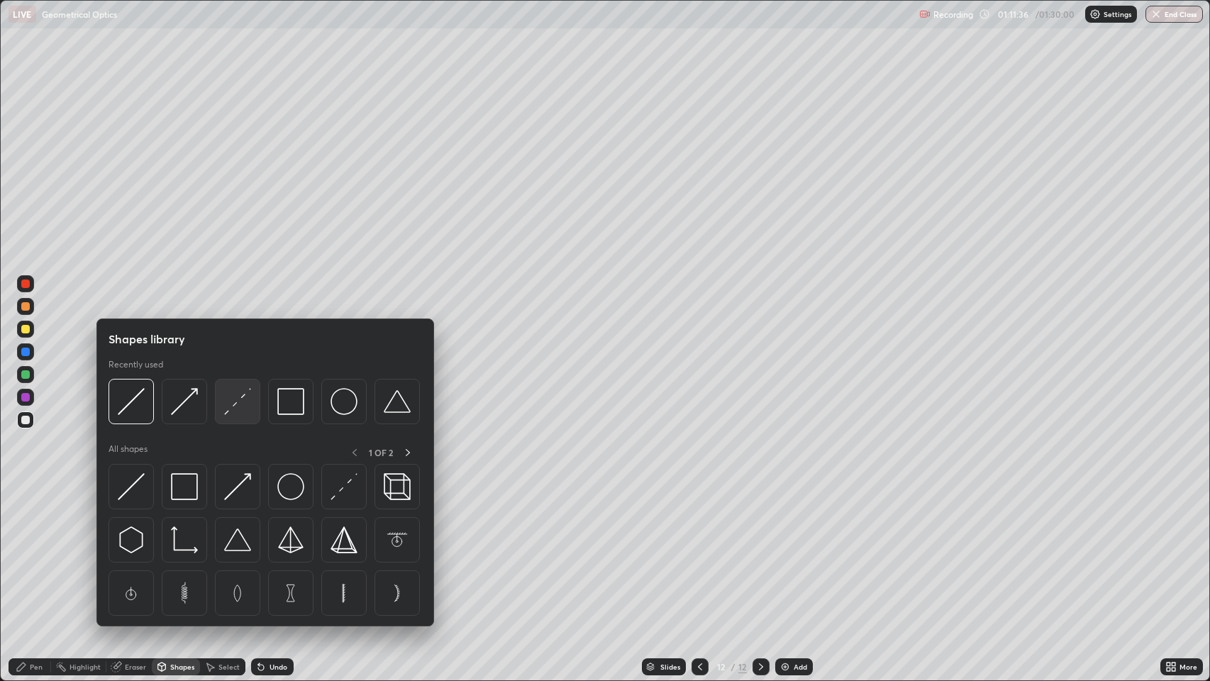
click at [239, 403] on img at bounding box center [237, 401] width 27 height 27
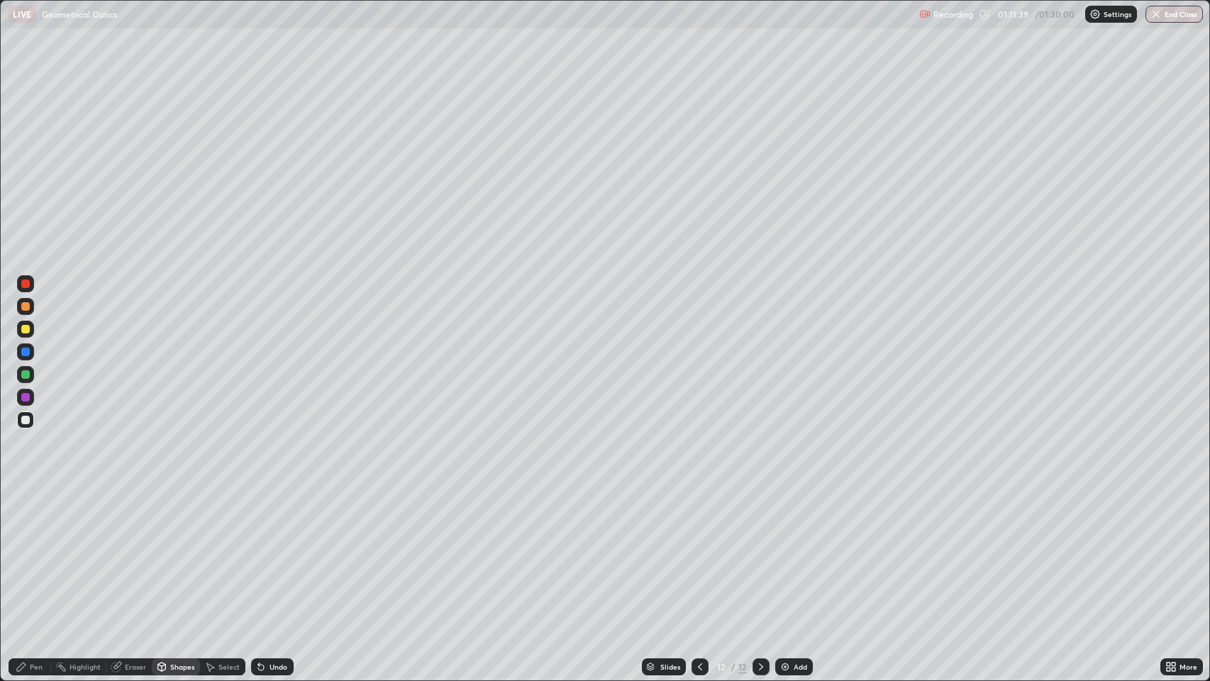
click at [171, 553] on div "Shapes" at bounding box center [182, 666] width 24 height 7
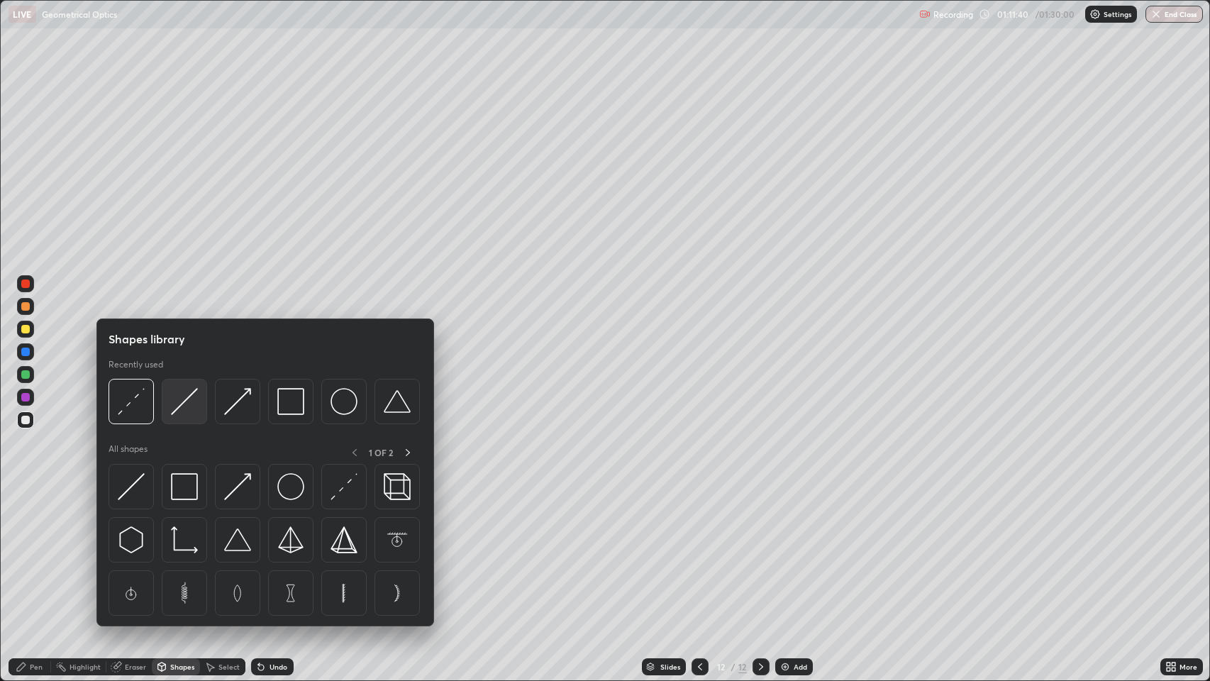
click at [182, 400] on img at bounding box center [184, 401] width 27 height 27
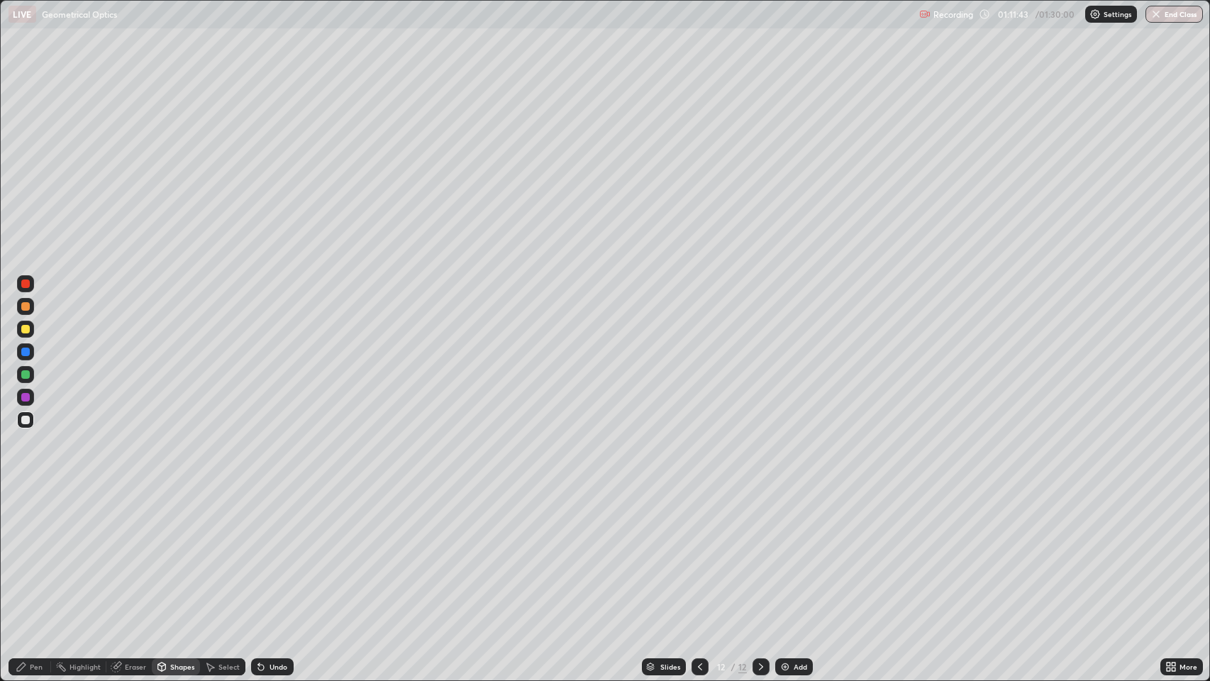
click at [270, 553] on div "Undo" at bounding box center [279, 666] width 18 height 7
click at [28, 553] on div "Pen" at bounding box center [30, 666] width 43 height 17
click at [699, 553] on icon at bounding box center [699, 666] width 11 height 11
click at [26, 306] on div at bounding box center [25, 306] width 9 height 9
click at [270, 553] on div "Undo" at bounding box center [272, 666] width 43 height 17
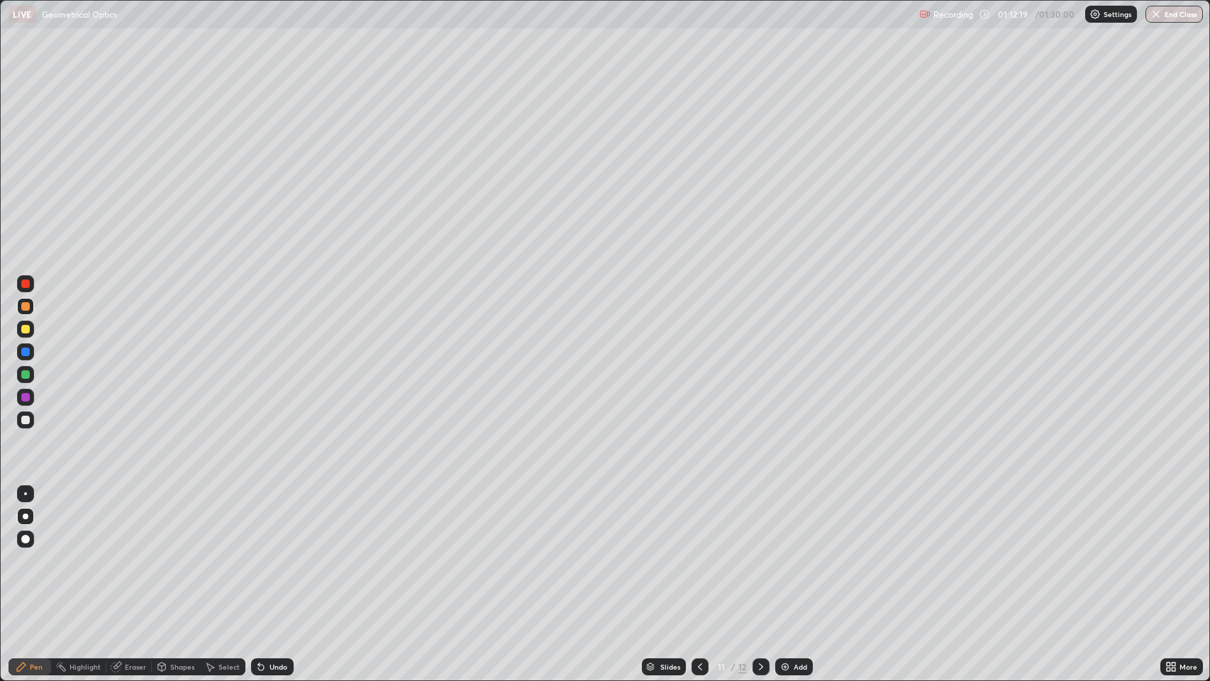
click at [175, 553] on div "Shapes" at bounding box center [182, 666] width 24 height 7
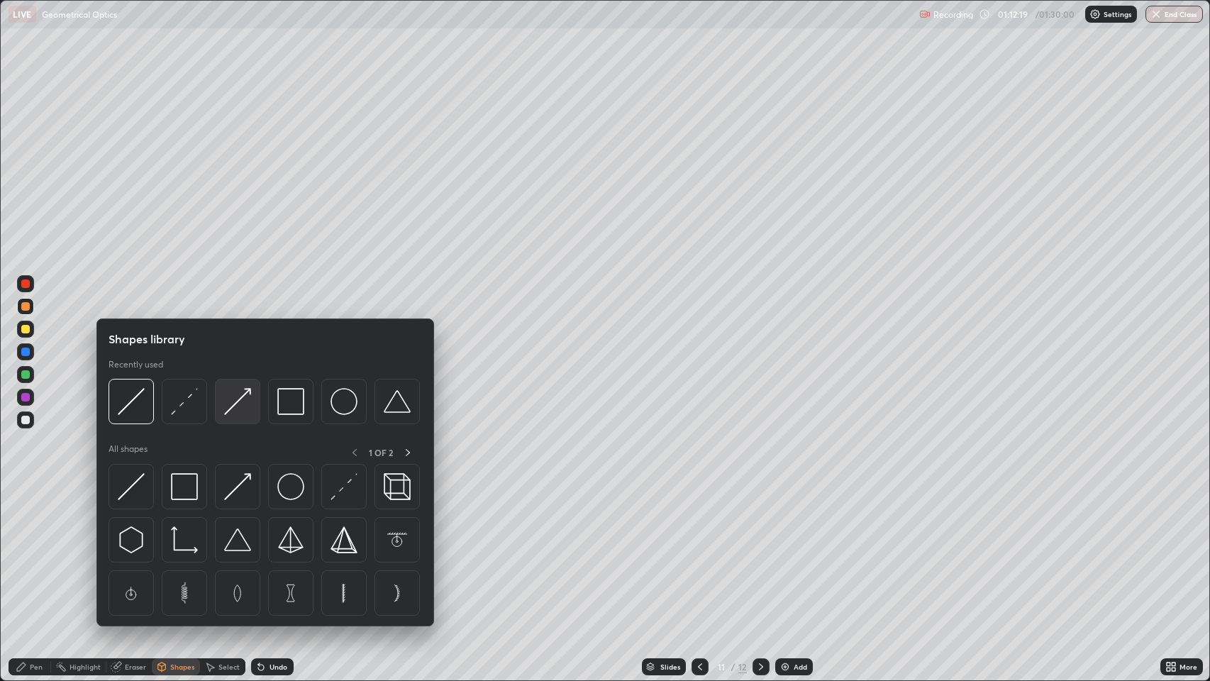
click at [238, 403] on img at bounding box center [237, 401] width 27 height 27
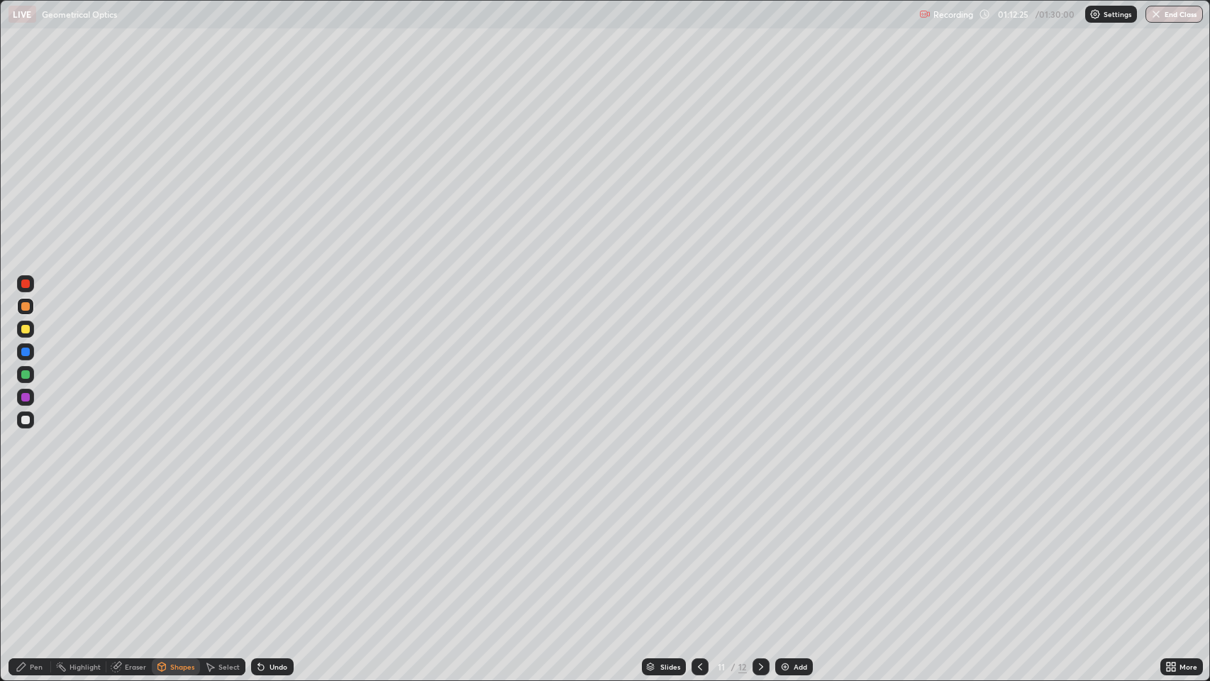
click at [125, 553] on div "Eraser" at bounding box center [135, 666] width 21 height 7
click at [133, 553] on div "Eraser" at bounding box center [135, 666] width 21 height 7
click at [178, 553] on div "Shapes" at bounding box center [182, 666] width 24 height 7
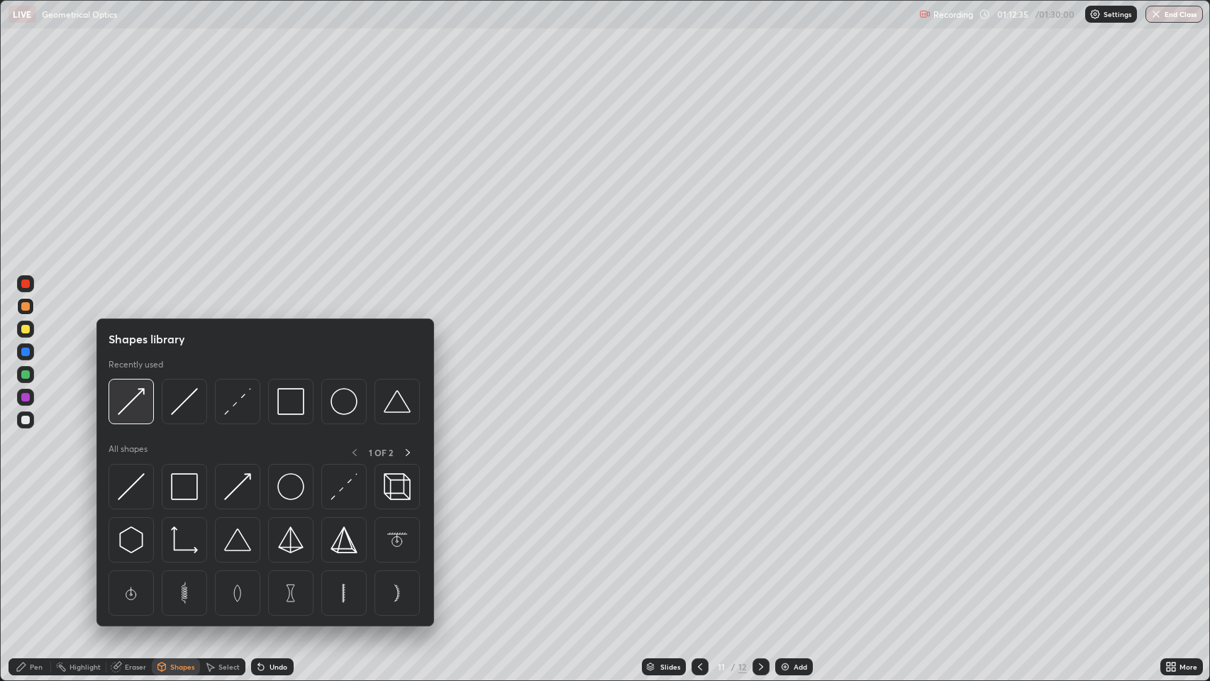
click at [133, 395] on img at bounding box center [131, 401] width 27 height 27
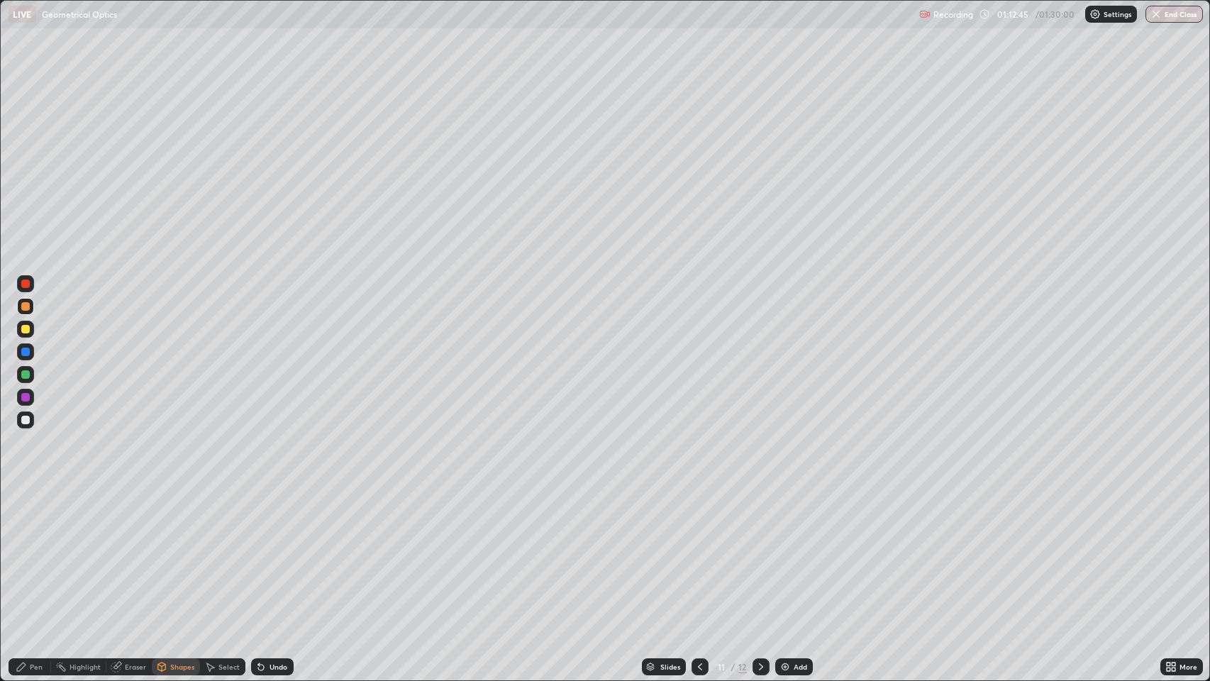
click at [270, 553] on div "Undo" at bounding box center [279, 666] width 18 height 7
click at [28, 376] on div at bounding box center [25, 374] width 9 height 9
click at [270, 553] on div "Undo" at bounding box center [279, 666] width 18 height 7
click at [21, 553] on icon at bounding box center [21, 667] width 9 height 9
click at [128, 553] on div "Eraser" at bounding box center [128, 666] width 45 height 17
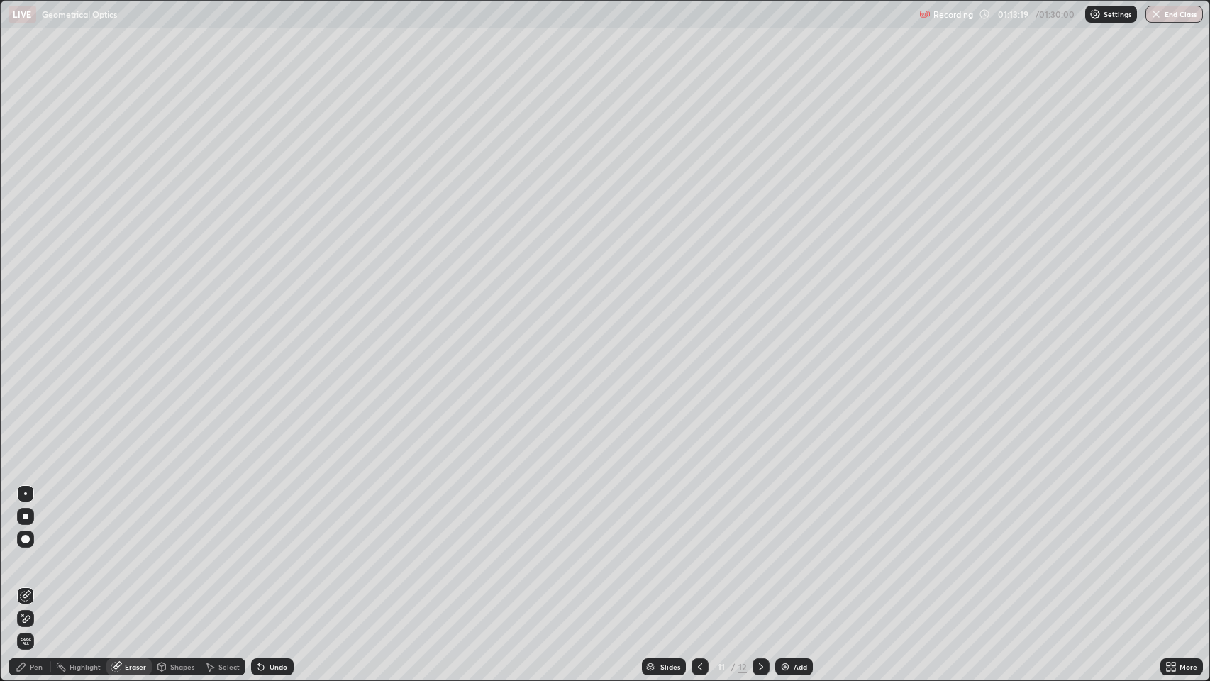
click at [760, 553] on icon at bounding box center [760, 666] width 11 height 11
click at [171, 553] on div "Shapes" at bounding box center [182, 666] width 24 height 7
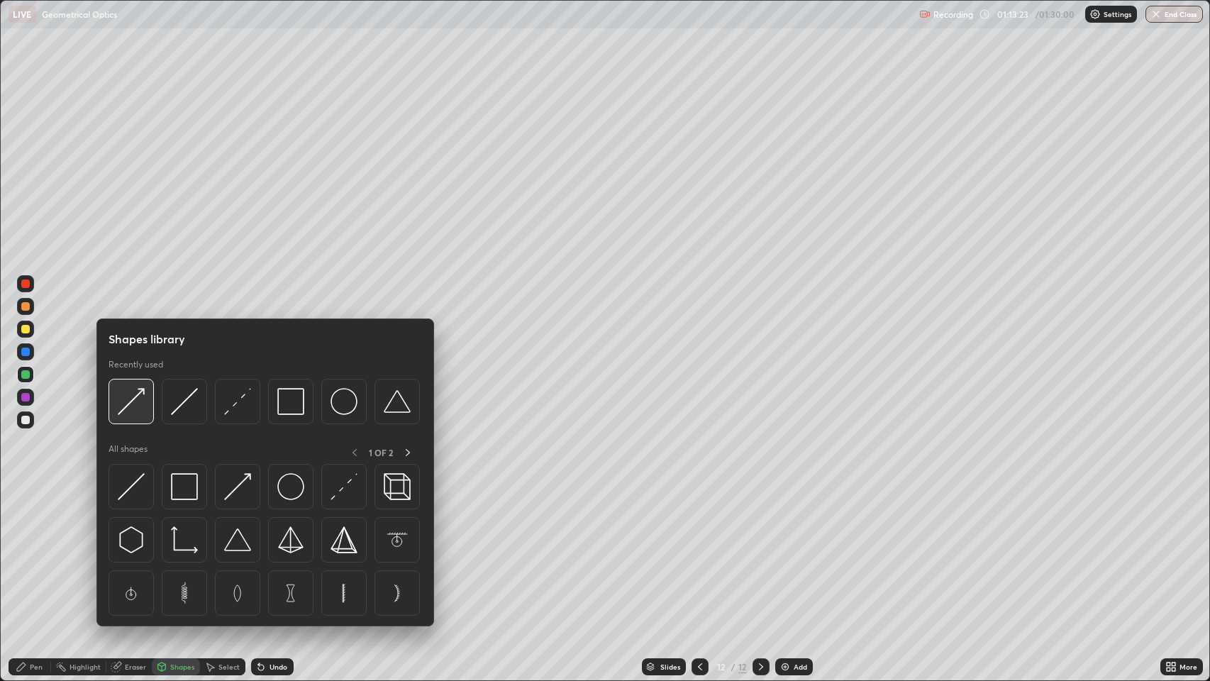
click at [137, 397] on img at bounding box center [131, 401] width 27 height 27
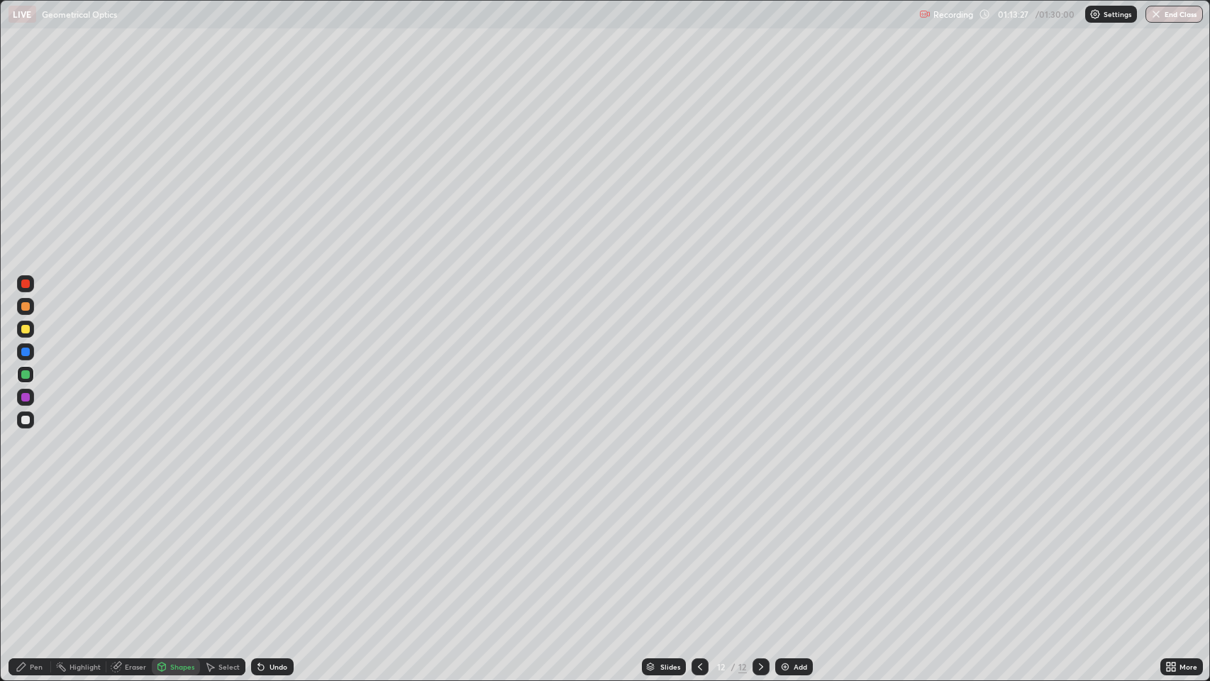
click at [28, 553] on div "Pen" at bounding box center [30, 666] width 43 height 17
click at [160, 553] on icon at bounding box center [161, 666] width 8 height 2
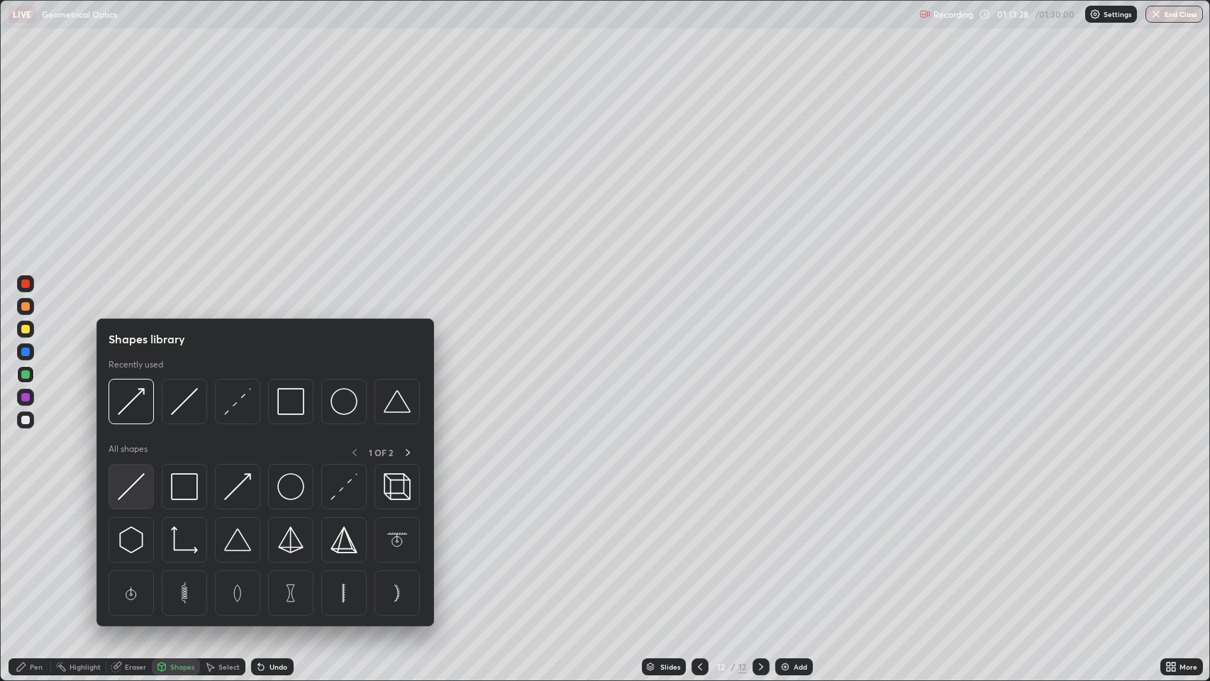
click at [133, 484] on img at bounding box center [131, 486] width 27 height 27
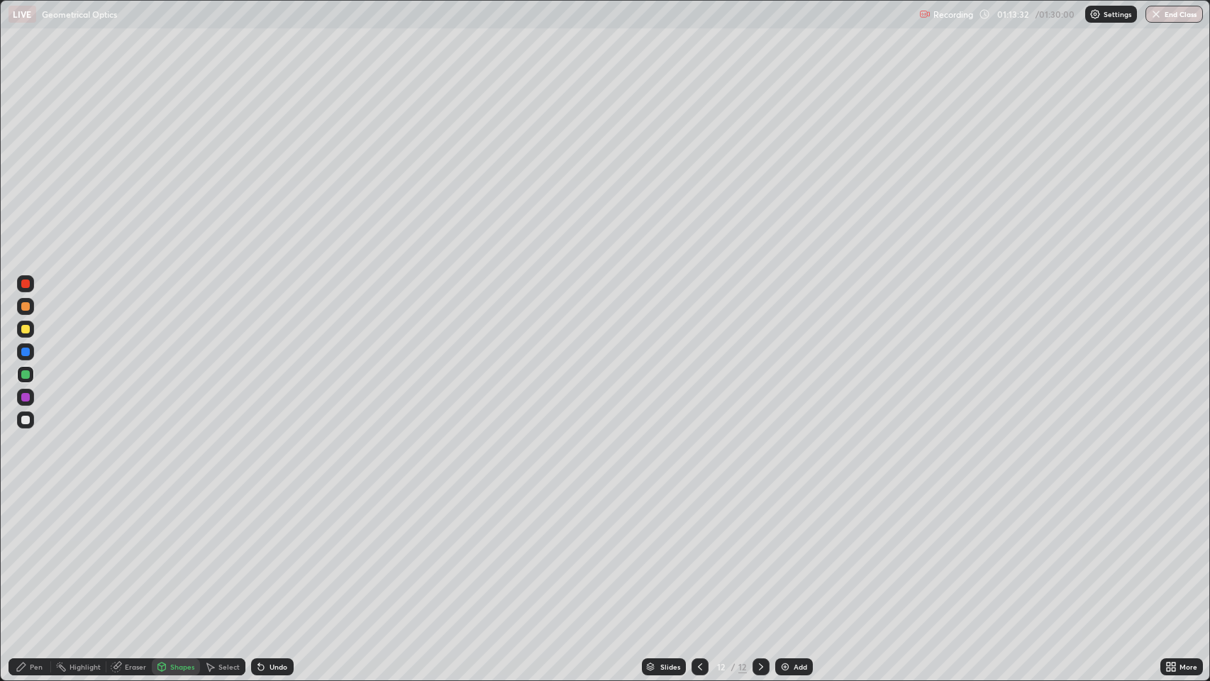
click at [30, 553] on div "Pen" at bounding box center [36, 666] width 13 height 7
click at [24, 420] on div at bounding box center [25, 420] width 9 height 9
click at [23, 421] on div at bounding box center [25, 420] width 9 height 9
click at [697, 553] on icon at bounding box center [699, 666] width 11 height 11
click at [757, 553] on icon at bounding box center [760, 666] width 11 height 11
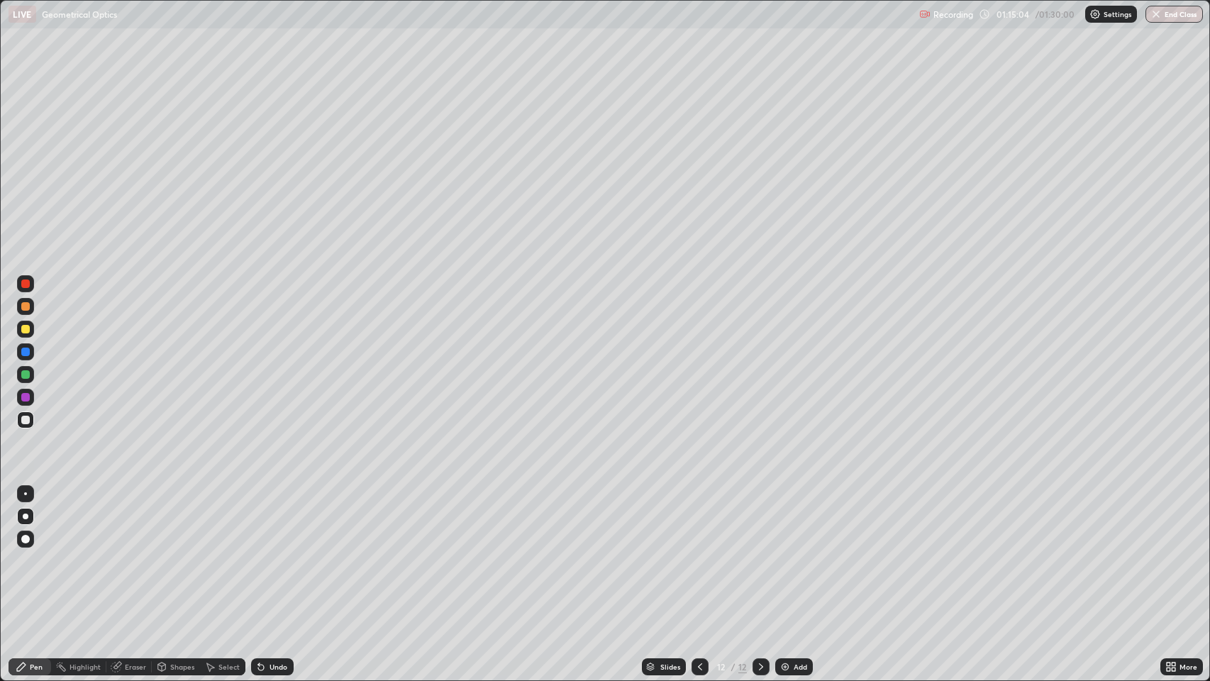
click at [699, 553] on icon at bounding box center [699, 666] width 11 height 11
click at [756, 553] on icon at bounding box center [760, 666] width 11 height 11
click at [267, 553] on div "Undo" at bounding box center [272, 666] width 43 height 17
click at [259, 553] on icon at bounding box center [261, 668] width 6 height 6
click at [695, 553] on div at bounding box center [700, 666] width 17 height 17
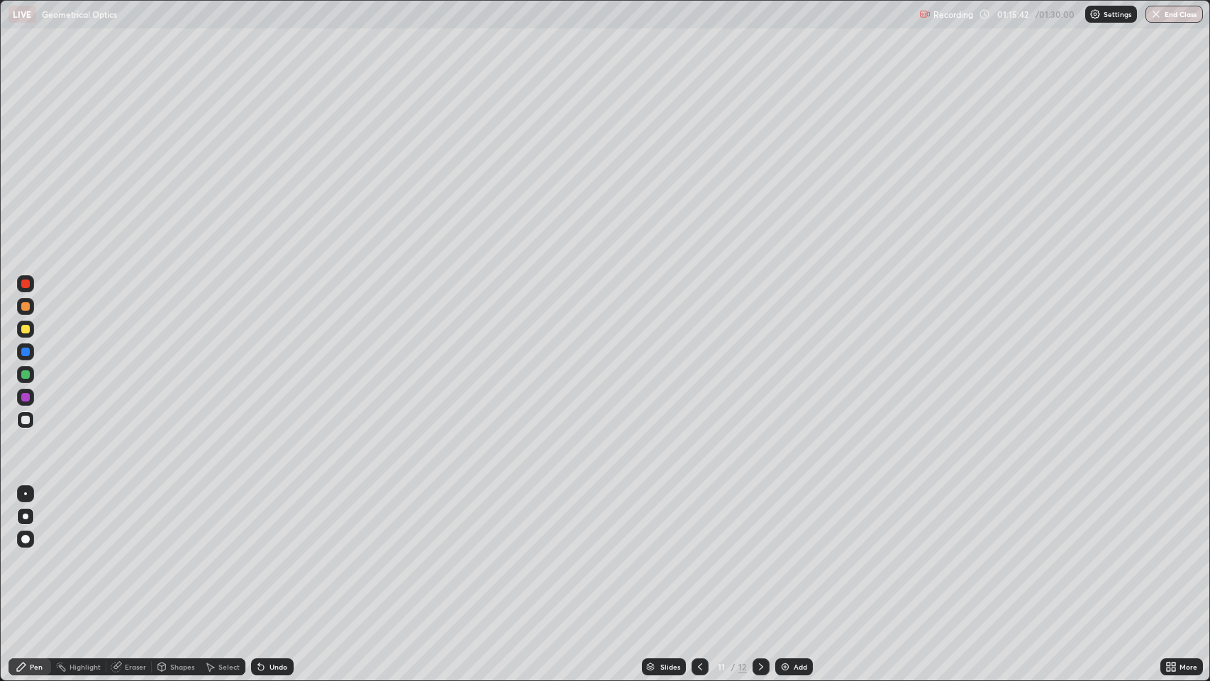
click at [760, 553] on icon at bounding box center [760, 666] width 11 height 11
click at [26, 309] on div at bounding box center [25, 306] width 9 height 9
click at [26, 419] on div at bounding box center [25, 420] width 9 height 9
click at [760, 553] on icon at bounding box center [760, 666] width 11 height 11
click at [780, 553] on img at bounding box center [785, 666] width 11 height 11
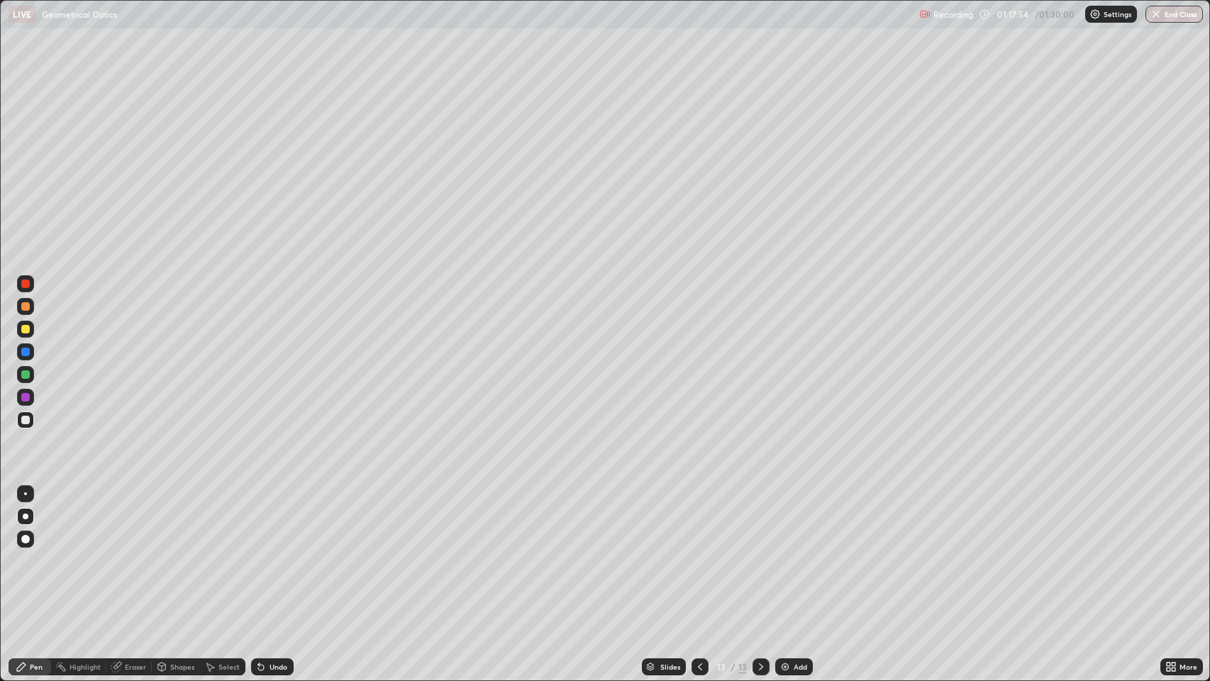
click at [698, 553] on icon at bounding box center [699, 666] width 11 height 11
click at [760, 553] on icon at bounding box center [760, 666] width 11 height 11
click at [260, 553] on icon at bounding box center [261, 668] width 6 height 6
click at [258, 553] on icon at bounding box center [261, 668] width 6 height 6
click at [267, 553] on div "Undo" at bounding box center [272, 666] width 43 height 17
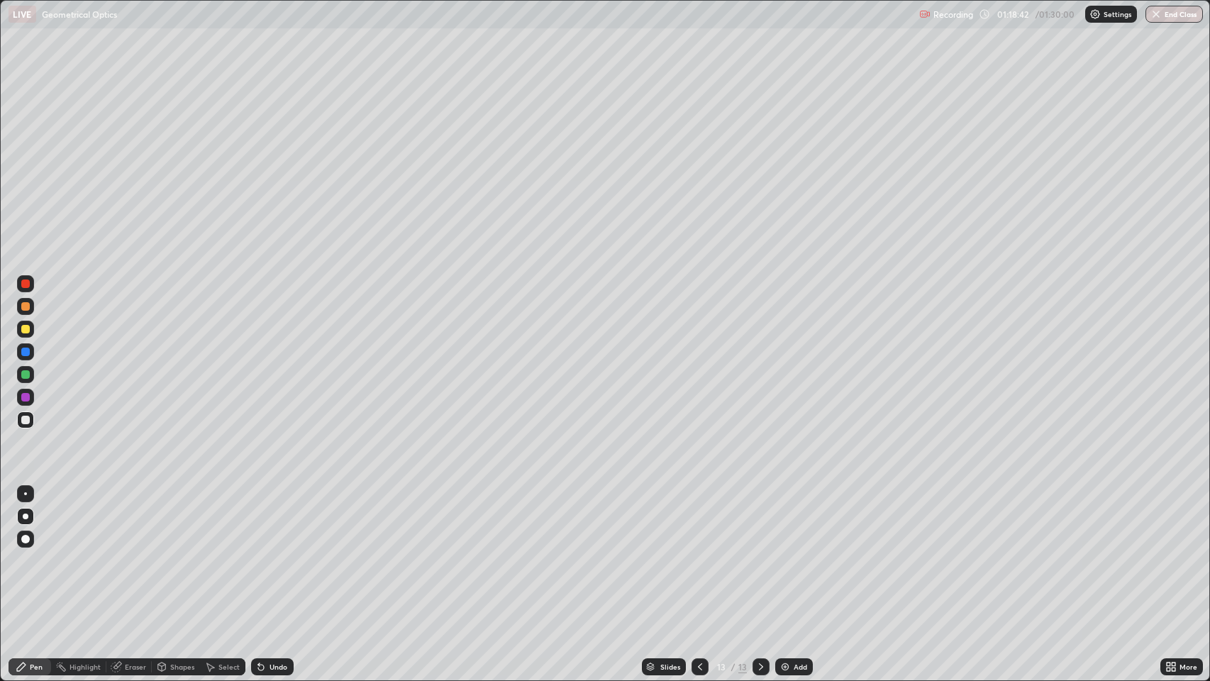
click at [267, 553] on div "Undo" at bounding box center [272, 666] width 43 height 17
click at [270, 553] on div "Undo" at bounding box center [279, 666] width 18 height 7
click at [270, 553] on div "Undo" at bounding box center [272, 666] width 43 height 17
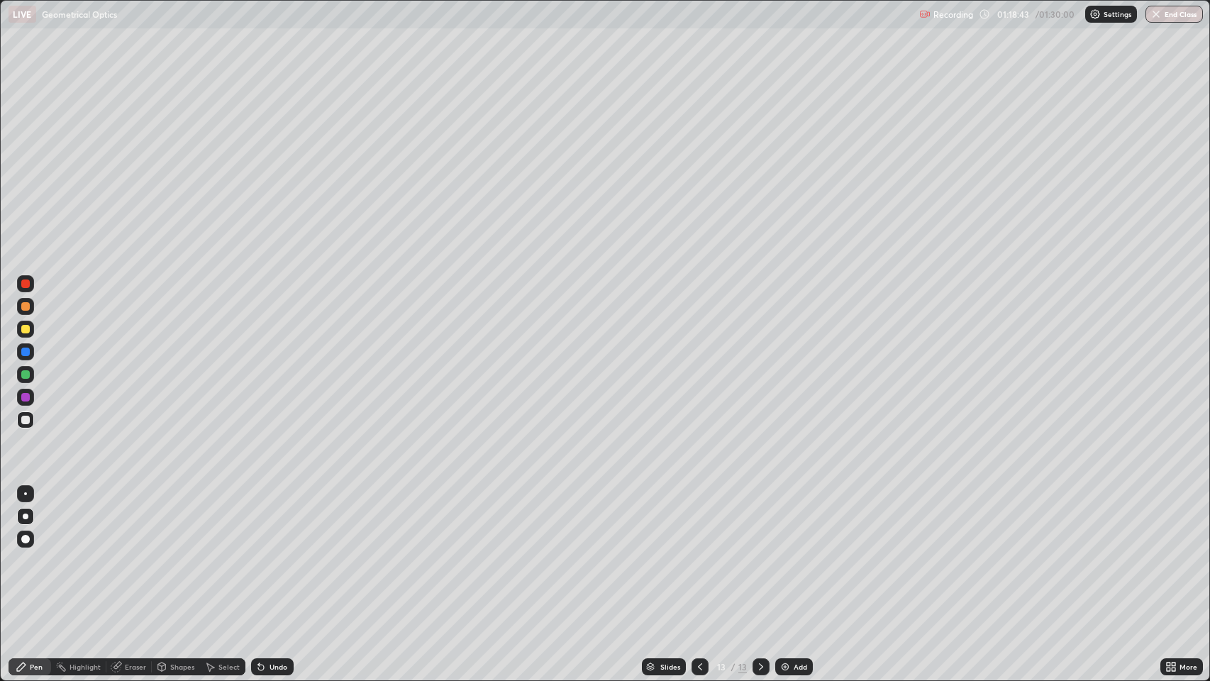
click at [267, 553] on div "Undo" at bounding box center [272, 666] width 43 height 17
click at [258, 553] on icon at bounding box center [258, 663] width 1 height 1
click at [260, 553] on icon at bounding box center [261, 668] width 6 height 6
click at [26, 328] on div at bounding box center [25, 329] width 9 height 9
click at [270, 553] on div "Undo" at bounding box center [279, 666] width 18 height 7
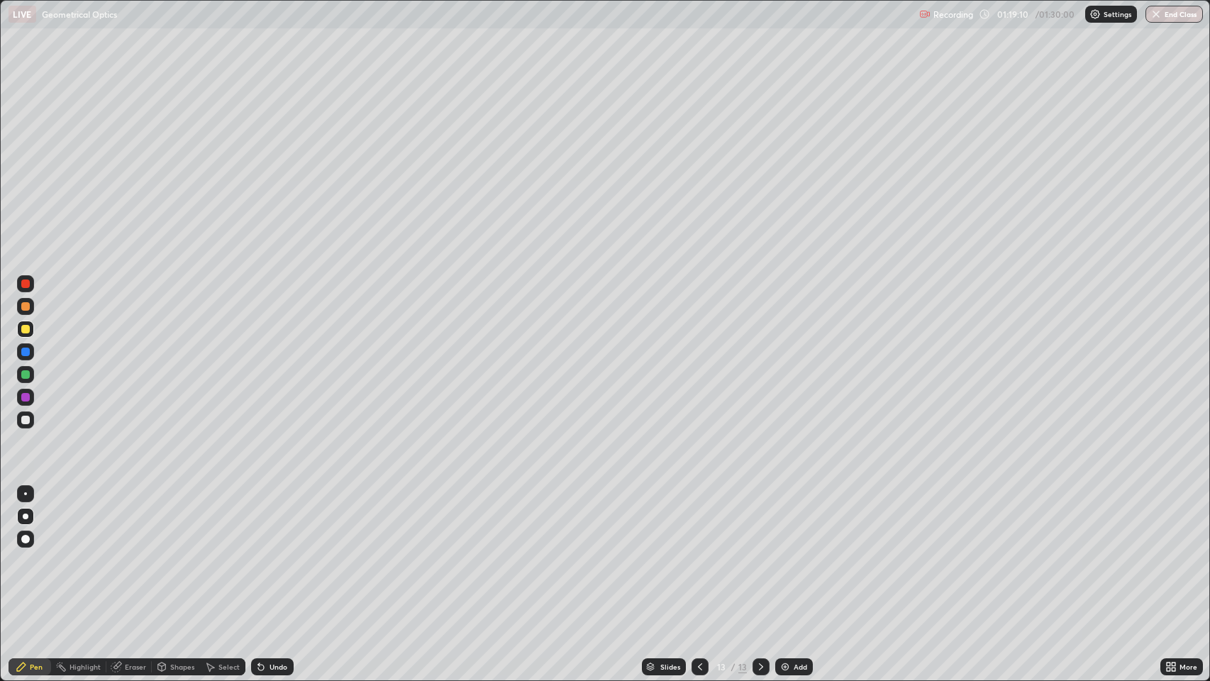
click at [268, 553] on div "Undo" at bounding box center [272, 666] width 43 height 17
click at [701, 553] on icon at bounding box center [699, 666] width 11 height 11
click at [699, 553] on icon at bounding box center [699, 666] width 11 height 11
click at [760, 553] on icon at bounding box center [760, 666] width 11 height 11
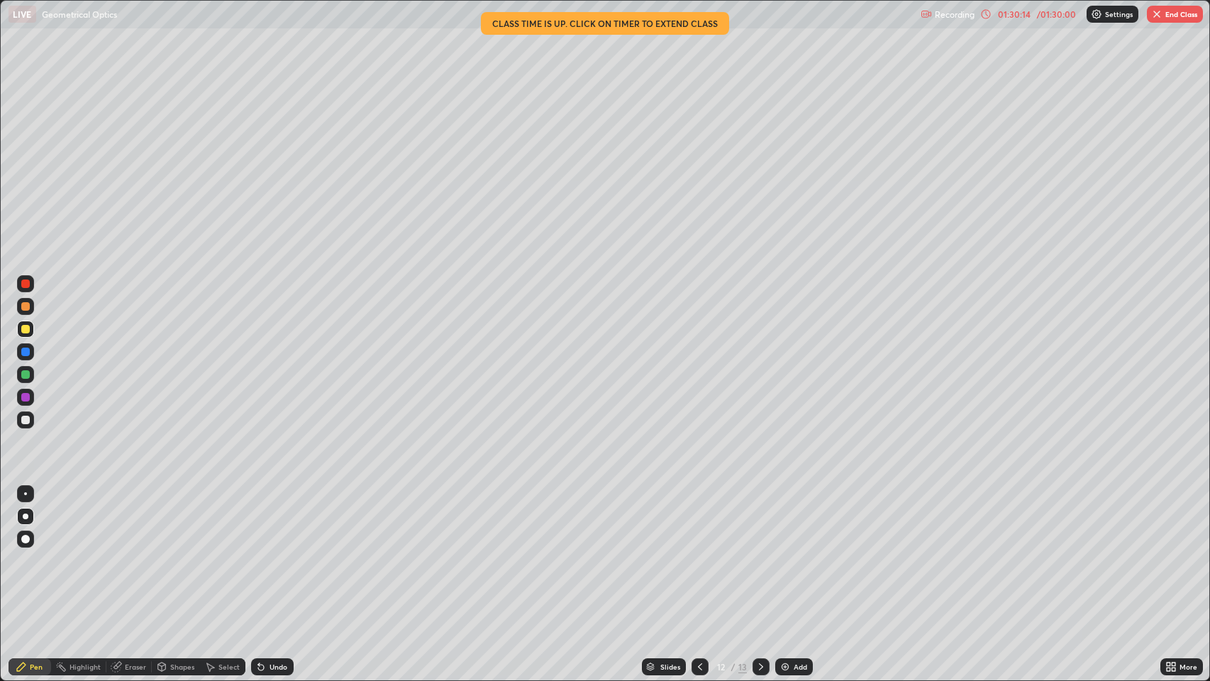
click at [762, 553] on icon at bounding box center [760, 666] width 11 height 11
click at [1155, 16] on img "button" at bounding box center [1156, 14] width 11 height 11
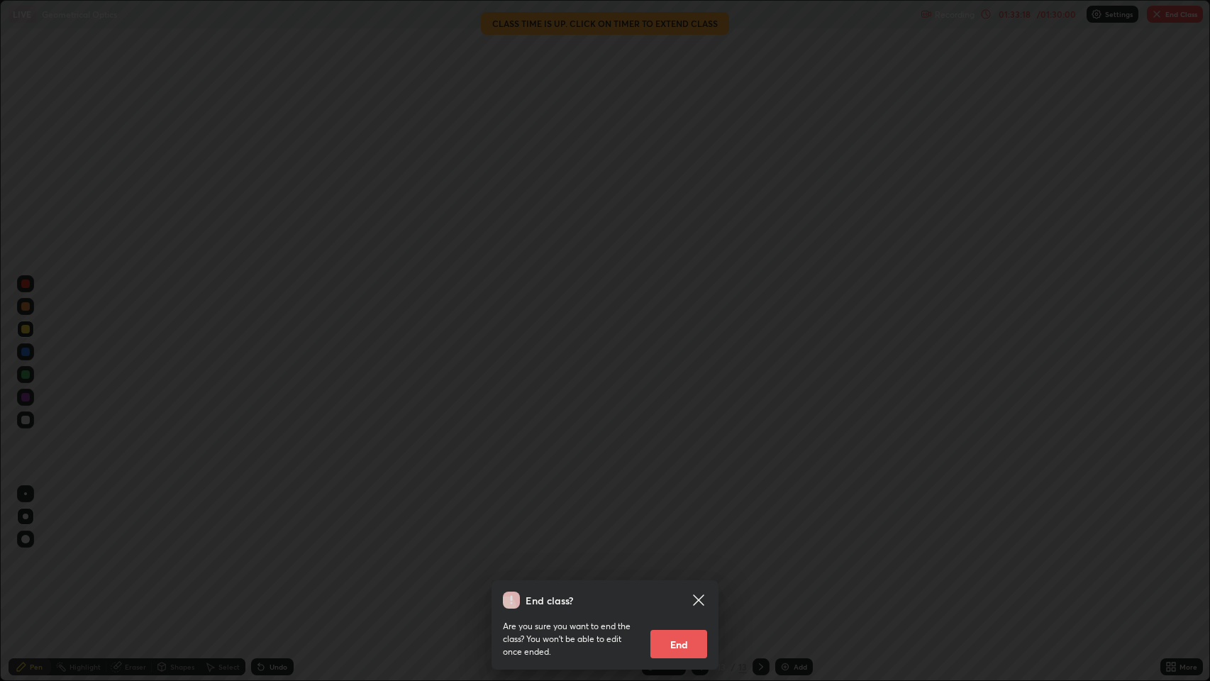
click at [681, 553] on button "End" at bounding box center [678, 644] width 57 height 28
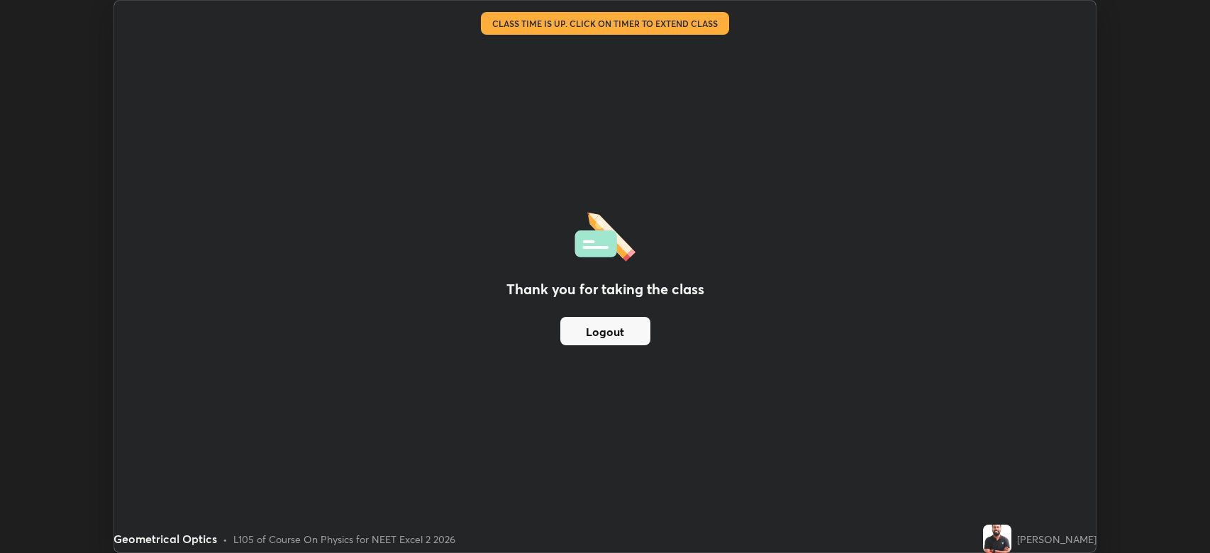
scroll to position [70382, 69725]
